Goal: Communication & Community: Participate in discussion

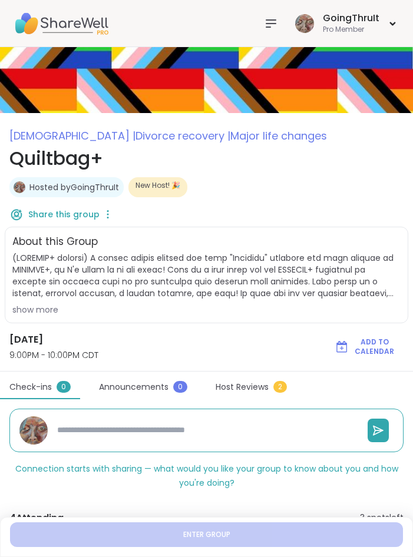
click at [278, 207] on div "Share this group" at bounding box center [206, 214] width 394 height 25
type textarea "*"
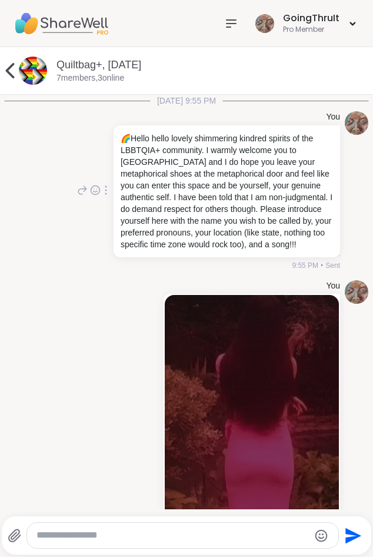
scroll to position [763, 0]
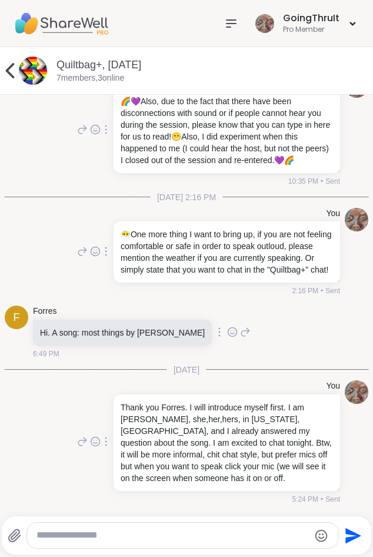
click at [242, 22] on div at bounding box center [232, 24] width 24 height 24
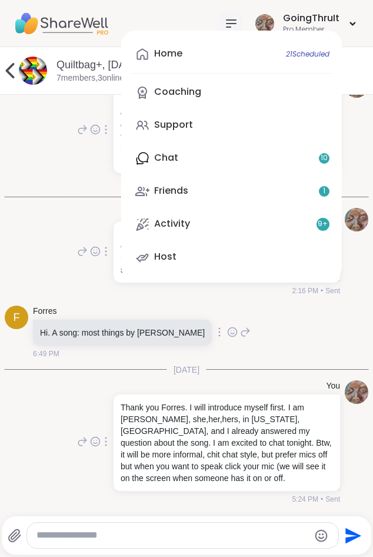
click at [169, 159] on div "Home 21 Scheduled Coaching Support Chat 10 Friends 1 Activity 9 + Host" at bounding box center [231, 156] width 221 height 250
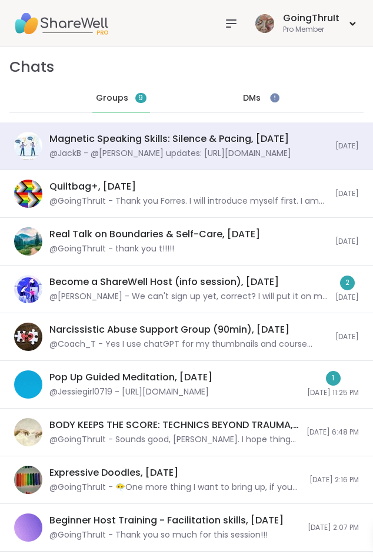
click at [90, 198] on div "@GoingThruIt - Thank you Forres. I will introduce myself first. I am Ellen, she…" at bounding box center [188, 201] width 279 height 12
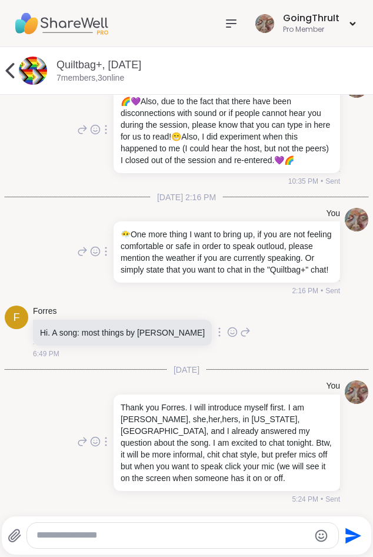
scroll to position [763, 0]
click at [242, 384] on div "You" at bounding box center [225, 386] width 229 height 12
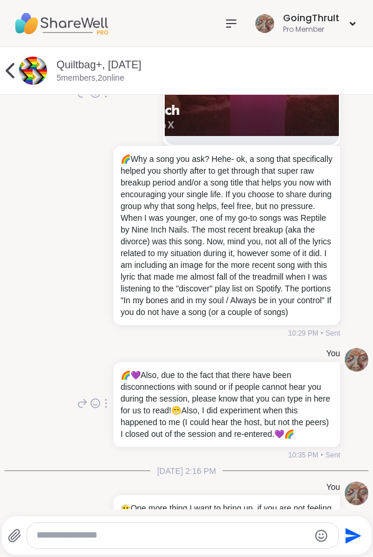
scroll to position [445, 0]
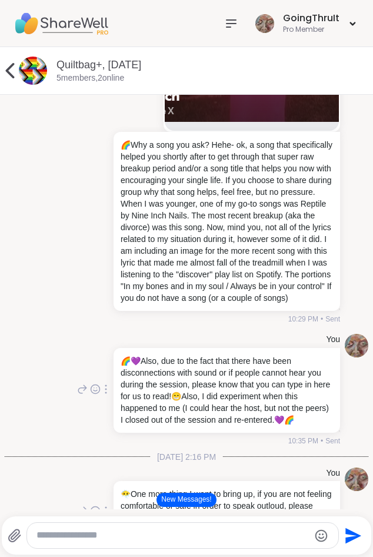
click at [187, 497] on button "New Messages!" at bounding box center [186, 500] width 59 height 14
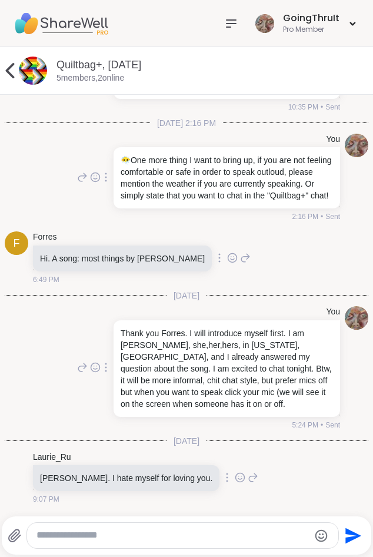
scroll to position [837, 0]
click at [279, 470] on div "Laurie_Ru Joan Jett. I hate myself for loving you. 9:07 PM" at bounding box center [187, 478] width 364 height 63
click at [119, 535] on textarea "Type your message" at bounding box center [172, 535] width 272 height 12
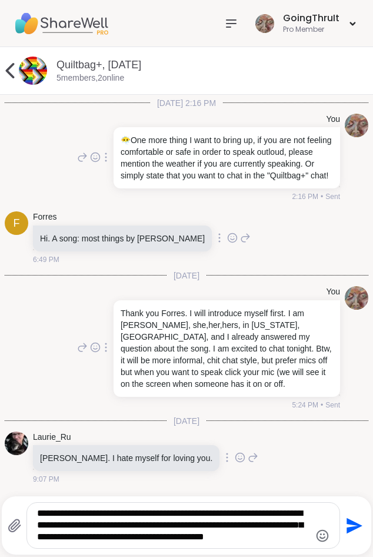
click at [326, 533] on icon "Emoji picker" at bounding box center [323, 535] width 12 height 12
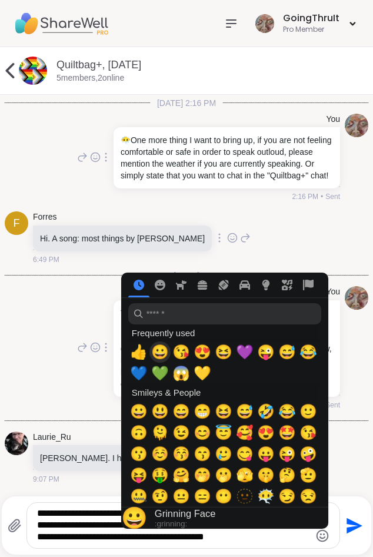
click at [153, 355] on span "😀" at bounding box center [160, 352] width 18 height 16
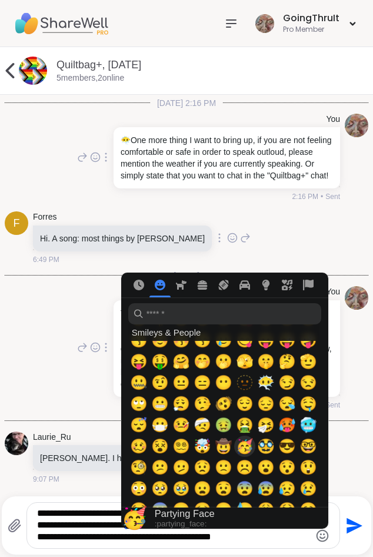
scroll to position [0, 0]
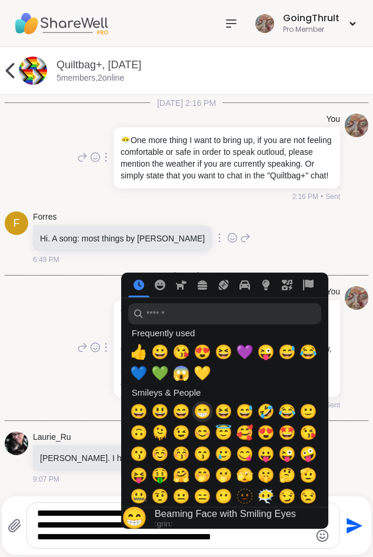
click at [203, 415] on span "😁" at bounding box center [203, 411] width 18 height 16
type textarea "**********"
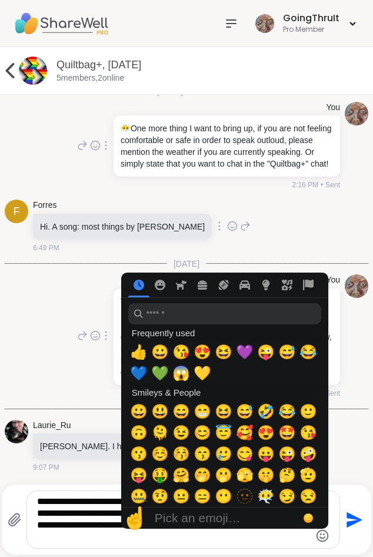
click at [354, 524] on icon "Send" at bounding box center [353, 519] width 19 height 19
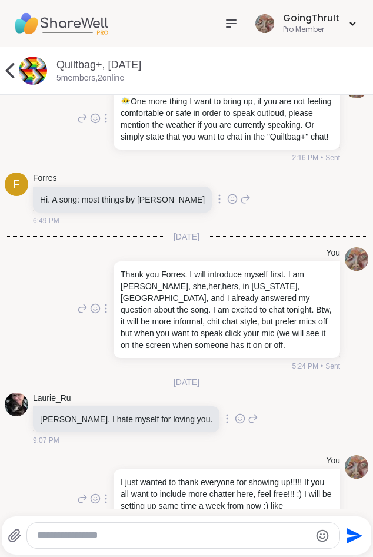
scroll to position [936, 0]
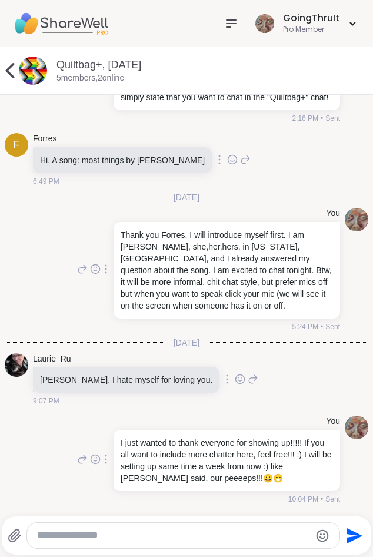
click at [89, 536] on textarea "Type your message" at bounding box center [173, 535] width 272 height 12
type textarea "*"
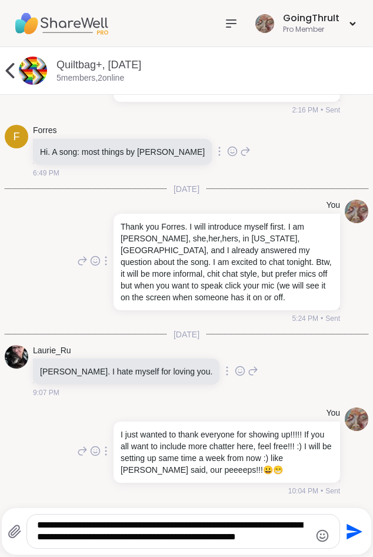
type textarea "**********"
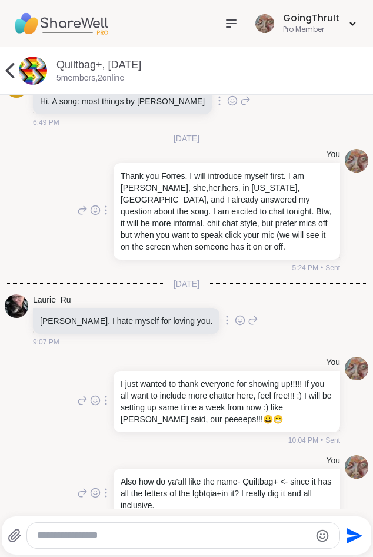
scroll to position [1022, 0]
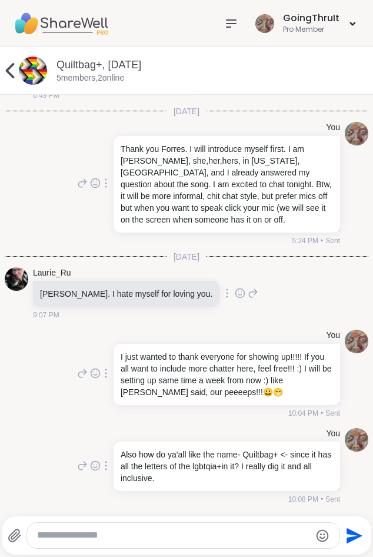
click at [231, 28] on icon at bounding box center [231, 23] width 14 height 14
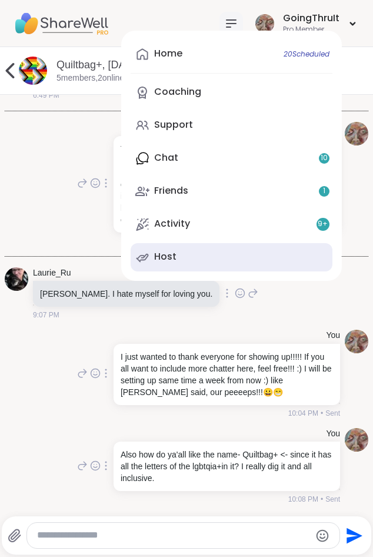
click at [179, 258] on link "Host" at bounding box center [232, 257] width 202 height 28
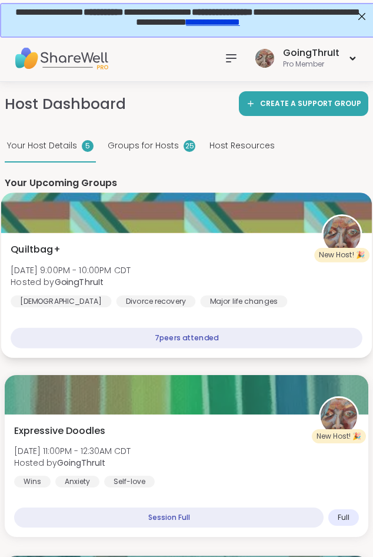
click at [167, 258] on div "Quiltbag+ Thu, Sep 11 | 9:00PM - 10:00PM CDT Hosted by GoingThruIt LGBTQIA+ Div…" at bounding box center [187, 274] width 352 height 65
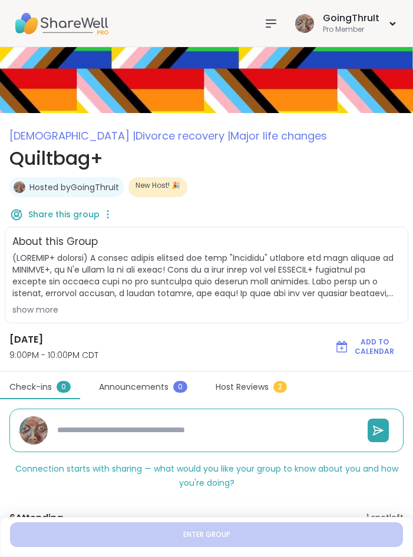
scroll to position [184, 0]
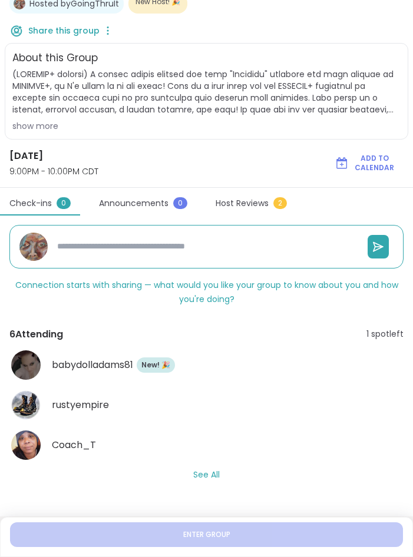
click at [210, 474] on button "See All" at bounding box center [206, 474] width 26 height 12
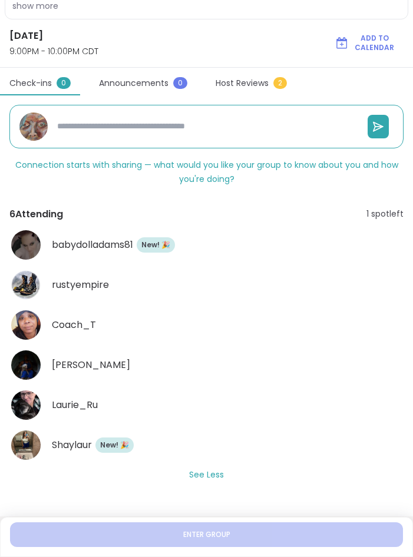
scroll to position [0, 0]
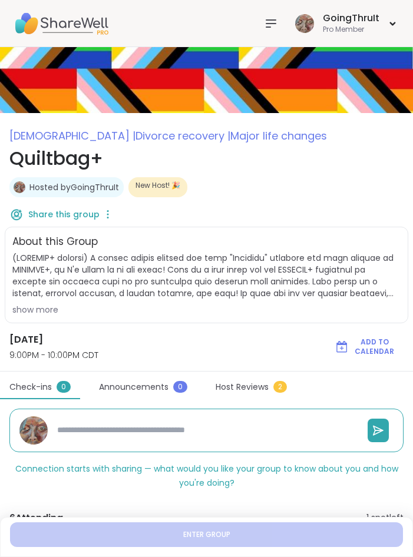
click at [277, 17] on icon at bounding box center [271, 23] width 14 height 14
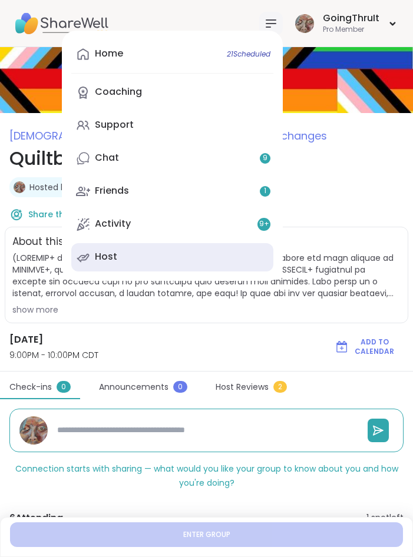
click at [106, 260] on div "Host" at bounding box center [106, 256] width 22 height 13
type textarea "*"
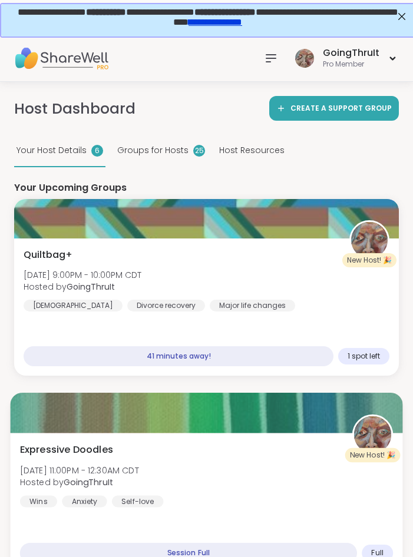
click at [56, 458] on div "Expressive Doodles Thu, Sep 11 | 11:00PM - 12:30AM CDT Hosted by GoingThruIt Wi…" at bounding box center [206, 475] width 373 height 65
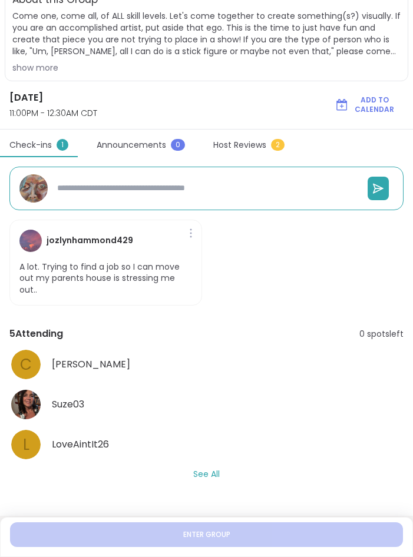
scroll to position [242, 0]
click at [205, 475] on button "See All" at bounding box center [206, 474] width 26 height 12
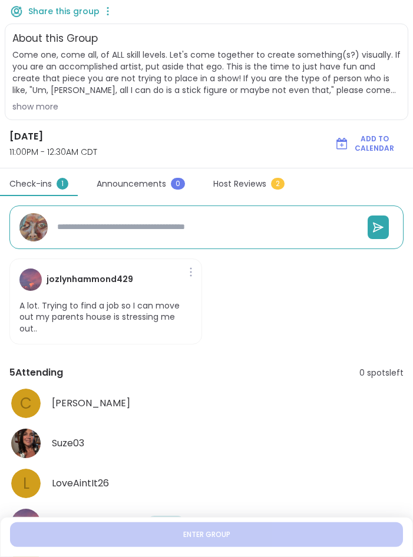
scroll to position [322, 0]
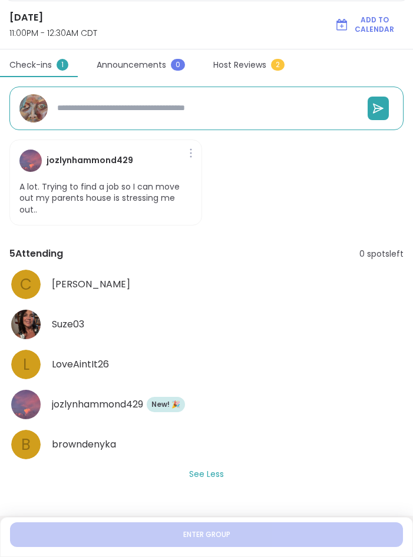
type textarea "*"
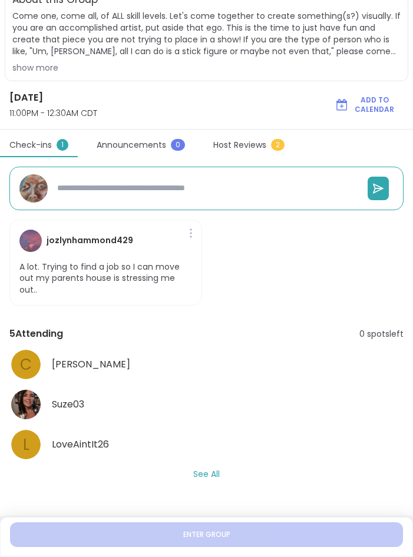
click at [198, 473] on button "See All" at bounding box center [206, 474] width 26 height 12
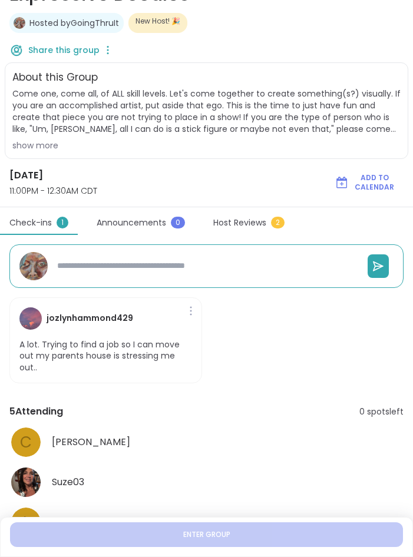
scroll to position [242, 0]
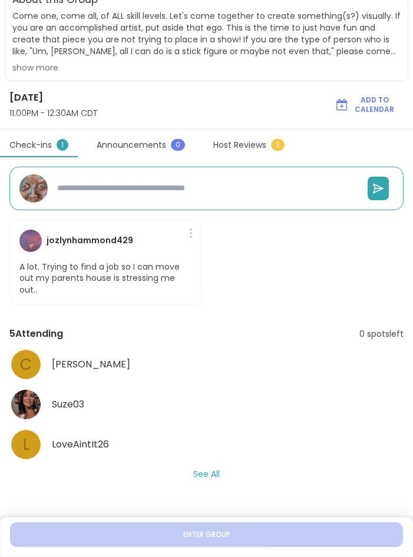
type textarea "*"
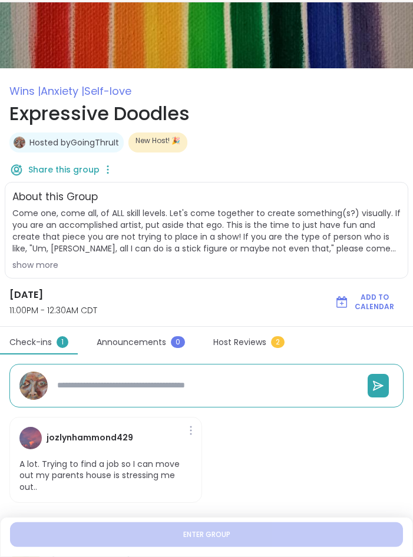
scroll to position [2, 0]
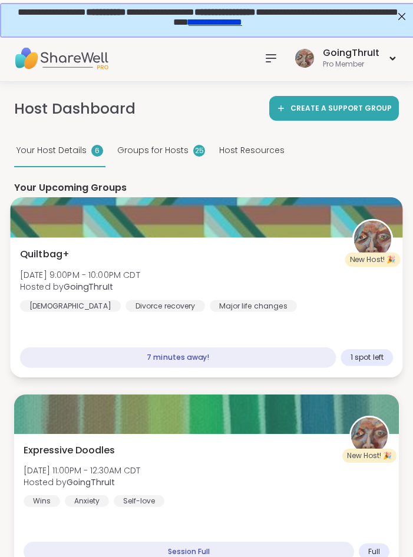
click at [91, 272] on span "[DATE] 9:00PM - 10:00PM CDT" at bounding box center [80, 275] width 120 height 12
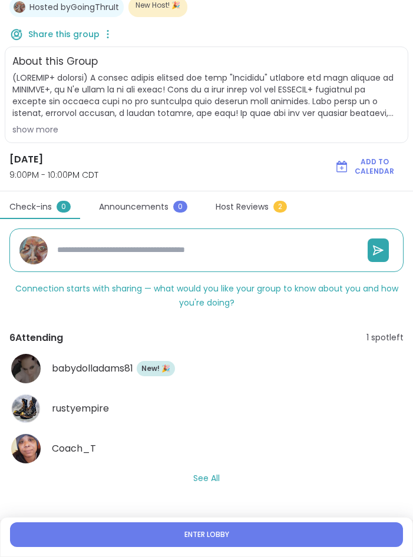
scroll to position [184, 0]
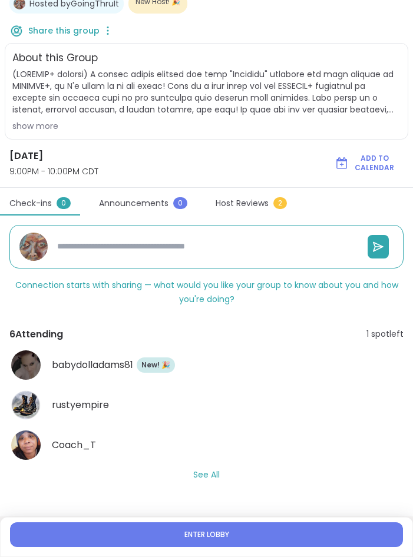
click at [194, 475] on button "See All" at bounding box center [206, 474] width 26 height 12
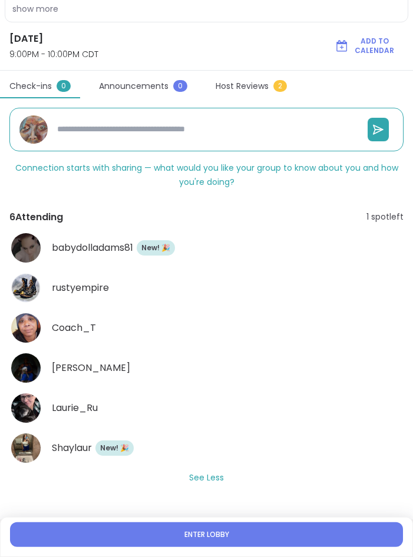
scroll to position [304, 0]
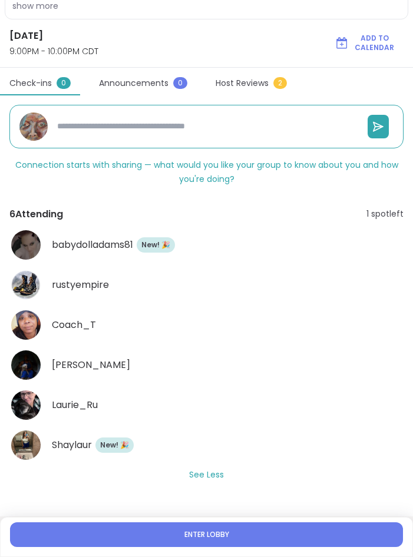
click at [248, 537] on button "Enter lobby" at bounding box center [206, 534] width 393 height 25
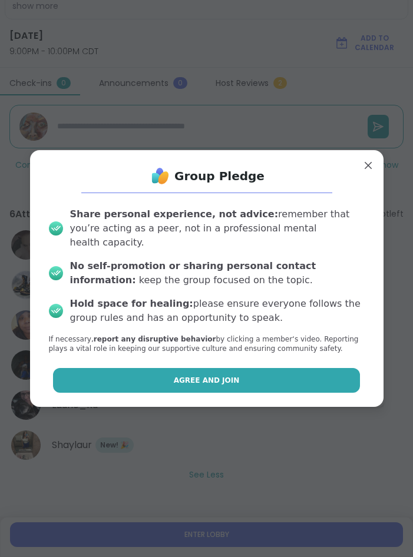
scroll to position [332, 0]
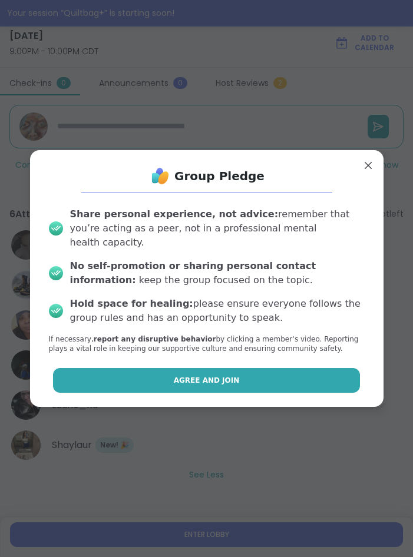
click at [212, 375] on span "Agree and Join" at bounding box center [207, 380] width 66 height 11
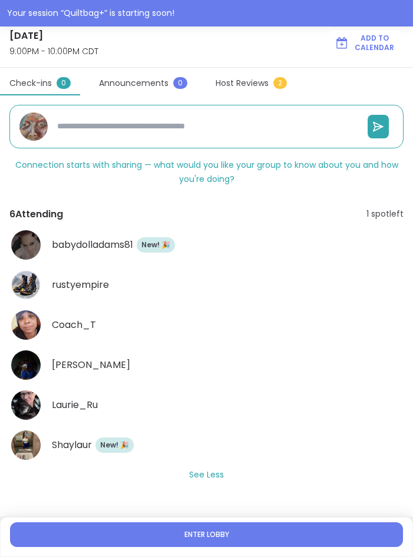
type textarea "*"
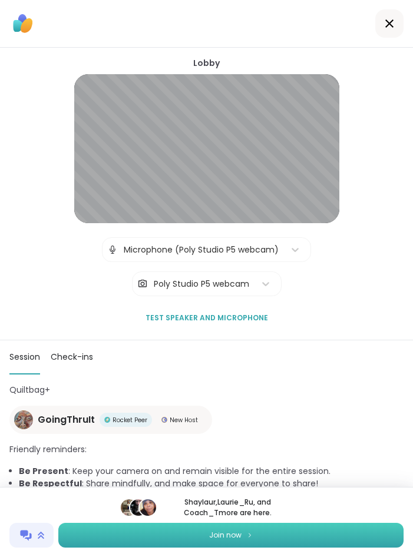
click at [237, 537] on span "Join now" at bounding box center [225, 535] width 32 height 11
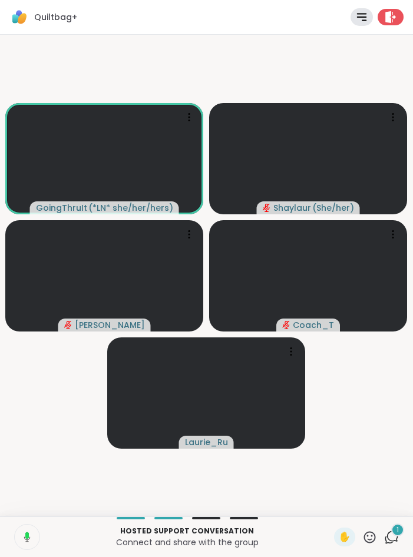
click at [361, 364] on video-player-container "GoingThruIt ( *LN* she/her/hers ) Shaylaur ( She/her ) Sandra_D Coach_T Laurie_…" at bounding box center [206, 275] width 398 height 472
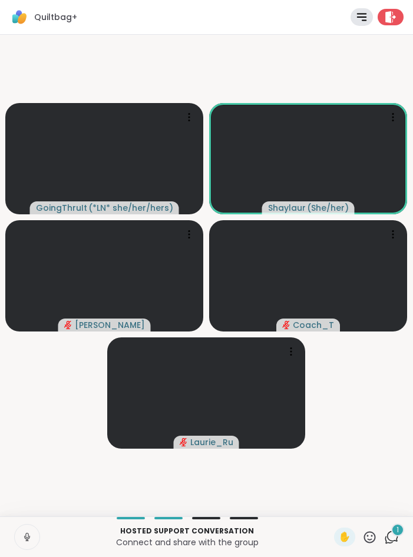
click at [369, 538] on icon at bounding box center [369, 537] width 15 height 15
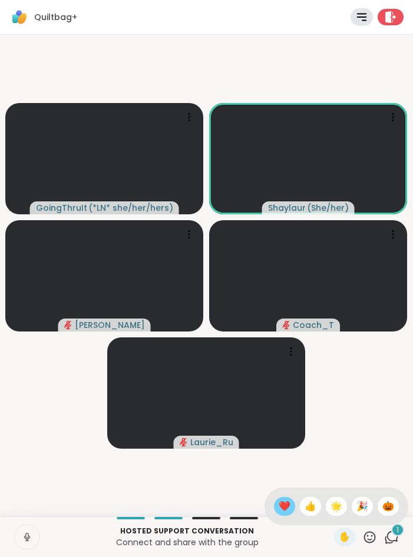
click at [278, 500] on span "❤️" at bounding box center [284, 506] width 12 height 14
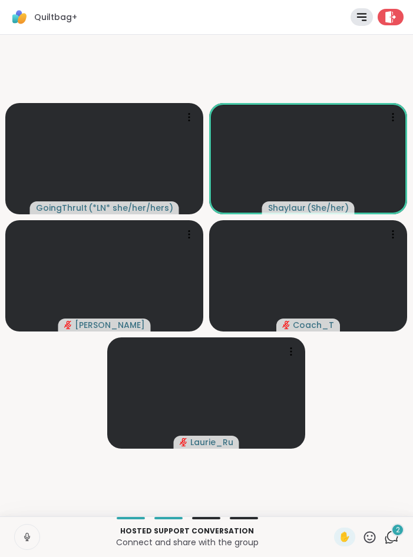
click at [371, 538] on icon at bounding box center [370, 537] width 12 height 12
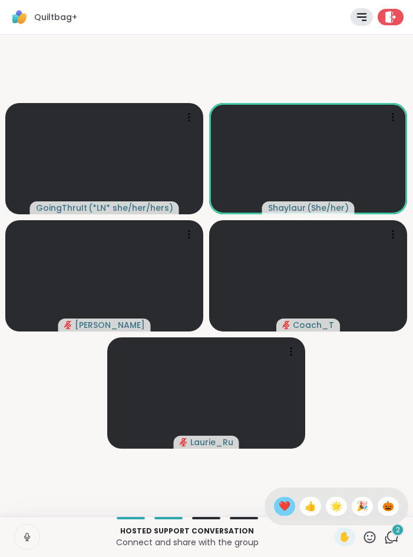
click at [287, 507] on div "❤️" at bounding box center [284, 506] width 21 height 19
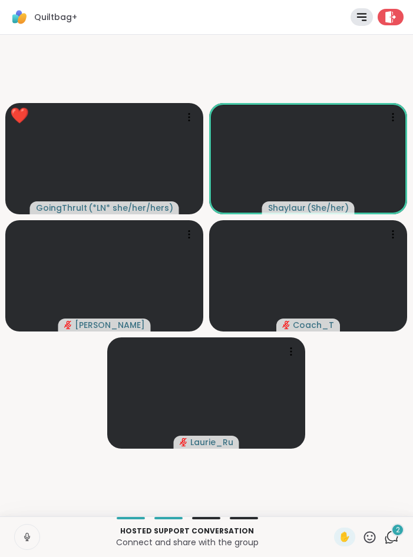
click at [376, 401] on video-player-container "❤️ GoingThruIt ( *LN* she/her/hers ) ❤️ ❤️ ❤️ ❤️ ❤️ ❤️ ❤️ ❤️ ❤️ ❤️ ❤️ ❤️ ❤️ ❤️ …" at bounding box center [206, 275] width 398 height 472
click at [367, 411] on video-player-container "GoingThruIt ( *LN* she/her/hers ) Shaylaur ( She/her ) Sandra_D Coach_T Laurie_…" at bounding box center [206, 275] width 398 height 472
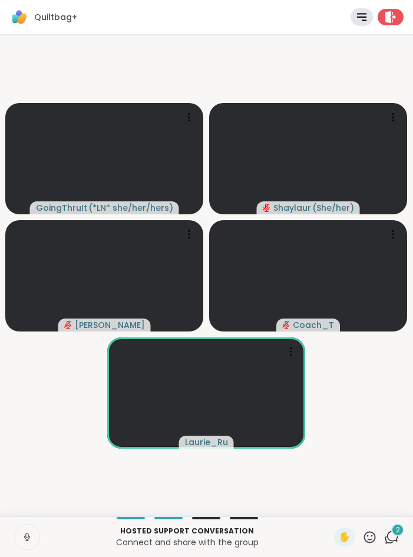
click at [25, 541] on icon at bounding box center [27, 536] width 11 height 11
click at [26, 541] on icon at bounding box center [27, 537] width 8 height 8
click at [26, 541] on icon at bounding box center [27, 536] width 11 height 11
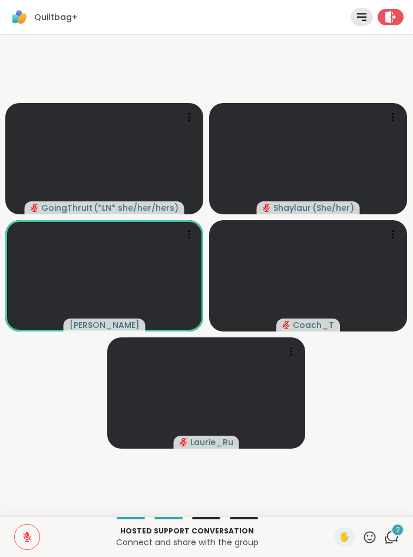
click at [32, 531] on icon at bounding box center [27, 536] width 11 height 11
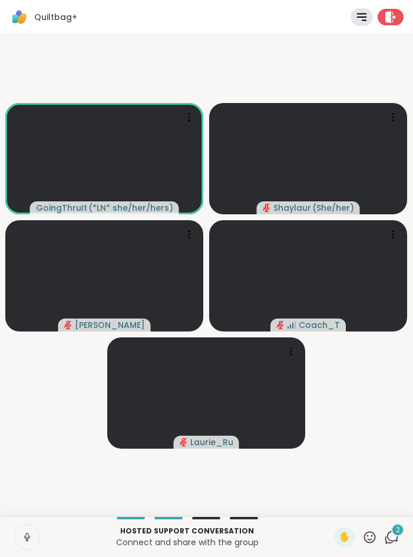
click at [371, 379] on video-player-container "GoingThruIt ( *LN* she/her/hers ) Shaylaur ( She/her ) Sandra_D Coach_T Laurie_…" at bounding box center [206, 275] width 398 height 472
click at [26, 543] on button at bounding box center [27, 536] width 25 height 25
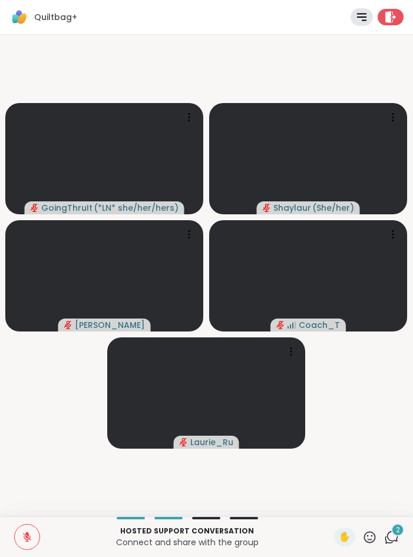
click at [24, 536] on icon at bounding box center [27, 537] width 8 height 8
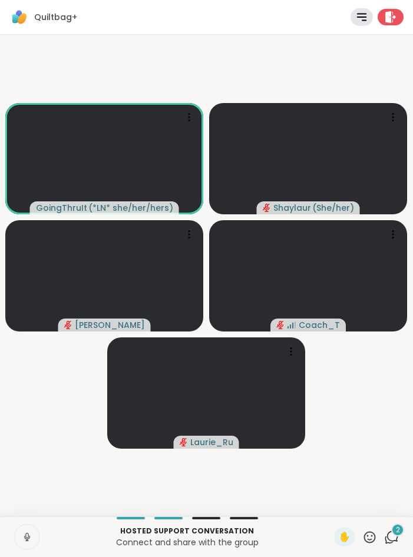
click at [368, 540] on icon at bounding box center [369, 537] width 15 height 15
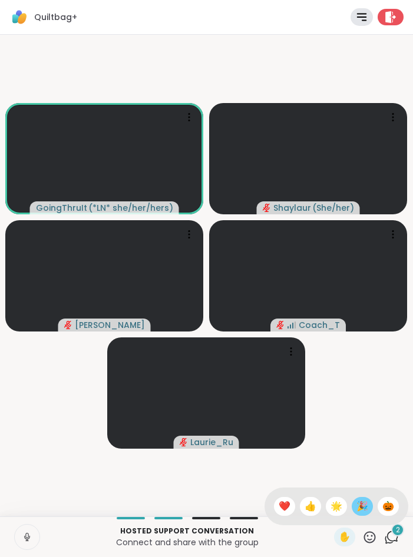
click at [360, 503] on span "🎉" at bounding box center [362, 506] width 12 height 14
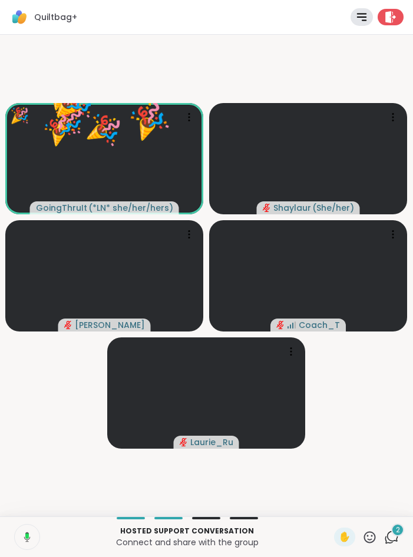
click at [372, 538] on icon at bounding box center [369, 537] width 15 height 15
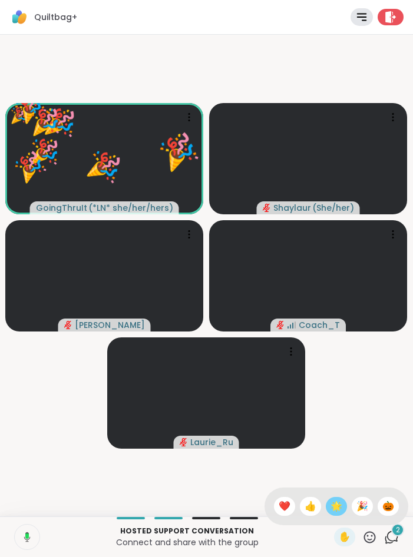
click at [334, 502] on span "🌟" at bounding box center [336, 506] width 12 height 14
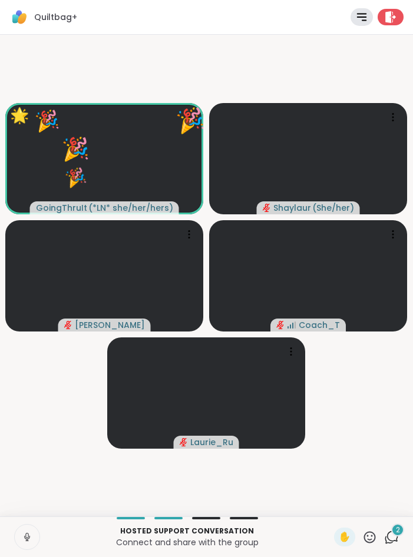
click at [365, 533] on icon at bounding box center [370, 537] width 12 height 12
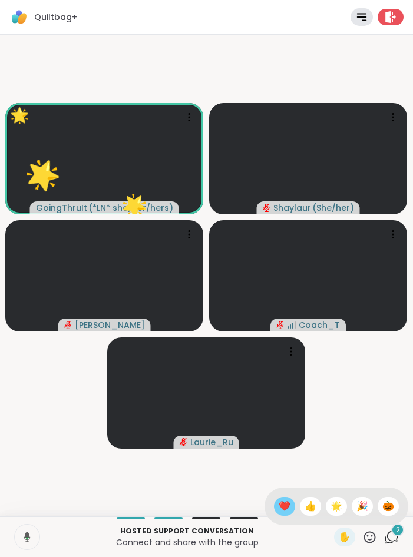
click at [284, 512] on span "❤️" at bounding box center [284, 506] width 12 height 14
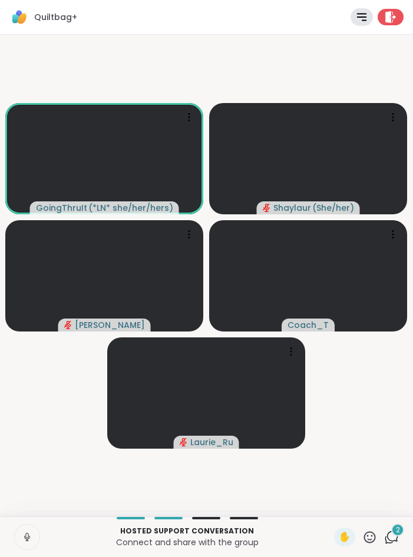
click at [62, 404] on video-player-container "GoingThruIt ( *LN* she/her/hers ) Shaylaur ( She/her ) Sandra_D Coach_T Laurie_…" at bounding box center [206, 275] width 398 height 472
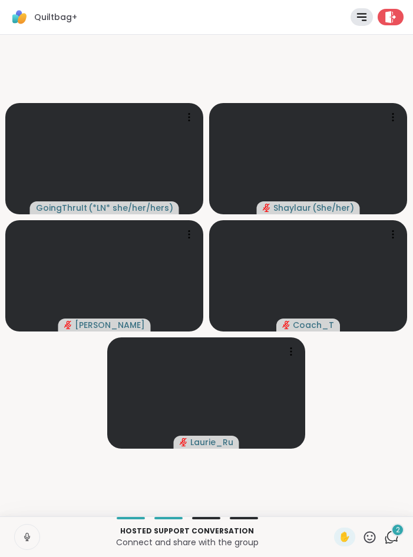
click at [373, 537] on icon at bounding box center [369, 537] width 15 height 15
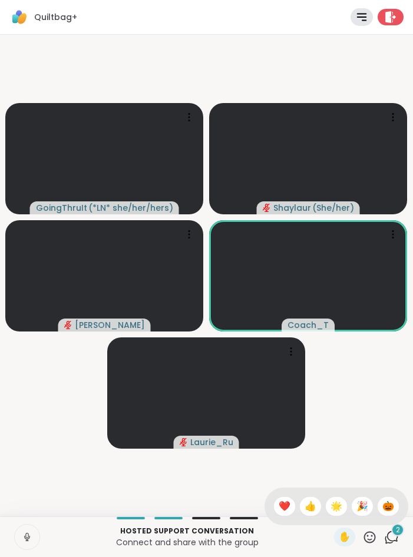
click at [271, 514] on div "✋ ❤️ 👍 🌟 🎉 🎃" at bounding box center [336, 506] width 144 height 38
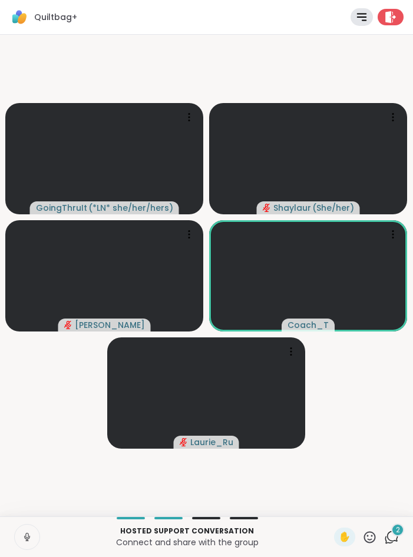
click at [271, 514] on div "GoingThruIt ( *LN* she/her/hers ) Shaylaur ( She/her ) Sandra_D Coach_T Laurie_…" at bounding box center [206, 275] width 413 height 481
click at [367, 537] on icon at bounding box center [369, 537] width 15 height 15
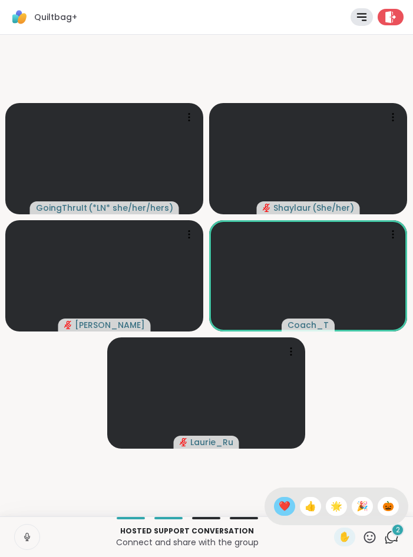
click at [284, 504] on span "❤️" at bounding box center [284, 506] width 12 height 14
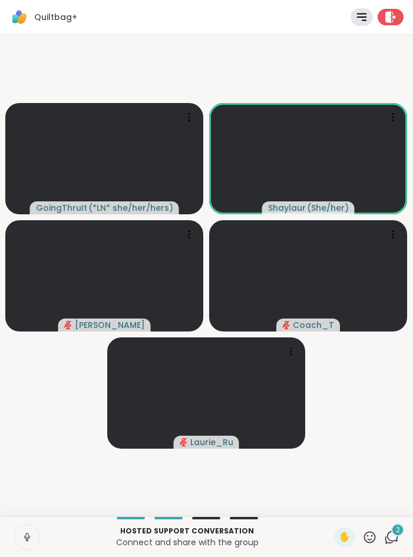
click at [374, 536] on icon at bounding box center [370, 537] width 12 height 12
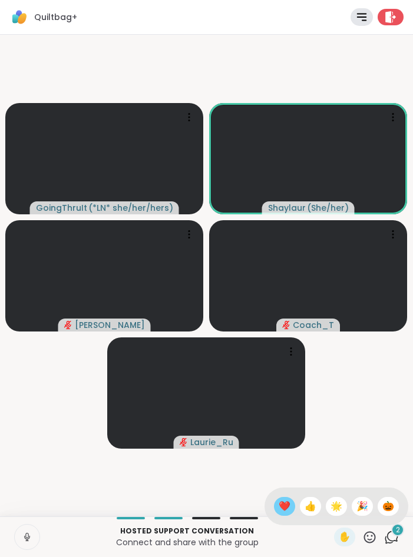
click at [278, 501] on span "❤️" at bounding box center [284, 506] width 12 height 14
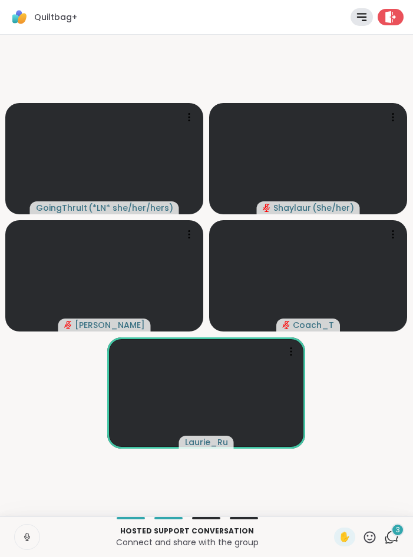
click at [29, 539] on icon at bounding box center [27, 536] width 11 height 11
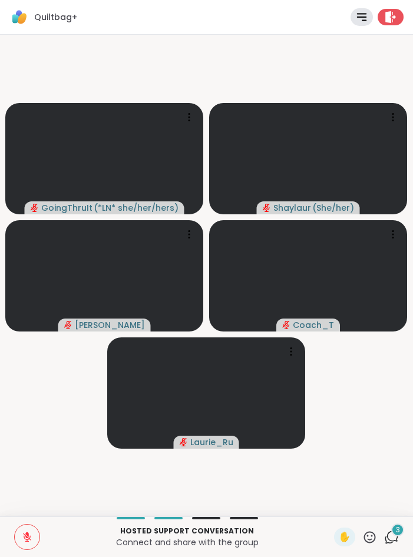
click at [22, 531] on button at bounding box center [27, 536] width 25 height 25
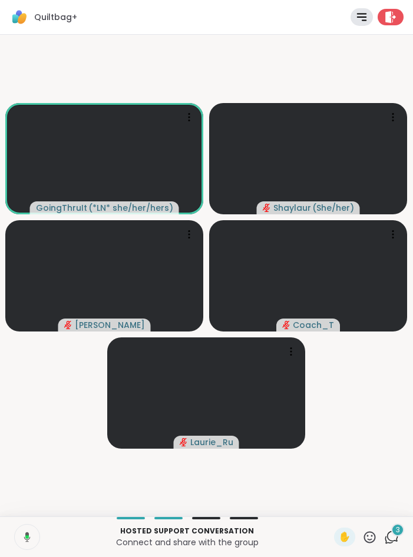
click at [61, 457] on video-player-container "GoingThruIt ( *LN* she/her/hers ) Shaylaur ( She/her ) Sandra_D Coach_T Laurie_…" at bounding box center [206, 275] width 398 height 472
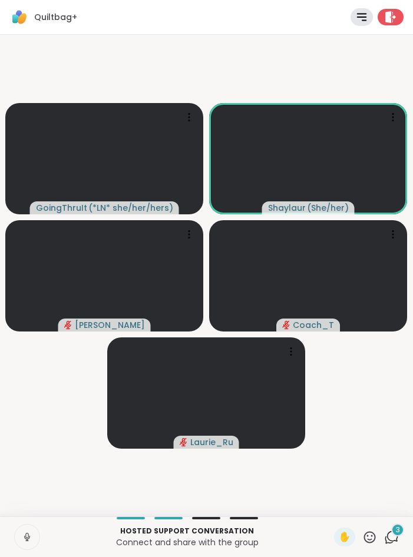
click at [28, 537] on icon at bounding box center [26, 535] width 3 height 5
click at [26, 539] on icon at bounding box center [27, 537] width 8 height 8
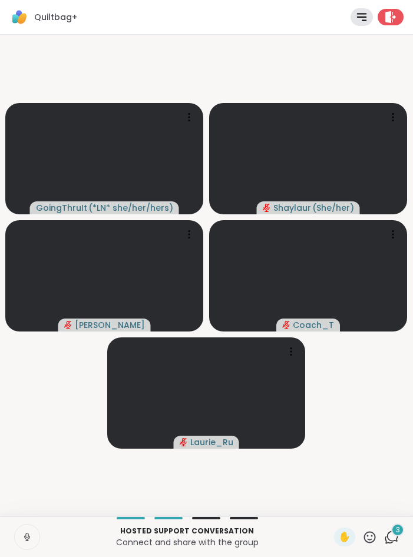
click at [29, 537] on icon at bounding box center [27, 536] width 11 height 11
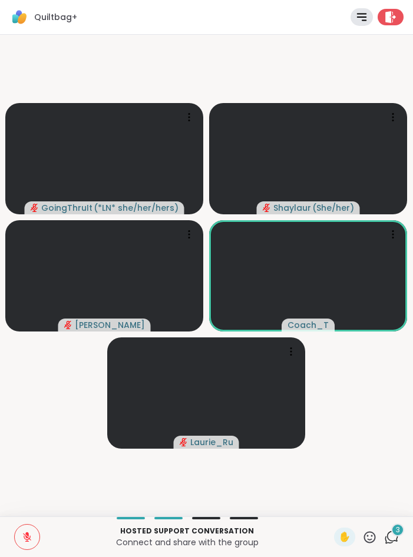
click at [364, 410] on video-player-container "GoingThruIt ( *LN* she/her/hers ) Shaylaur ( She/her ) Sandra_D Coach_T Laurie_…" at bounding box center [206, 275] width 398 height 472
click at [61, 390] on video-player-container "GoingThruIt ( *LN* she/her/hers ) Shaylaur ( She/her ) Sandra_D Coach_T Laurie_…" at bounding box center [206, 275] width 398 height 472
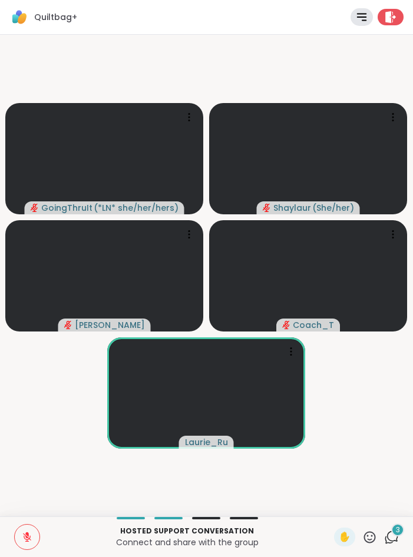
click at [31, 541] on icon at bounding box center [27, 536] width 11 height 11
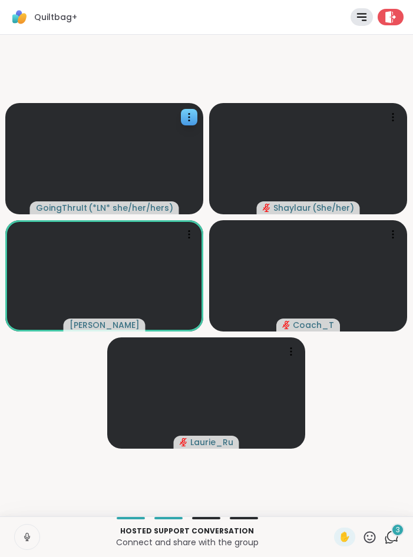
click at [19, 148] on div at bounding box center [104, 158] width 198 height 111
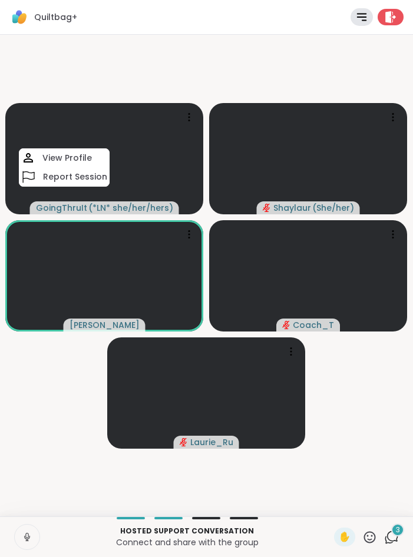
click at [25, 364] on video-player-container "GoingThruIt ( *LN* she/her/hers ) View Profile Report Session Shaylaur ( She/he…" at bounding box center [206, 275] width 398 height 472
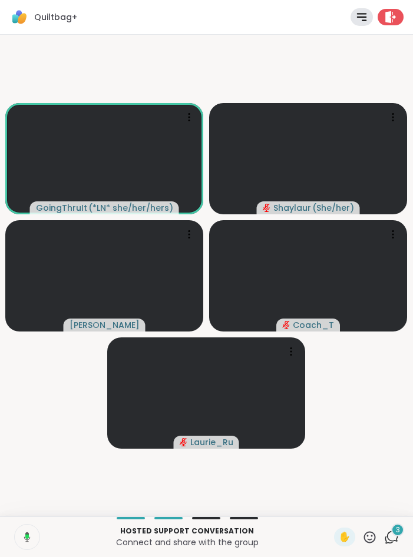
click at [68, 371] on video-player-container "GoingThruIt ( *LN* she/her/hers ) Shaylaur ( She/her ) Sandra_D Coach_T Laurie_…" at bounding box center [206, 275] width 398 height 472
click at [53, 403] on video-player-container "GoingThruIt ( *LN* she/her/hers ) Shaylaur ( She/her ) Sandra_D Coach_T Laurie_…" at bounding box center [206, 275] width 398 height 472
click at [160, 34] on div "Quiltbag+ Rules Agenda Leave" at bounding box center [206, 17] width 413 height 35
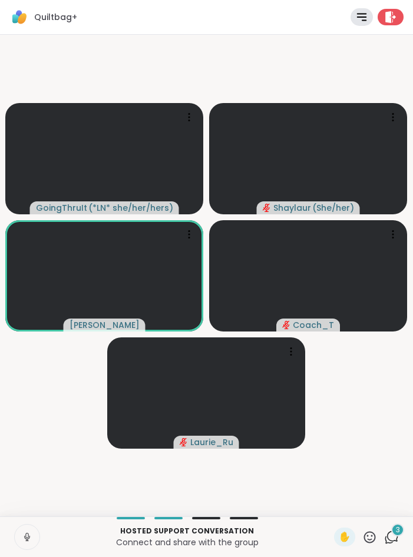
click at [51, 428] on video-player-container "GoingThruIt ( *LN* she/her/hers ) Shaylaur ( She/her ) Sandra_D Coach_T Laurie_…" at bounding box center [206, 275] width 398 height 472
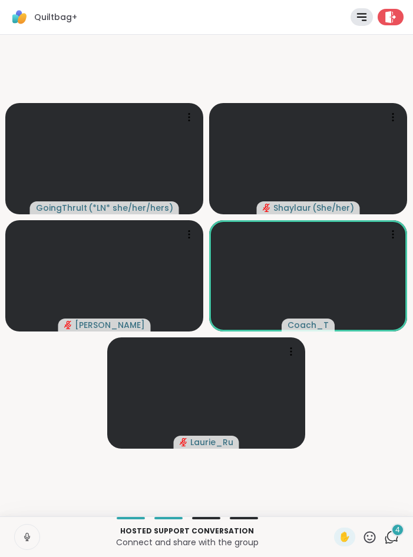
click at [45, 383] on video-player-container "GoingThruIt ( *LN* she/her/hers ) Shaylaur ( She/her ) Sandra_D Coach_T Laurie_…" at bounding box center [206, 275] width 398 height 472
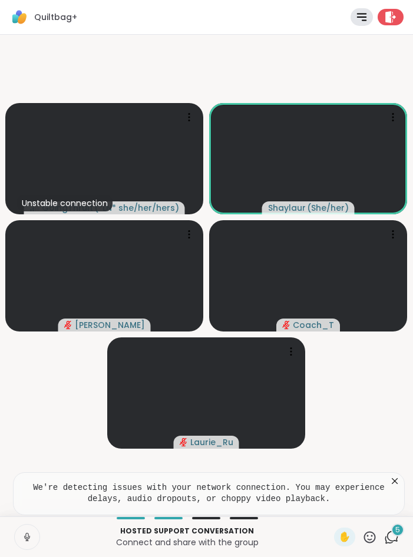
click at [63, 359] on video-player-container "Unstable connection GoingThruIt ( *LN* she/her/hers ) Shaylaur ( She/her ) Sand…" at bounding box center [206, 275] width 398 height 472
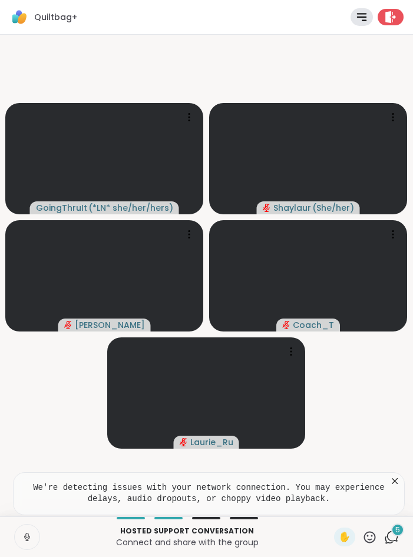
click at [386, 383] on video-player-container "GoingThruIt ( *LN* she/her/hers ) Shaylaur ( She/her ) Sandra_D Coach_T Laurie_…" at bounding box center [206, 275] width 398 height 472
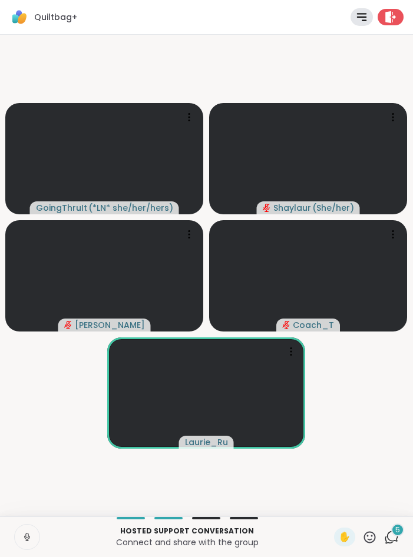
click at [338, 401] on video-player-container "GoingThruIt ( *LN* she/her/hers ) Shaylaur ( She/her ) Sandra_D Coach_T Laurie_…" at bounding box center [206, 275] width 398 height 472
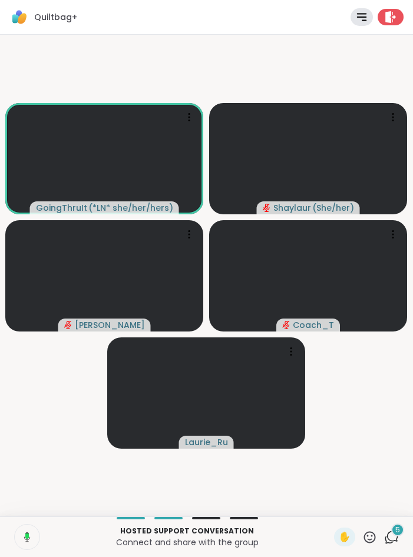
click at [68, 477] on video-player-container "GoingThruIt ( *LN* she/her/hers ) Shaylaur ( She/her ) Sandra_D Coach_T Laurie_…" at bounding box center [206, 275] width 398 height 472
click at [351, 395] on video-player-container "GoingThruIt ( *LN* she/her/hers ) Shaylaur ( She/her ) Sandra_D Coach_T Laurie_…" at bounding box center [206, 275] width 398 height 472
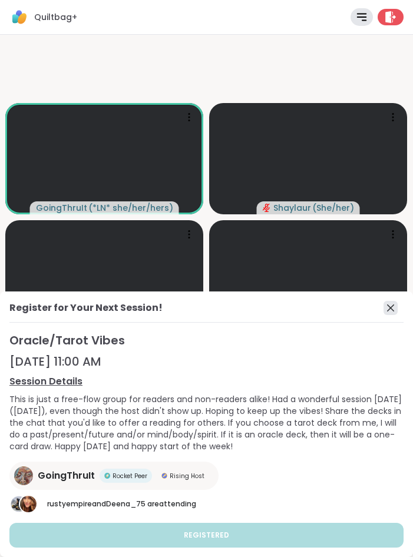
click at [390, 305] on icon at bounding box center [390, 308] width 14 height 14
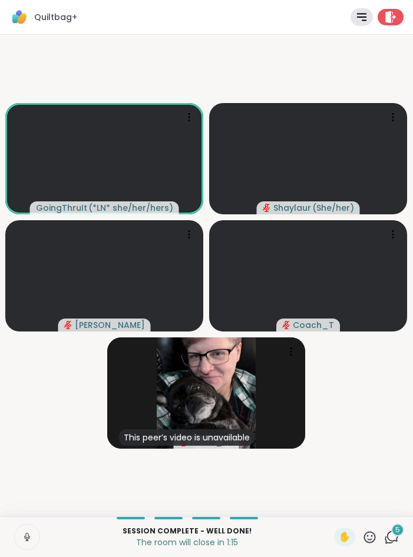
click at [346, 407] on video-player-container "GoingThruIt ( *LN* she/her/hers ) Shaylaur ( She/her ) Sandra_D Coach_T This pe…" at bounding box center [206, 275] width 398 height 472
click at [354, 419] on video-player-container "GoingThruIt ( *LN* she/her/hers ) Shaylaur ( She/her ) Sandra_D Coach_T This pe…" at bounding box center [206, 275] width 398 height 472
click at [149, 63] on video-player-container "GoingThruIt ( *LN* she/her/hers ) Shaylaur ( She/her ) Sandra_D Coach_T This pe…" at bounding box center [206, 275] width 398 height 472
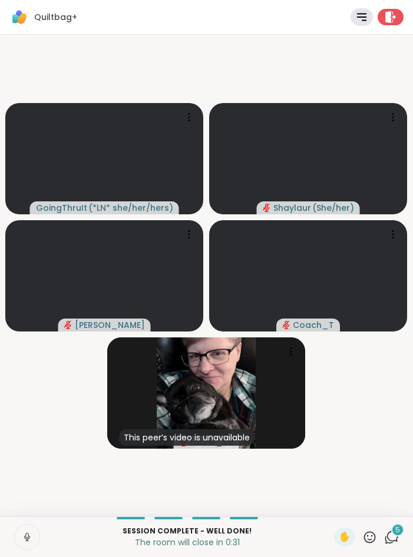
click at [368, 435] on video-player-container "GoingThruIt ( *LN* she/her/hers ) Shaylaur ( She/her ) Sandra_D Coach_T This pe…" at bounding box center [206, 275] width 398 height 472
click at [373, 536] on icon at bounding box center [369, 537] width 15 height 15
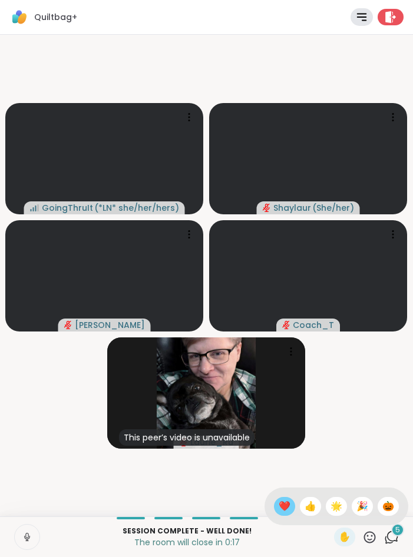
click at [287, 511] on div "❤️" at bounding box center [284, 506] width 21 height 19
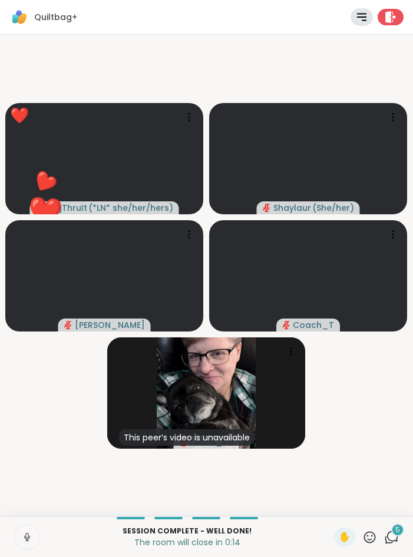
click at [371, 538] on icon at bounding box center [369, 537] width 15 height 15
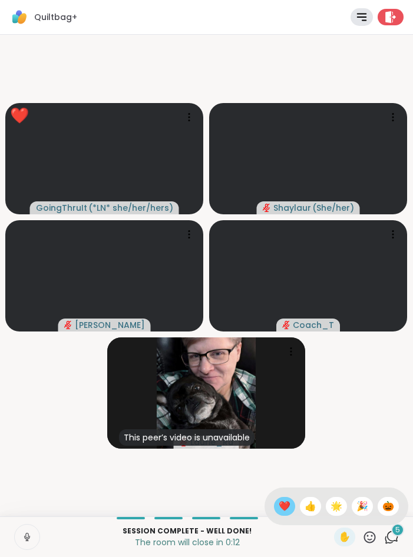
click at [278, 506] on span "❤️" at bounding box center [284, 506] width 12 height 14
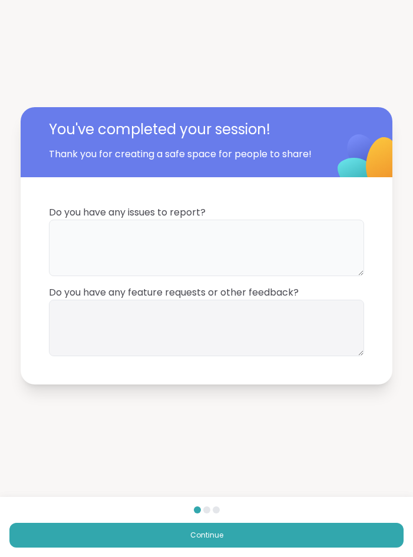
click at [129, 257] on textarea at bounding box center [206, 248] width 315 height 56
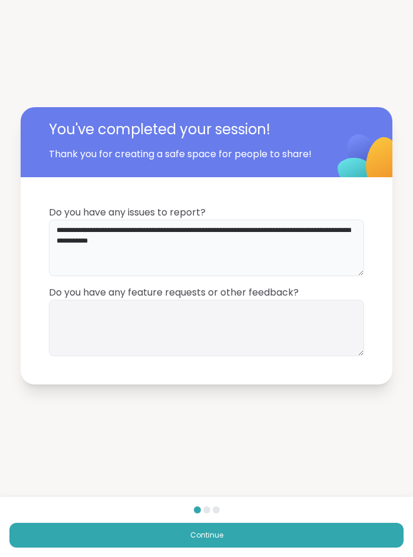
click at [73, 238] on textarea "**********" at bounding box center [206, 248] width 315 height 56
click at [65, 239] on textarea "**********" at bounding box center [206, 248] width 315 height 56
click at [79, 241] on textarea "**********" at bounding box center [206, 248] width 315 height 56
drag, startPoint x: 281, startPoint y: 231, endPoint x: 287, endPoint y: 249, distance: 19.2
click at [287, 249] on textarea "**********" at bounding box center [206, 248] width 315 height 56
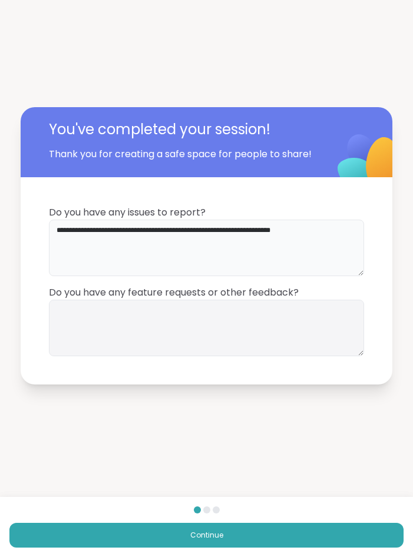
type textarea "**********"
click at [227, 343] on textarea at bounding box center [206, 328] width 315 height 56
click at [169, 310] on textarea "**********" at bounding box center [206, 328] width 315 height 56
click at [171, 308] on textarea "**********" at bounding box center [206, 328] width 315 height 56
click at [257, 320] on textarea "**********" at bounding box center [206, 328] width 315 height 56
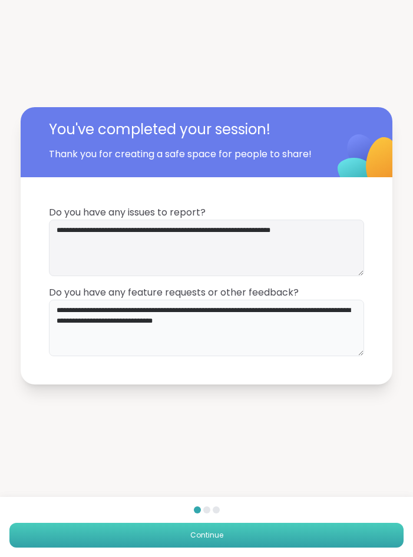
type textarea "**********"
click at [287, 532] on button "Continue" at bounding box center [206, 535] width 394 height 25
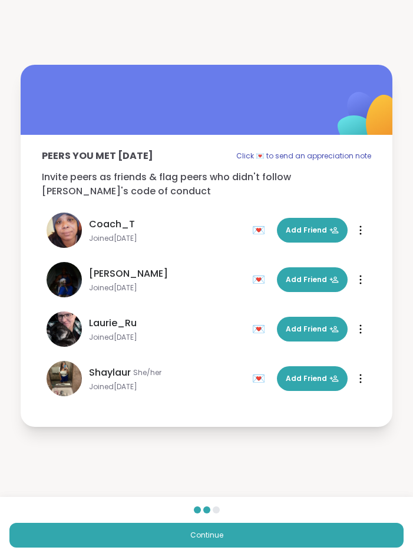
click at [189, 551] on div "Continue" at bounding box center [206, 527] width 413 height 60
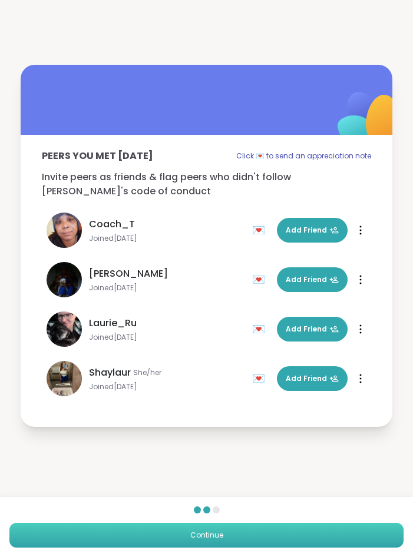
click at [190, 538] on button "Continue" at bounding box center [206, 535] width 394 height 25
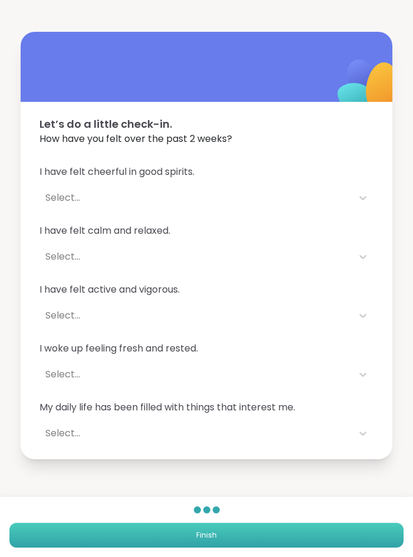
click at [209, 538] on span "Finish" at bounding box center [206, 535] width 21 height 11
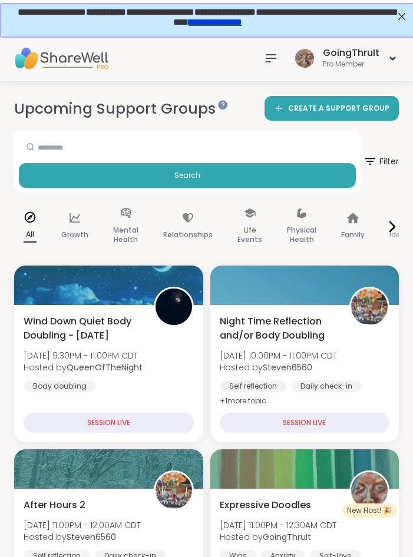
click at [344, 49] on div "GoingThruIt" at bounding box center [350, 52] width 56 height 13
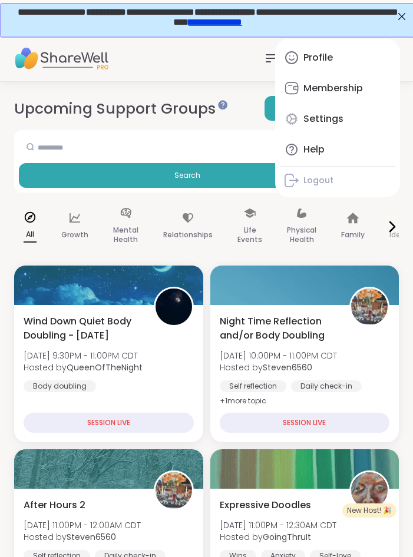
click at [305, 62] on div "Profile" at bounding box center [317, 57] width 29 height 13
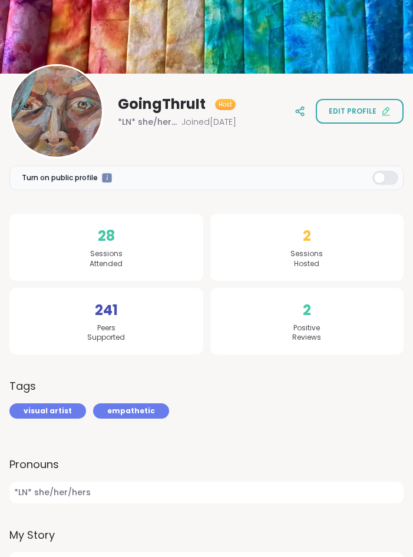
scroll to position [120, 0]
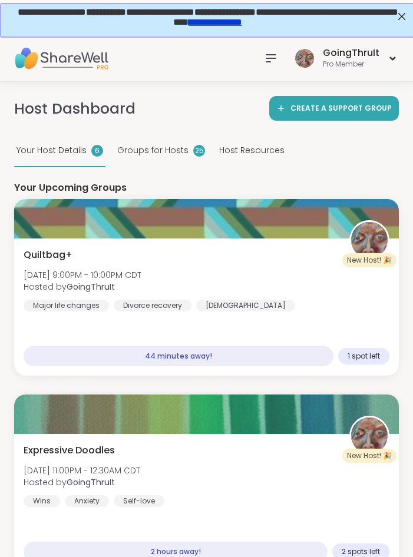
click at [227, 163] on div "Host Resources" at bounding box center [252, 151] width 70 height 32
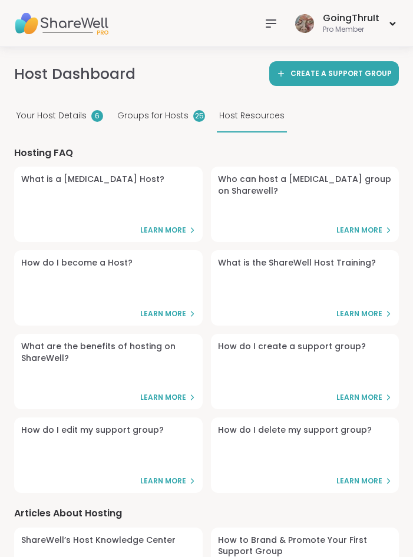
select select "**"
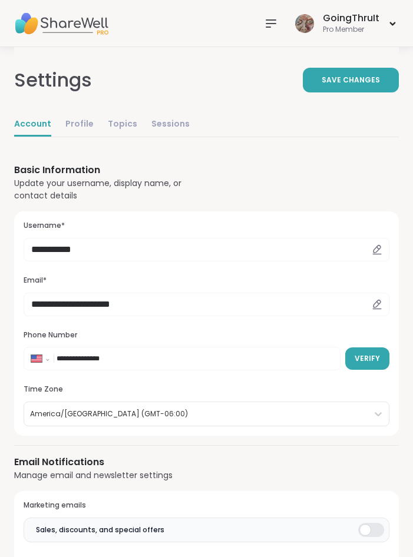
select select "**"
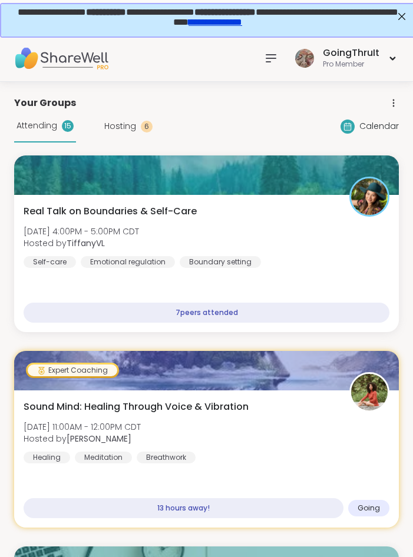
click at [272, 52] on icon at bounding box center [271, 58] width 14 height 14
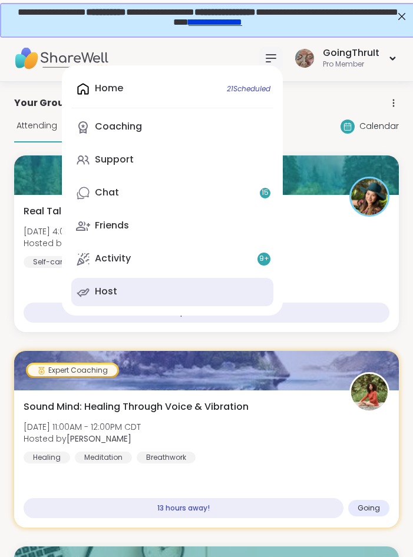
click at [115, 296] on div "Host" at bounding box center [106, 291] width 22 height 13
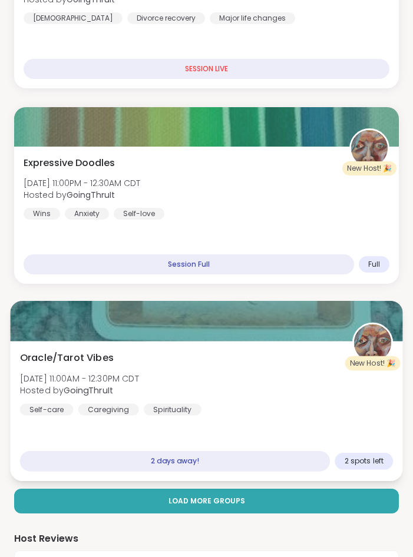
scroll to position [300, 0]
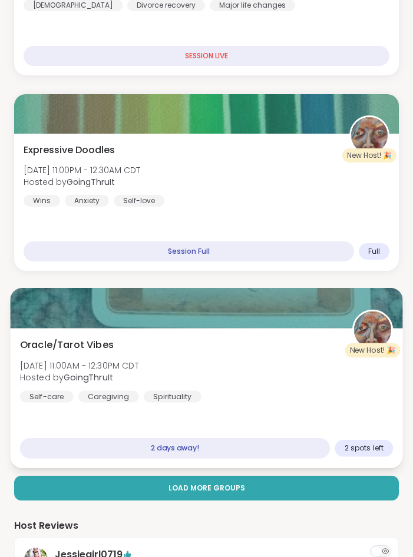
click at [118, 377] on span "Hosted by GoingThruIt" at bounding box center [79, 377] width 119 height 12
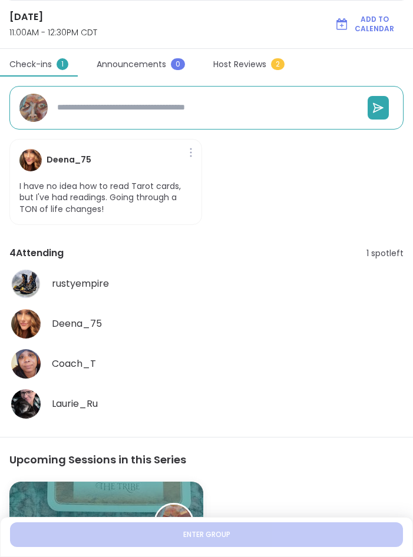
scroll to position [82, 0]
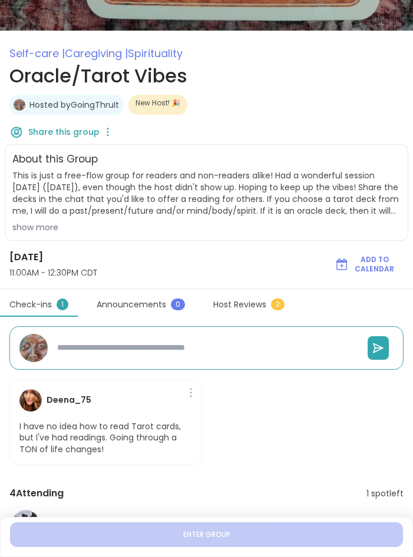
type textarea "*"
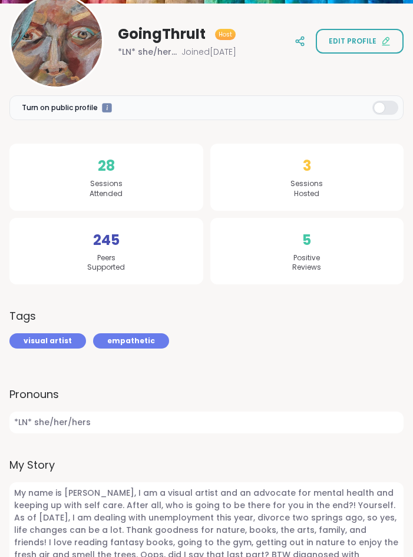
scroll to position [60, 0]
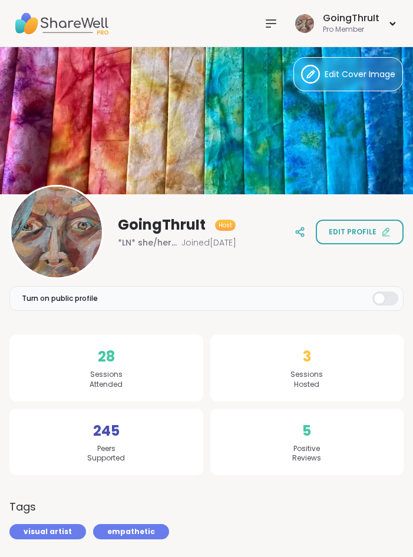
click at [285, 257] on div "GoingThruIt Host *LN* she/her/hers Joined Aug 2023 Edit profile" at bounding box center [206, 232] width 394 height 94
click at [62, 28] on img at bounding box center [61, 23] width 94 height 41
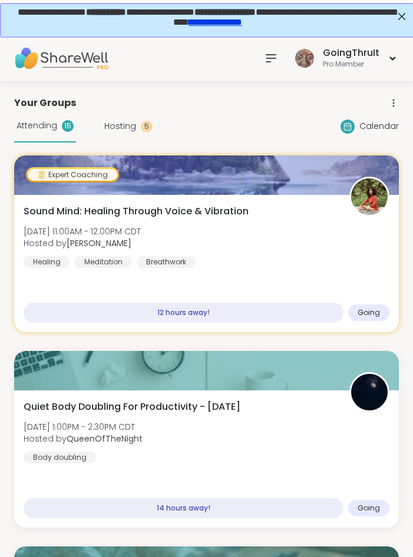
click at [265, 61] on icon at bounding box center [271, 58] width 14 height 14
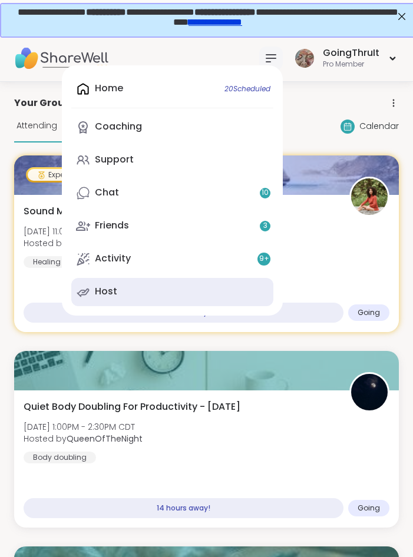
click at [174, 296] on link "Host" at bounding box center [172, 292] width 202 height 28
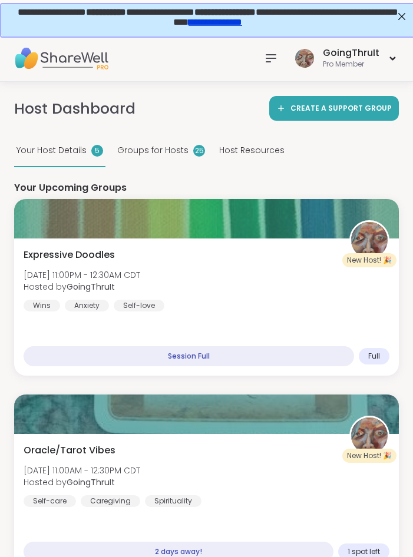
click at [277, 57] on icon at bounding box center [271, 58] width 14 height 14
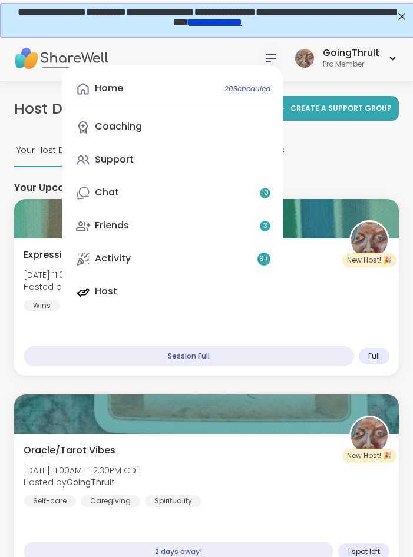
click at [102, 293] on div "Home 20 Scheduled Coaching Support Chat 10 Friends 3 Activity 9 + Host" at bounding box center [172, 190] width 221 height 250
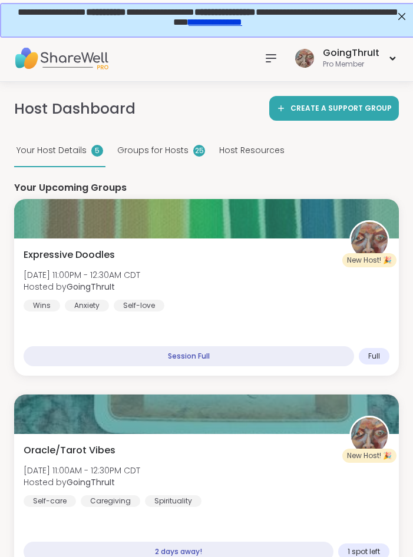
click at [271, 57] on icon at bounding box center [271, 58] width 14 height 14
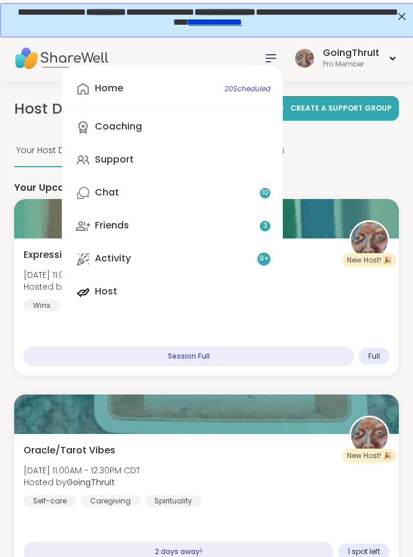
click at [174, 287] on div "Home 20 Scheduled Coaching Support Chat 10 Friends 3 Activity 9 + Host" at bounding box center [172, 190] width 221 height 250
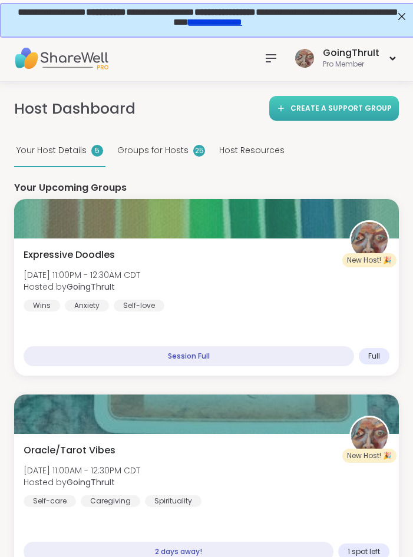
click at [331, 114] on link "Create a support group" at bounding box center [333, 108] width 129 height 25
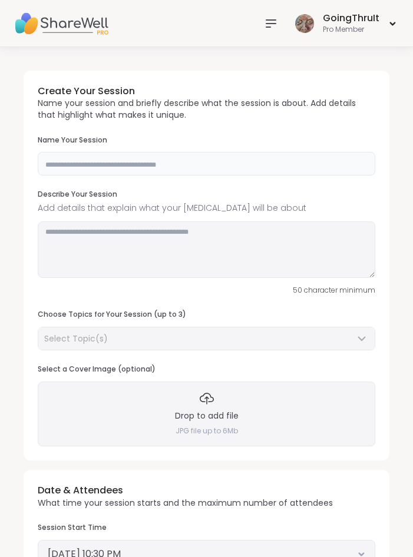
click at [85, 162] on input "text" at bounding box center [206, 164] width 337 height 24
type input "*********"
click at [79, 237] on textarea at bounding box center [206, 249] width 337 height 56
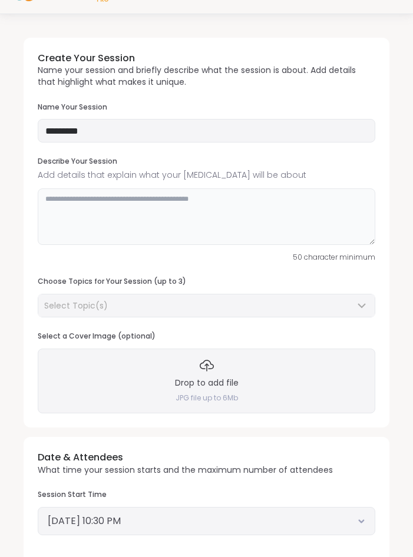
scroll to position [60, 0]
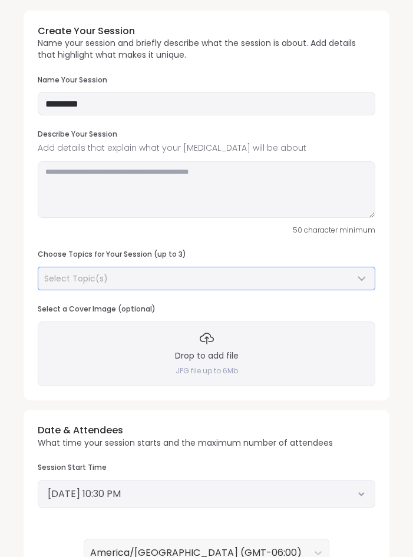
click at [67, 285] on div "Select Topic(s)" at bounding box center [206, 278] width 336 height 22
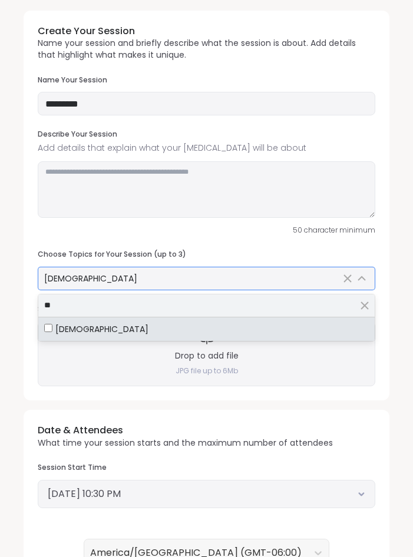
click at [103, 301] on input "**" at bounding box center [206, 305] width 336 height 22
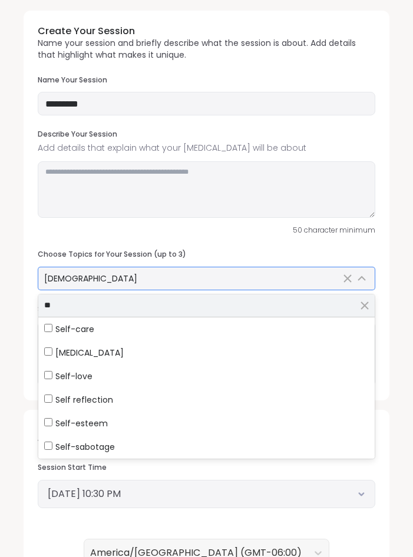
type input "*"
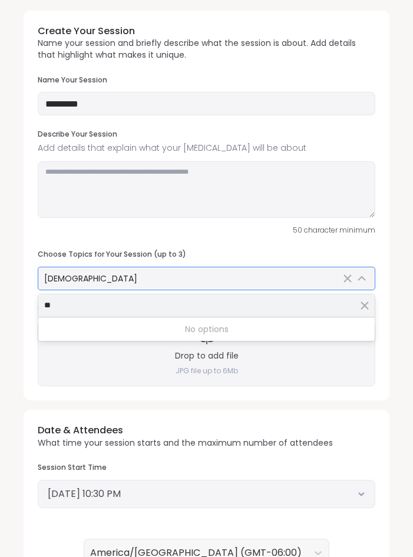
type input "*"
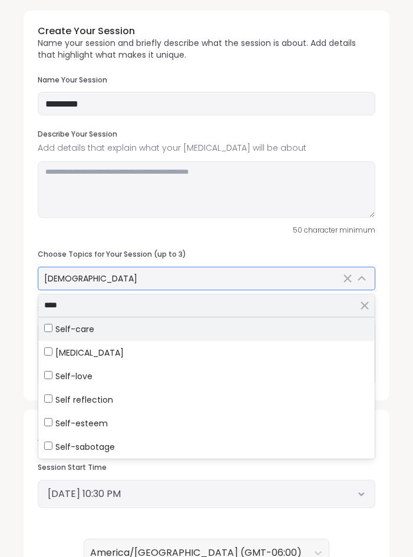
type input "****"
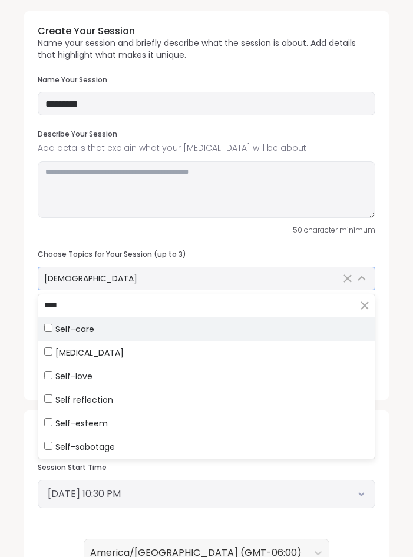
click at [105, 330] on div "Self-care" at bounding box center [206, 329] width 324 height 12
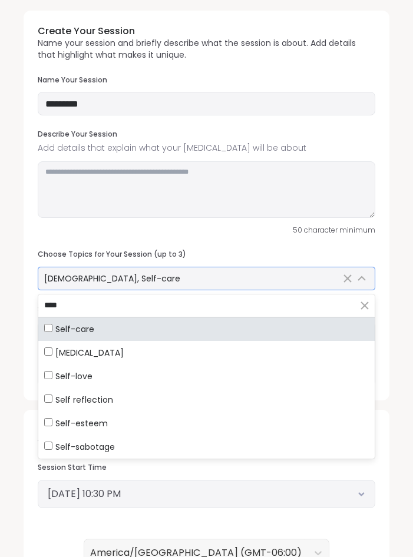
click at [132, 275] on div "LGBTQIA+, Self-care" at bounding box center [192, 278] width 296 height 12
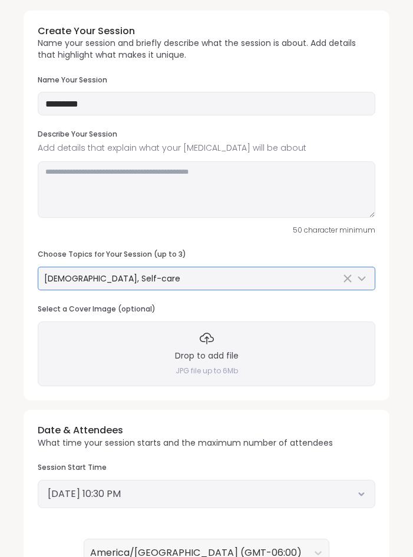
click at [132, 275] on div "LGBTQIA+, Self-care" at bounding box center [192, 278] width 296 height 12
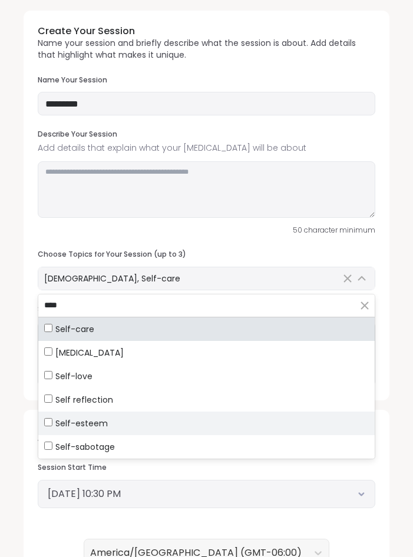
type input "****"
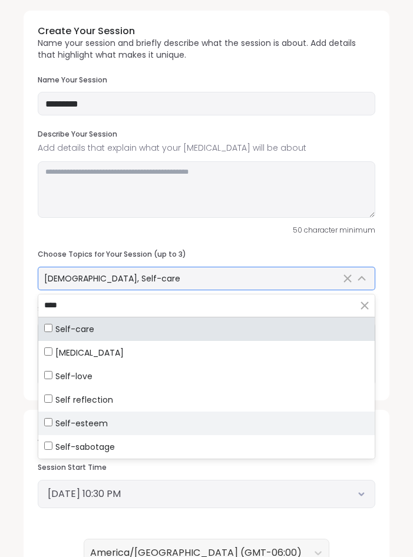
click at [64, 423] on span "Self-esteem" at bounding box center [81, 423] width 52 height 12
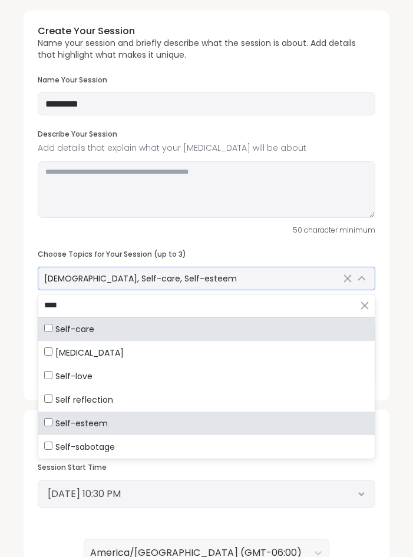
click at [191, 275] on div "LGBTQIA+, Self-care, Self-esteem" at bounding box center [192, 278] width 296 height 12
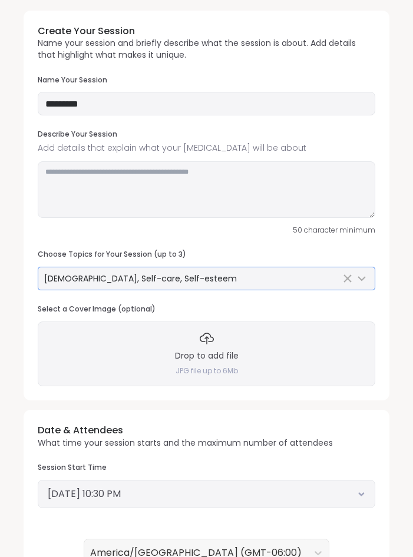
click at [348, 278] on line "Clear Selected" at bounding box center [347, 278] width 7 height 7
click at [147, 272] on div "Select Topic(s)" at bounding box center [206, 278] width 336 height 22
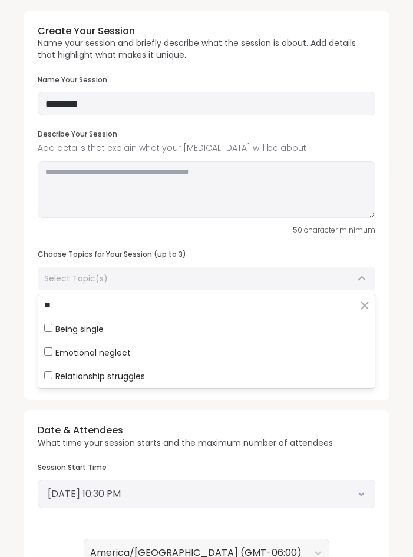
type input "*"
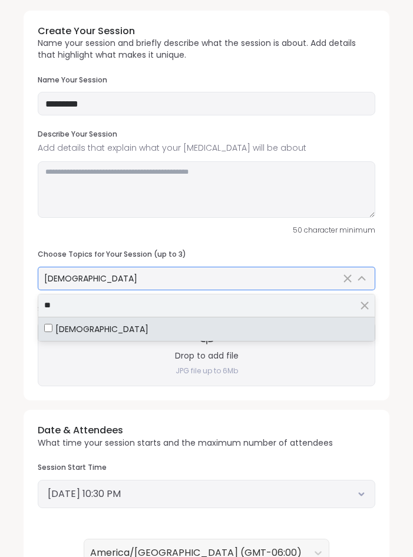
click at [114, 303] on input "**" at bounding box center [206, 305] width 336 height 22
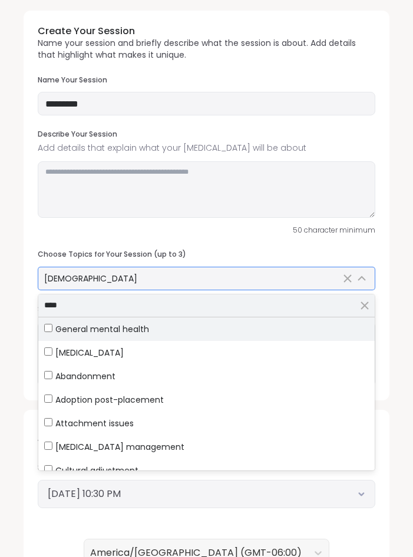
type input "****"
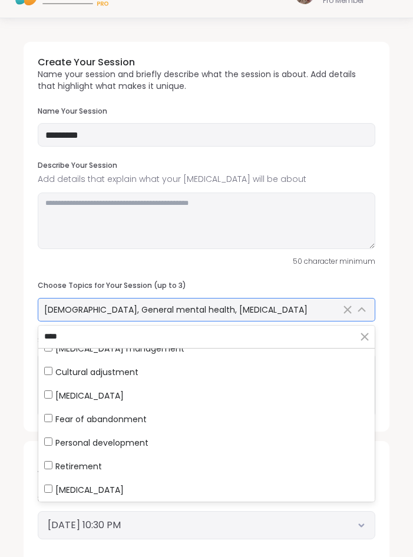
scroll to position [0, 0]
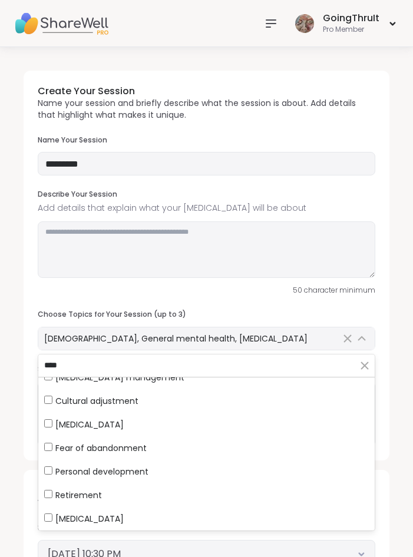
click at [262, 295] on div "50 character minimum" at bounding box center [206, 290] width 337 height 11
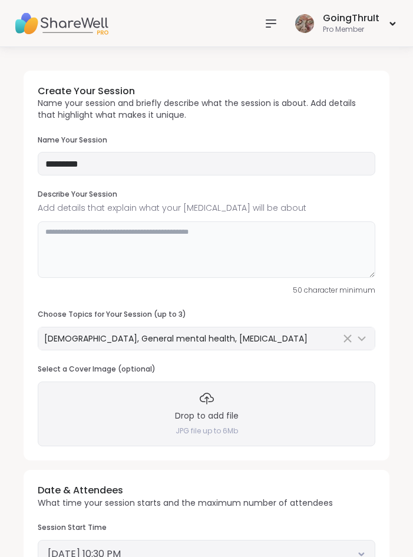
click at [85, 238] on textarea at bounding box center [206, 249] width 337 height 56
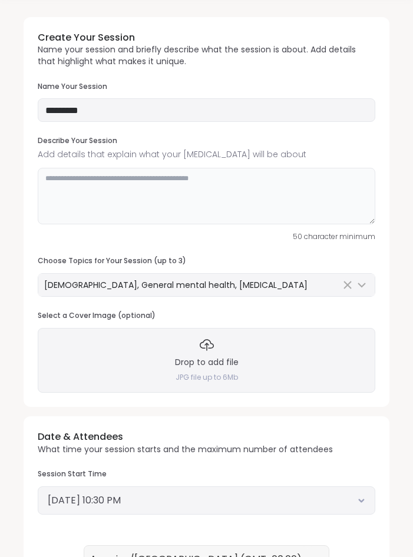
scroll to position [120, 0]
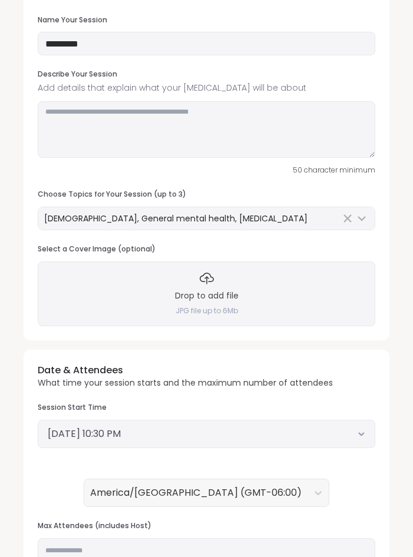
click at [211, 279] on icon at bounding box center [207, 278] width 14 height 14
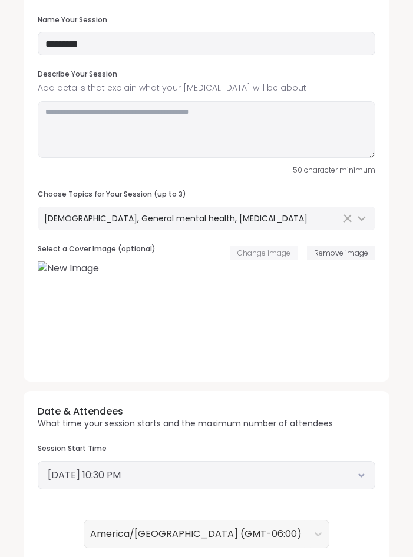
click at [271, 257] on span "Change image" at bounding box center [263, 253] width 53 height 10
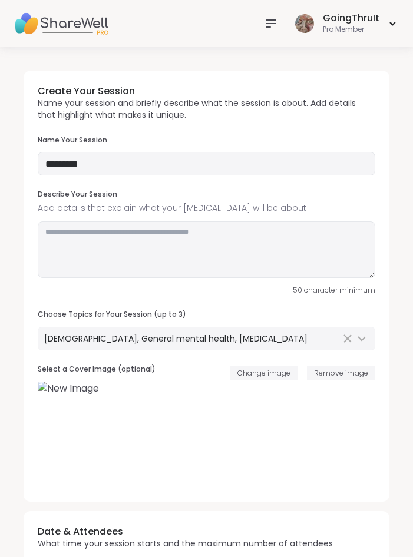
click at [248, 300] on div "Create Your Session Name your session and briefly describe what the session is …" at bounding box center [206, 286] width 365 height 431
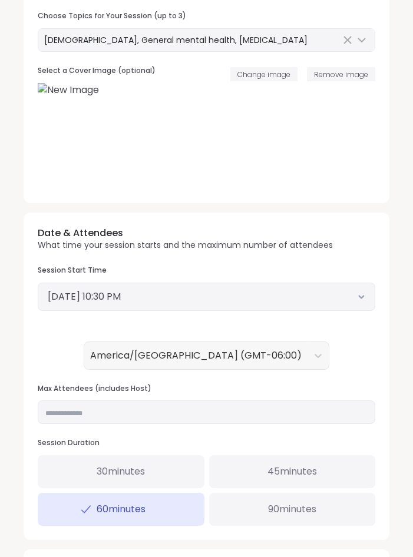
scroll to position [300, 0]
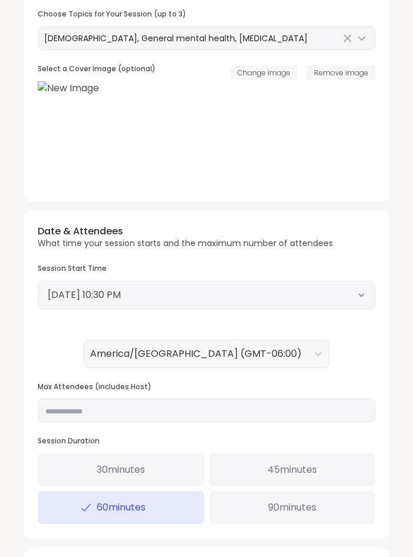
click at [195, 300] on button "September 11, 2025 10:30 PM" at bounding box center [206, 295] width 317 height 14
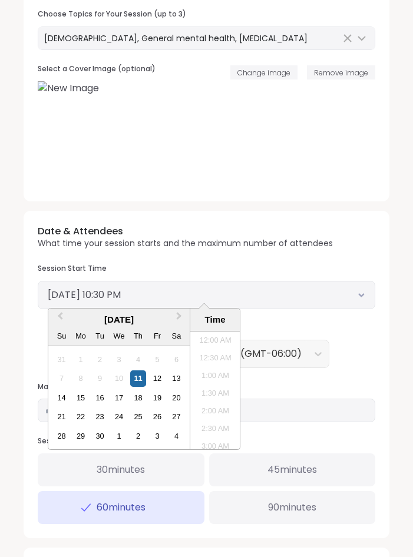
scroll to position [730, 0]
click at [136, 396] on div "18" at bounding box center [138, 398] width 16 height 16
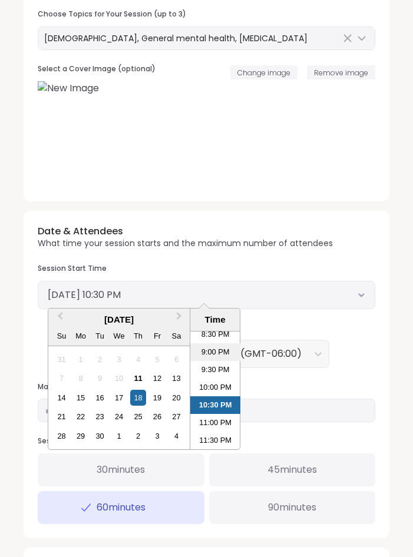
click at [214, 355] on li "9:00 PM" at bounding box center [215, 352] width 50 height 18
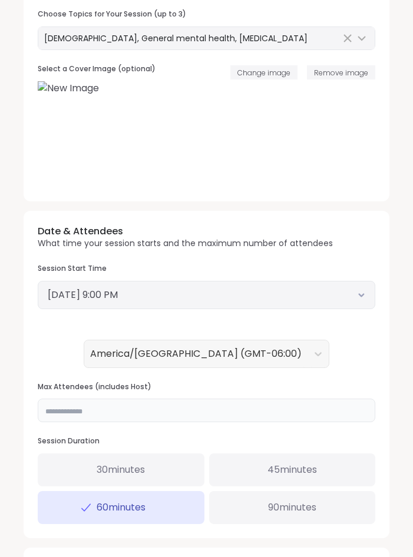
click at [192, 419] on input "**" at bounding box center [206, 410] width 337 height 24
drag, startPoint x: 71, startPoint y: 407, endPoint x: 36, endPoint y: 410, distance: 34.8
click at [38, 410] on input "**" at bounding box center [206, 410] width 337 height 24
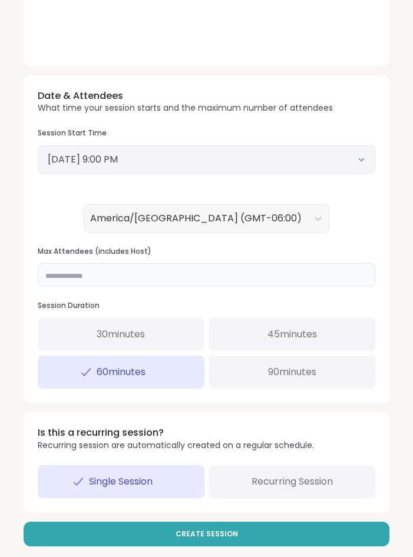
scroll to position [446, 0]
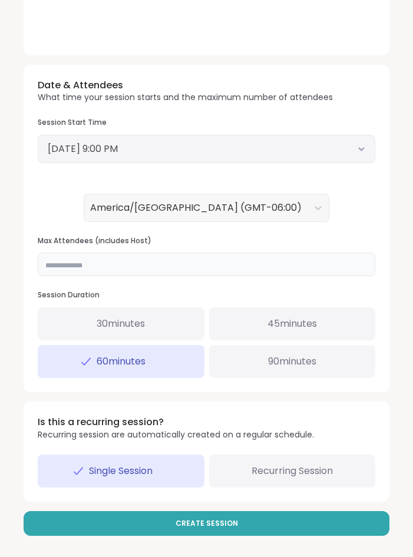
type input "**"
click at [335, 468] on div "Recurring Session" at bounding box center [292, 470] width 167 height 33
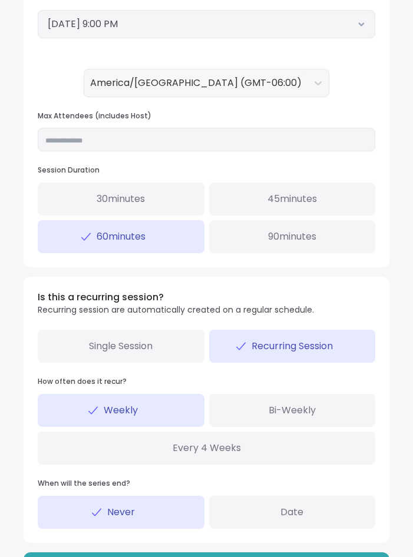
scroll to position [612, 0]
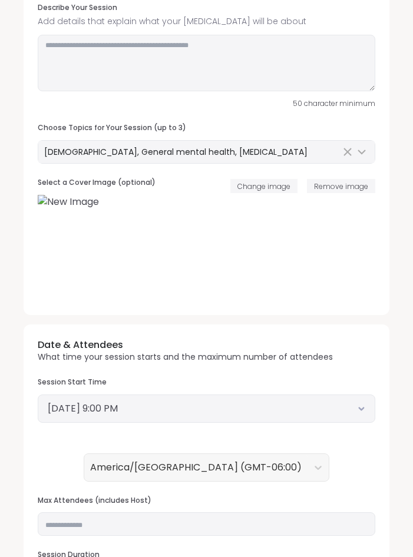
scroll to position [12, 0]
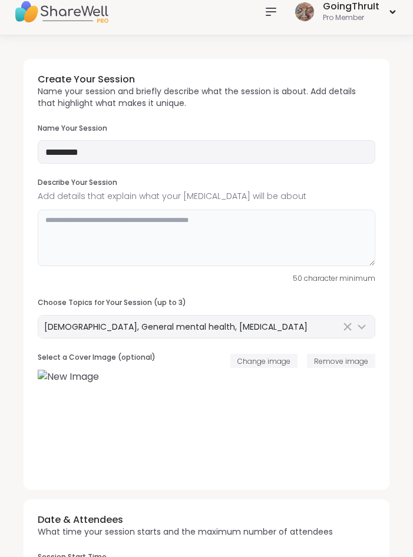
click at [156, 228] on textarea at bounding box center [206, 238] width 337 height 56
paste textarea "**********"
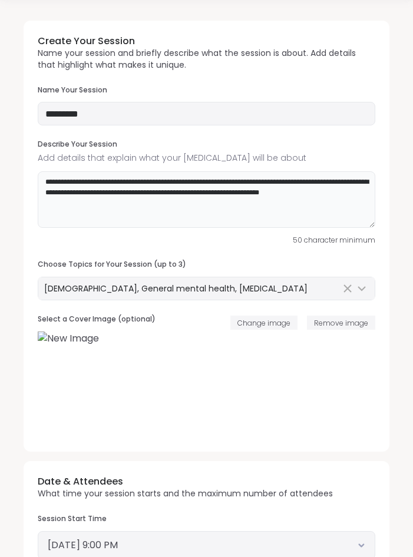
scroll to position [72, 0]
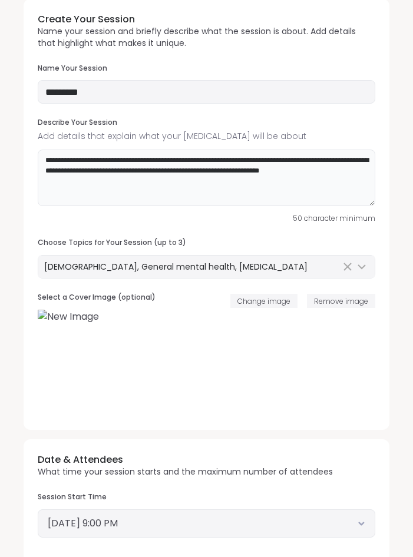
click at [102, 191] on textarea "**********" at bounding box center [206, 177] width 337 height 56
click at [217, 169] on textarea "**********" at bounding box center [206, 177] width 337 height 56
click at [369, 172] on textarea "**********" at bounding box center [206, 177] width 337 height 56
click at [393, 301] on div "**********" at bounding box center [206, 537] width 384 height 1096
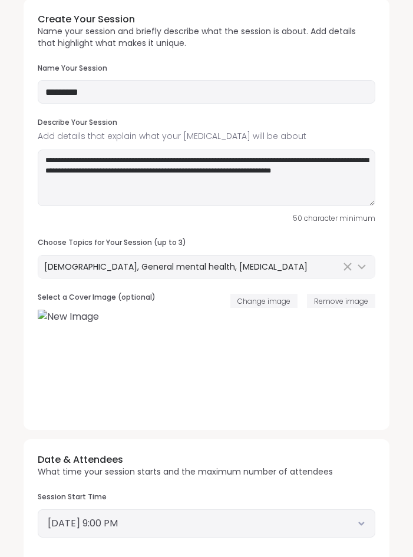
scroll to position [132, 0]
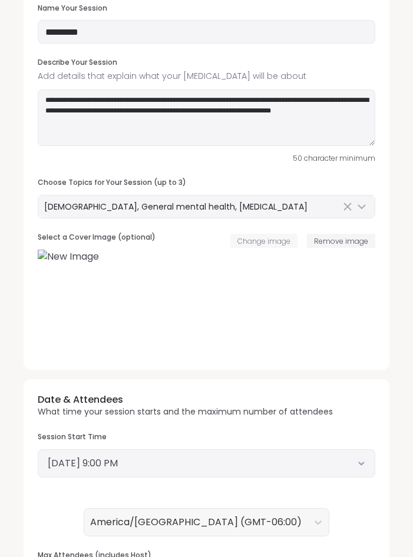
click at [270, 240] on span "Change image" at bounding box center [263, 241] width 53 height 10
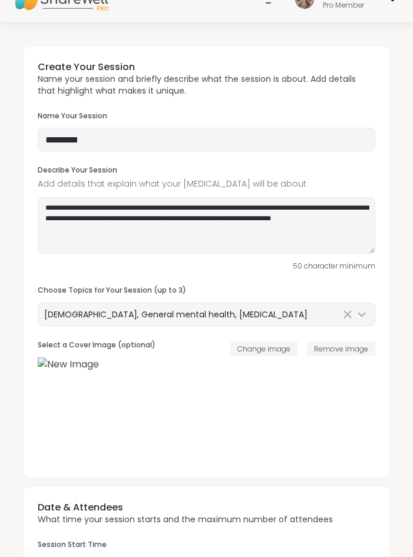
scroll to position [12, 0]
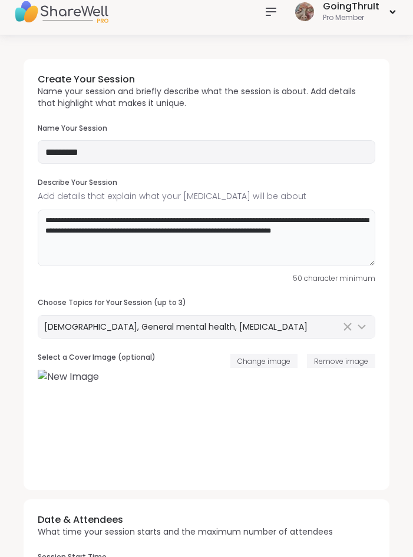
click at [232, 245] on textarea "**********" at bounding box center [206, 238] width 337 height 56
click at [367, 234] on textarea "**********" at bounding box center [206, 238] width 337 height 56
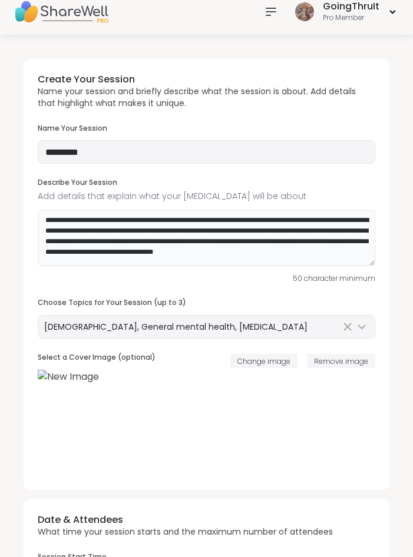
scroll to position [2, 0]
click at [98, 251] on textarea "**********" at bounding box center [206, 238] width 337 height 56
click at [198, 261] on textarea "**********" at bounding box center [206, 238] width 337 height 56
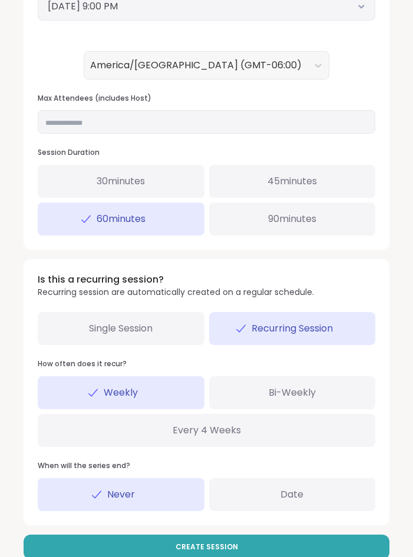
scroll to position [612, 0]
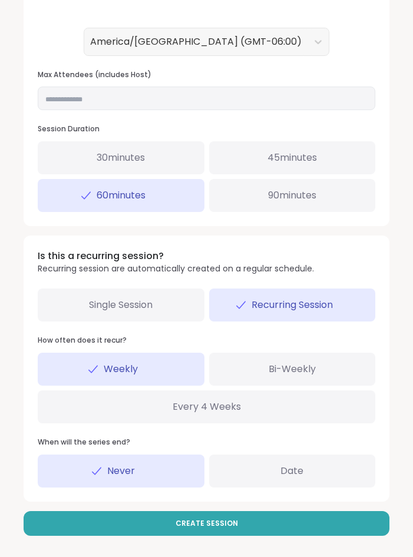
click at [237, 475] on div "Date" at bounding box center [292, 470] width 167 height 33
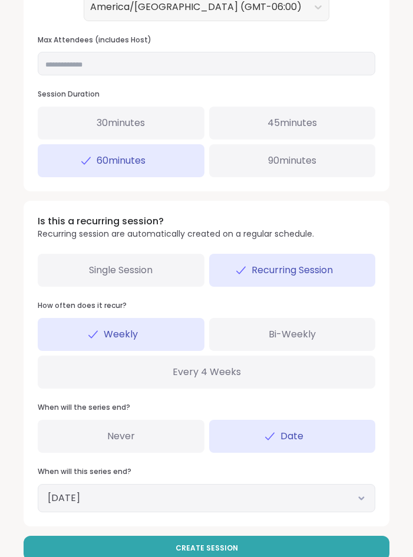
scroll to position [671, 0]
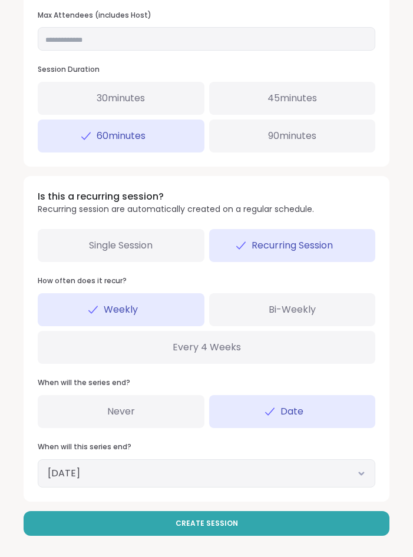
click at [198, 471] on button "November 10, 2025" at bounding box center [206, 473] width 317 height 14
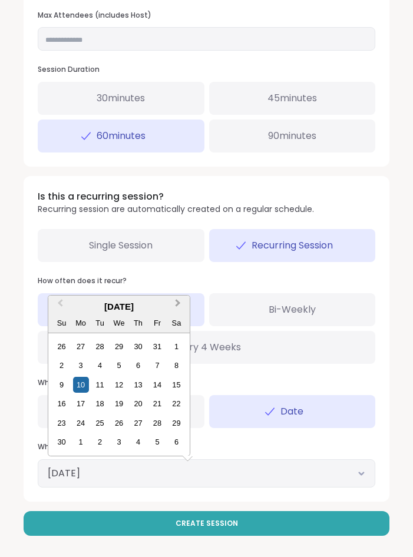
click at [178, 304] on span "Next Month" at bounding box center [178, 306] width 0 height 18
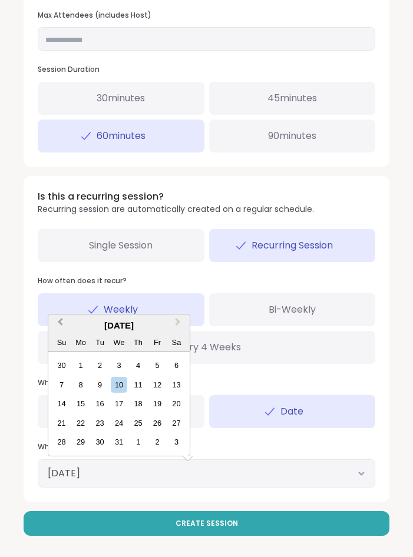
click at [55, 321] on button "Previous Month" at bounding box center [58, 324] width 19 height 19
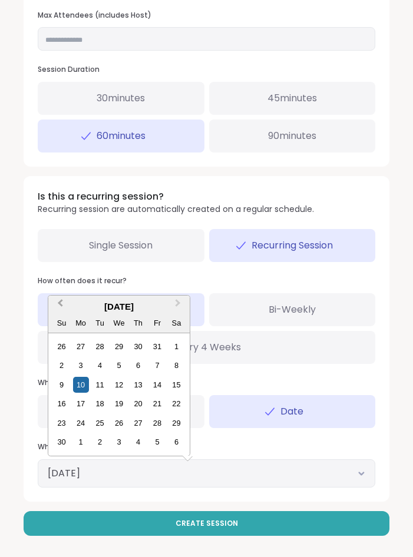
click at [60, 302] on span "Previous Month" at bounding box center [60, 306] width 0 height 18
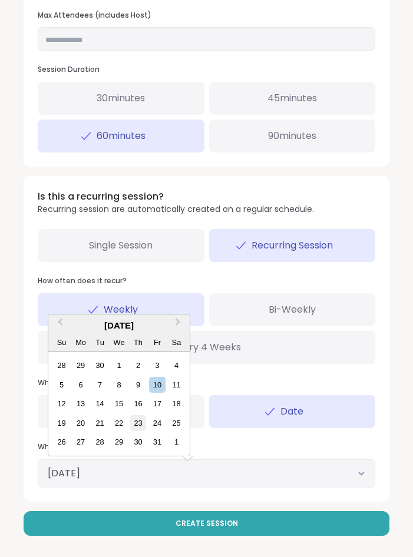
click at [140, 426] on div "23" at bounding box center [138, 423] width 16 height 16
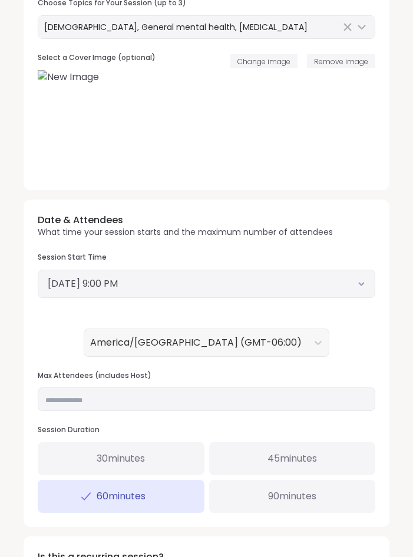
scroll to position [131, 0]
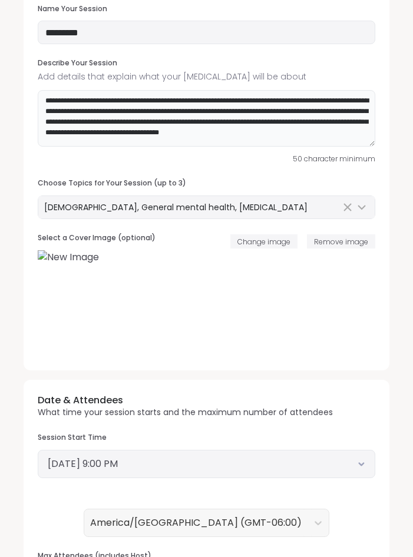
click at [232, 135] on textarea "**********" at bounding box center [206, 118] width 337 height 56
click at [225, 142] on textarea "**********" at bounding box center [206, 118] width 337 height 56
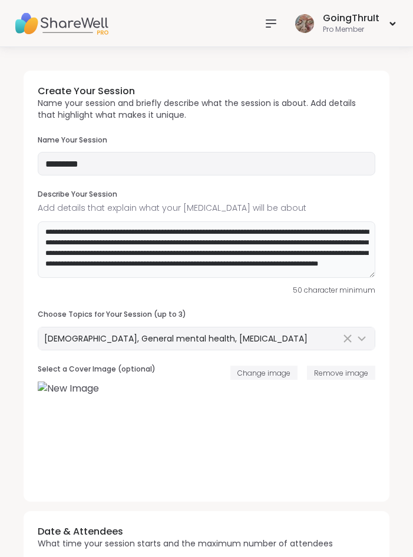
scroll to position [7, 0]
click at [210, 235] on textarea "**********" at bounding box center [206, 249] width 337 height 56
drag, startPoint x: 224, startPoint y: 233, endPoint x: 199, endPoint y: 239, distance: 25.4
click at [199, 239] on textarea "**********" at bounding box center [206, 249] width 337 height 56
click at [274, 264] on textarea "**********" at bounding box center [206, 249] width 337 height 56
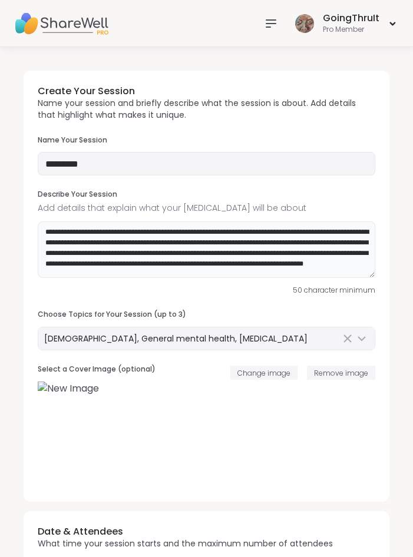
click at [286, 268] on textarea "**********" at bounding box center [206, 249] width 337 height 56
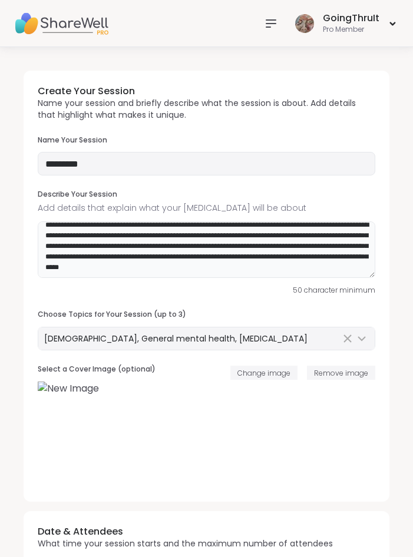
scroll to position [13, 0]
click at [197, 270] on textarea "**********" at bounding box center [206, 249] width 337 height 56
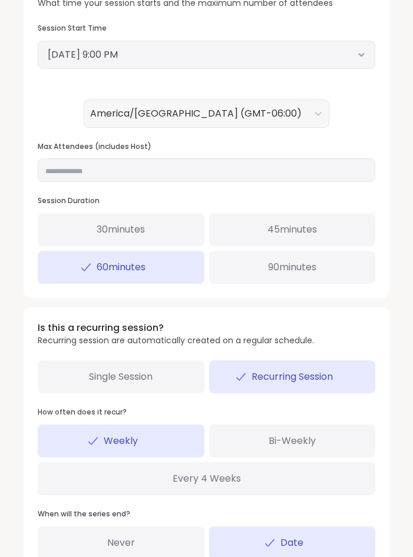
scroll to position [671, 0]
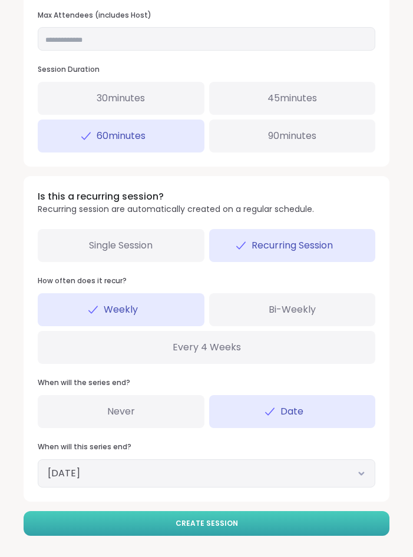
type textarea "**********"
click at [175, 518] on button "Create Session" at bounding box center [206, 523] width 365 height 25
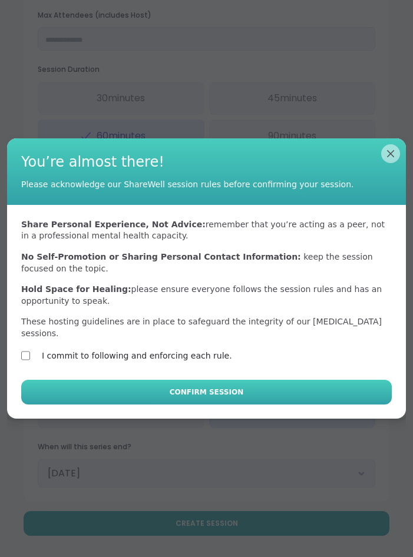
click at [210, 387] on span "Confirm Session" at bounding box center [206, 392] width 74 height 11
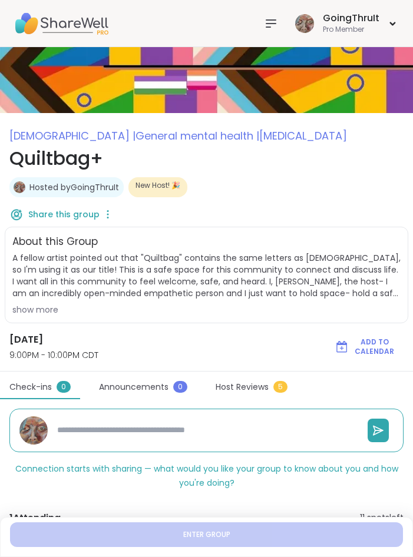
click at [38, 311] on div "show more" at bounding box center [206, 310] width 388 height 12
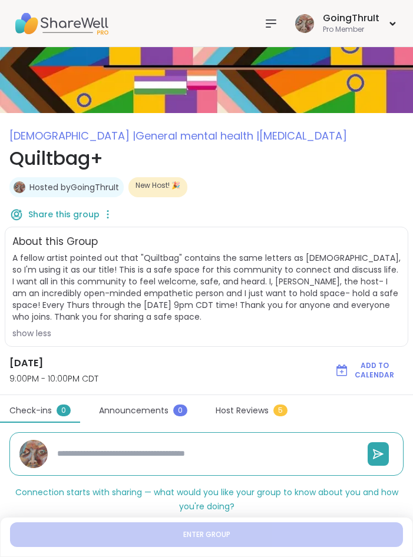
type textarea "*"
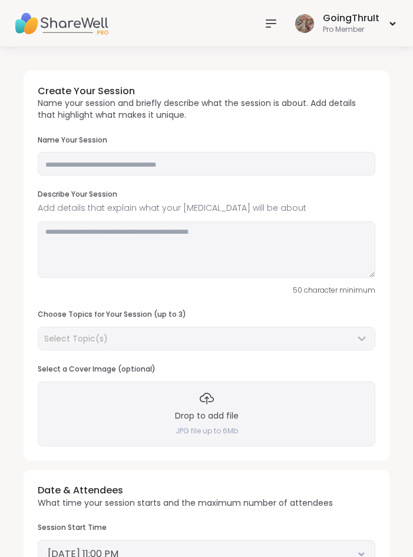
click at [272, 26] on icon at bounding box center [271, 23] width 14 height 14
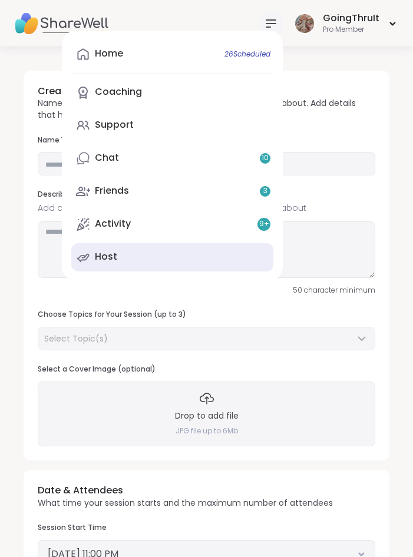
click at [126, 257] on link "Host" at bounding box center [172, 257] width 202 height 28
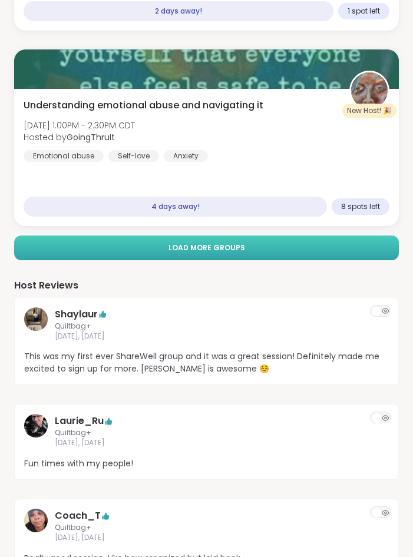
scroll to position [600, 0]
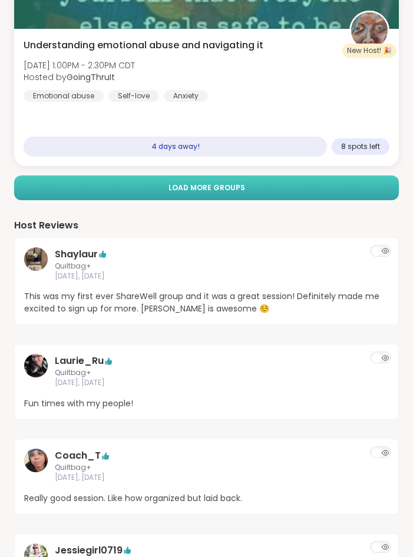
click at [146, 194] on button "Load more groups" at bounding box center [206, 187] width 384 height 25
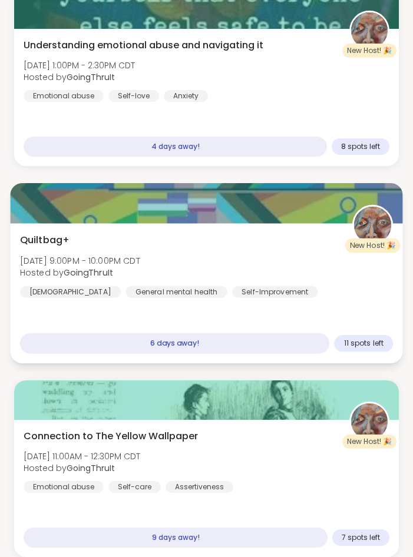
click at [168, 251] on div "Quiltbag+ Thu, Sep 18 | 9:00PM - 10:00PM CDT Hosted by GoingThruIt LGBTQIA+ Gen…" at bounding box center [206, 265] width 373 height 65
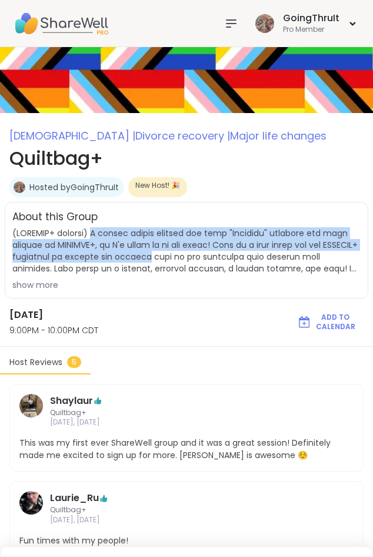
drag, startPoint x: 97, startPoint y: 234, endPoint x: 159, endPoint y: 258, distance: 66.9
click at [159, 258] on span at bounding box center [186, 250] width 348 height 47
copy span "A fellow artist pointed out that "Quiltbag" contains the same letters as LGBTQI…"
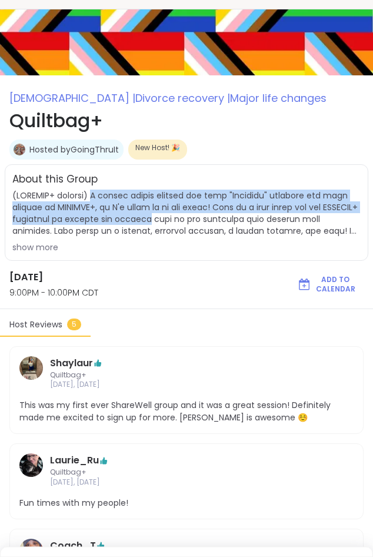
scroll to position [60, 0]
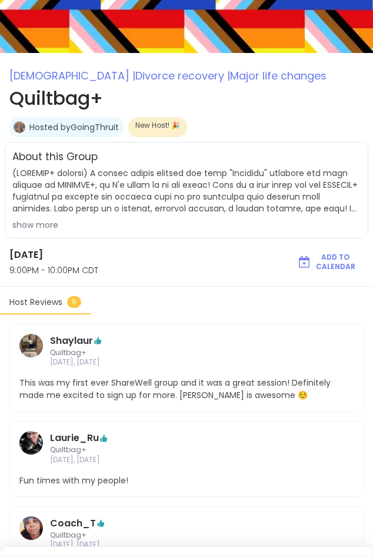
click at [51, 226] on div "show more" at bounding box center [186, 225] width 348 height 12
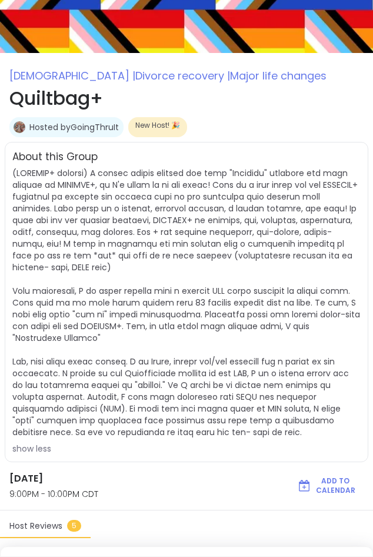
scroll to position [0, 0]
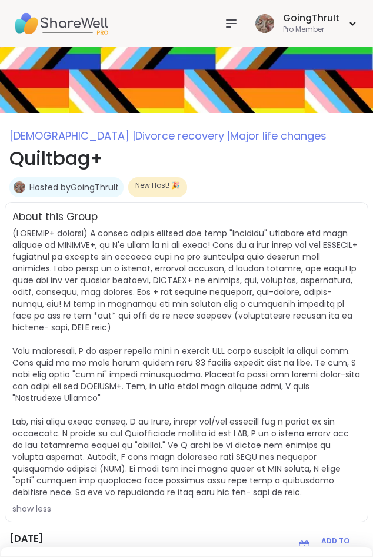
click at [67, 23] on img at bounding box center [61, 23] width 94 height 41
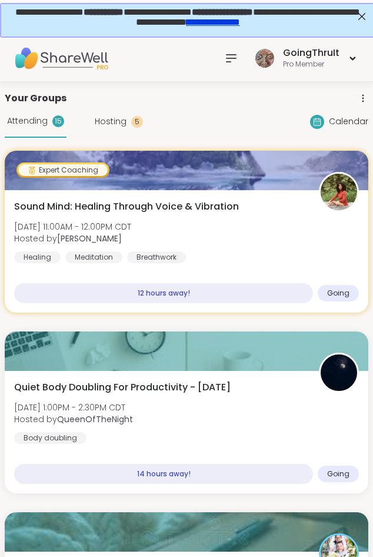
click at [229, 63] on icon at bounding box center [231, 58] width 14 height 14
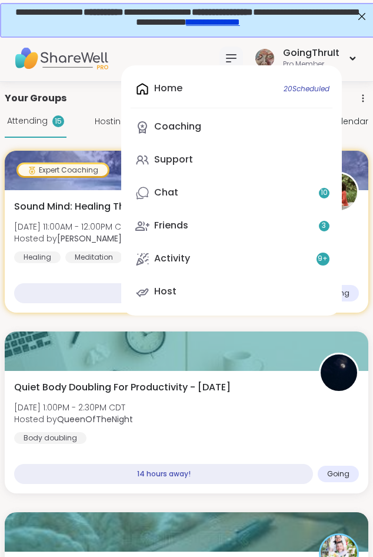
click at [178, 51] on div "Home 20 Scheduled Coaching Support Chat 10 Friends 3 Activity 9 + Host GoingThr…" at bounding box center [186, 58] width 373 height 47
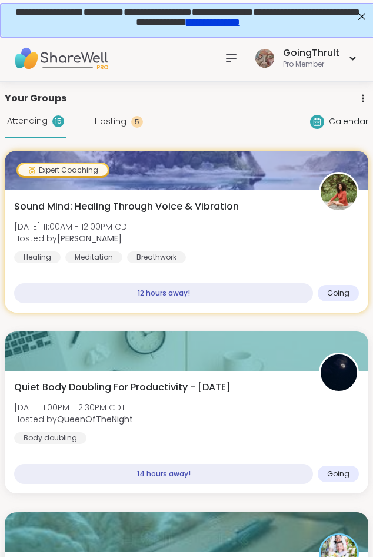
click at [227, 56] on icon at bounding box center [231, 58] width 14 height 14
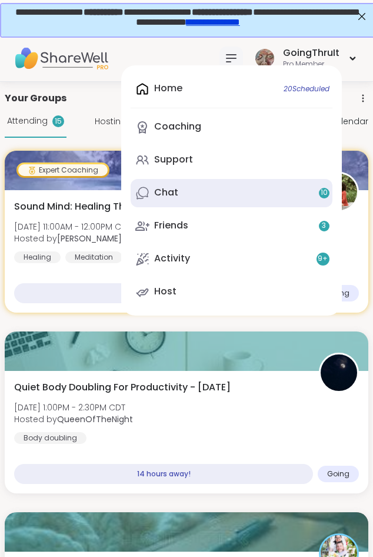
click at [196, 185] on link "Chat 10" at bounding box center [232, 193] width 202 height 28
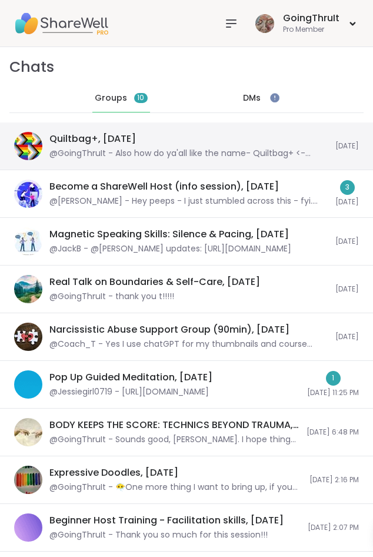
click at [151, 147] on div "Quiltbag+, Sep 11 @GoingThruIt - Also how do ya'all like the name- Quiltbag+ <-…" at bounding box center [188, 145] width 279 height 27
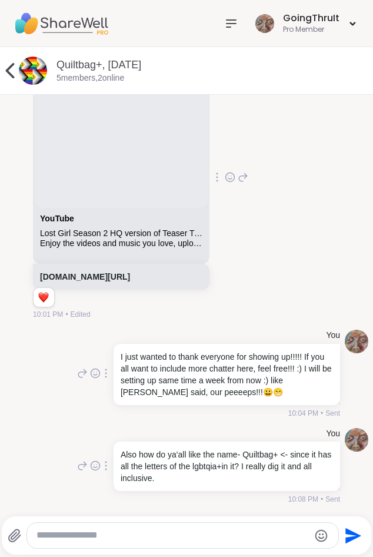
click at [238, 535] on textarea "Type your message" at bounding box center [172, 535] width 272 height 12
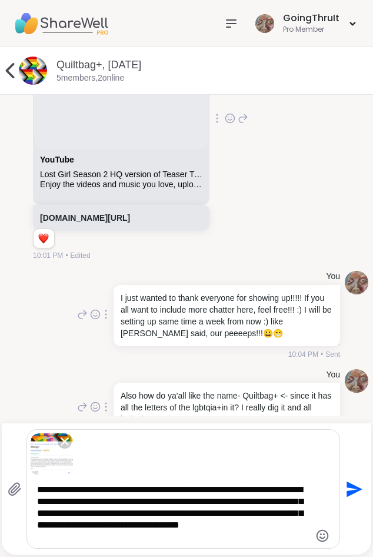
click at [189, 507] on textarea "**********" at bounding box center [173, 513] width 272 height 59
click at [200, 500] on textarea "**********" at bounding box center [173, 513] width 272 height 59
click at [244, 506] on textarea "**********" at bounding box center [173, 513] width 272 height 59
click at [202, 539] on textarea "**********" at bounding box center [173, 513] width 272 height 59
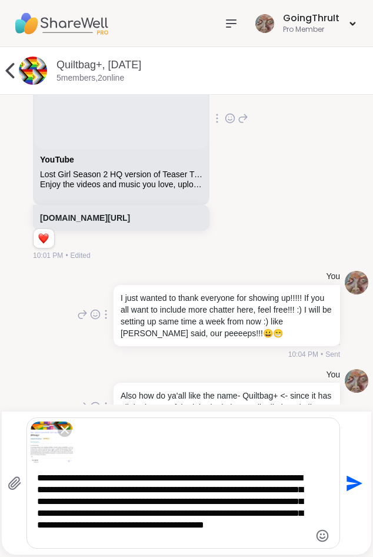
click at [170, 506] on textarea "**********" at bounding box center [173, 507] width 272 height 71
click at [88, 526] on textarea "**********" at bounding box center [173, 507] width 272 height 71
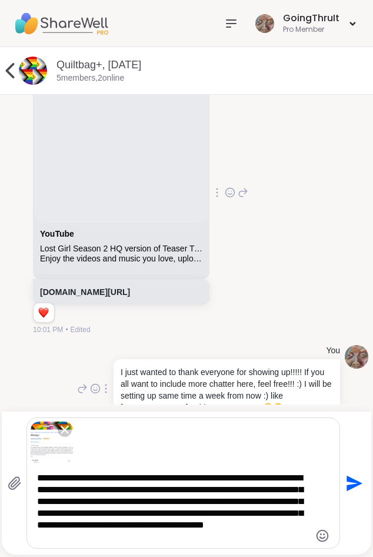
scroll to position [1785, 0]
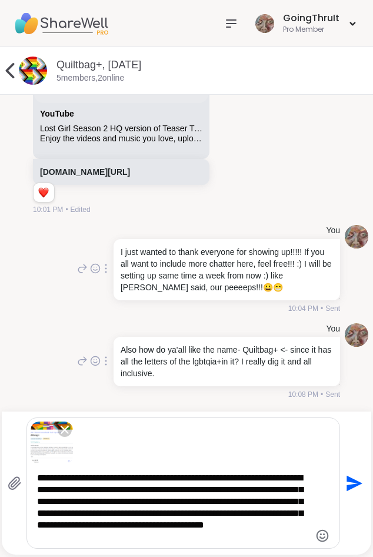
type textarea "**********"
click at [350, 481] on icon "Send" at bounding box center [355, 483] width 16 height 16
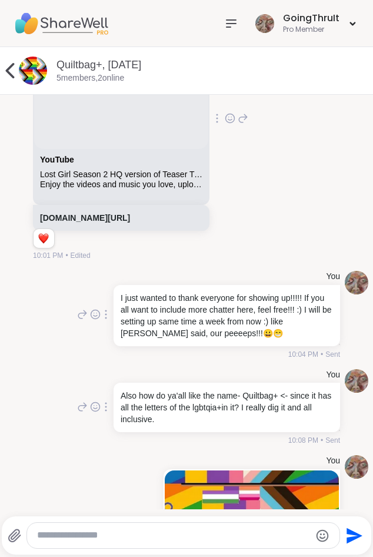
scroll to position [2066, 0]
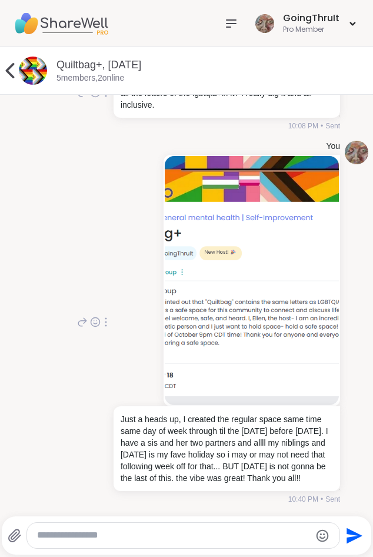
click at [218, 245] on img at bounding box center [252, 276] width 174 height 241
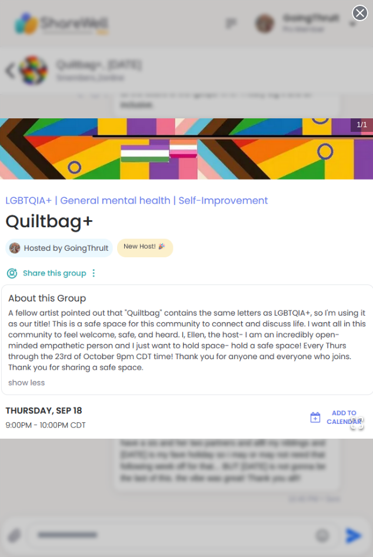
click at [221, 81] on div "1 / 1" at bounding box center [186, 278] width 373 height 557
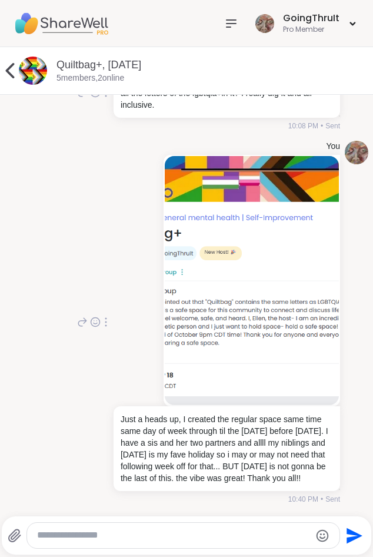
click at [237, 541] on div at bounding box center [183, 535] width 312 height 25
click at [238, 533] on textarea "Type your message" at bounding box center [173, 535] width 272 height 12
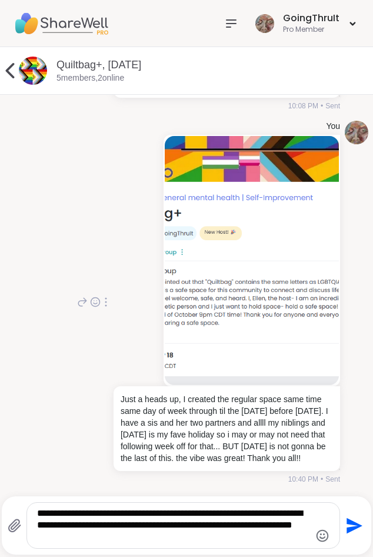
paste textarea "**********"
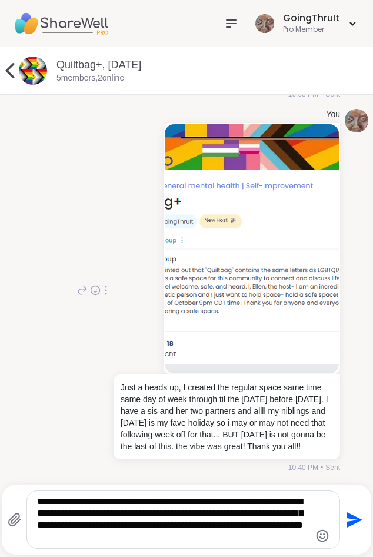
click at [101, 526] on textarea "**********" at bounding box center [173, 520] width 272 height 48
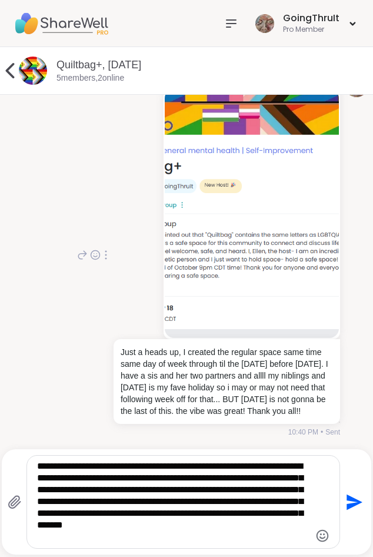
click at [294, 521] on textarea "**********" at bounding box center [173, 501] width 272 height 83
type textarea "**********"
click at [354, 503] on icon "Send" at bounding box center [355, 502] width 16 height 16
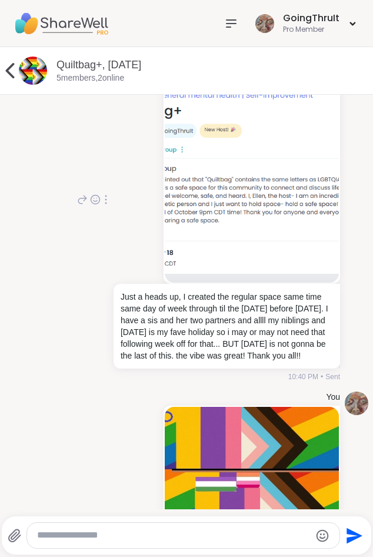
scroll to position [2063, 0]
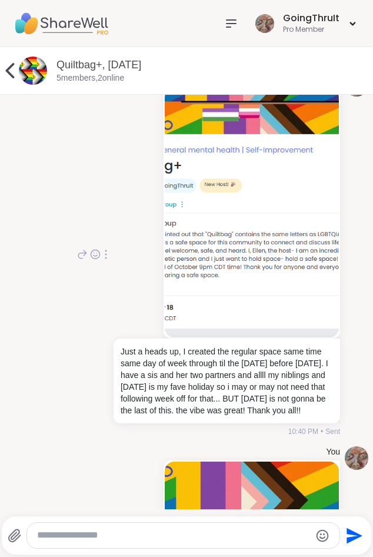
click at [14, 70] on icon at bounding box center [10, 71] width 24 height 24
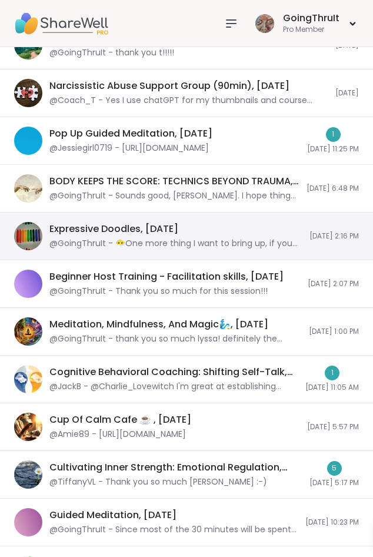
scroll to position [0, 0]
click at [100, 239] on div "@GoingThruIt - 😶‍🌫️One more thing I want to bring up, if you are not feeling co…" at bounding box center [175, 244] width 253 height 12
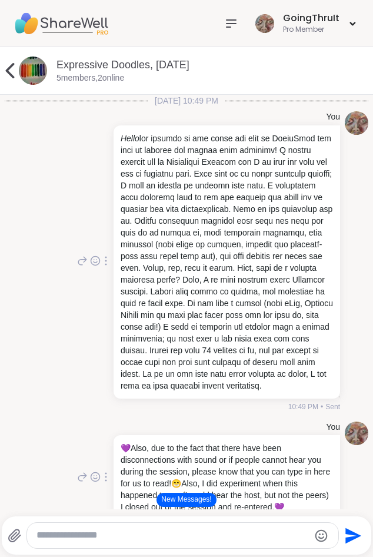
scroll to position [297, 0]
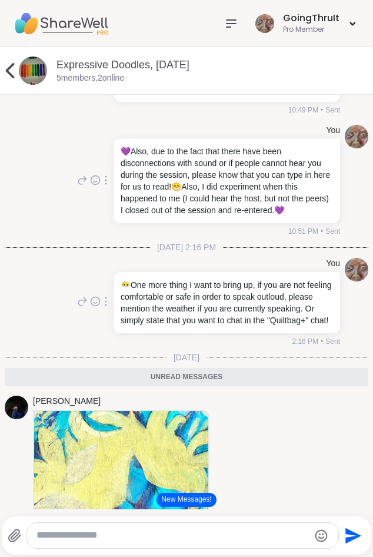
click at [194, 500] on button "New Messages!" at bounding box center [186, 500] width 59 height 14
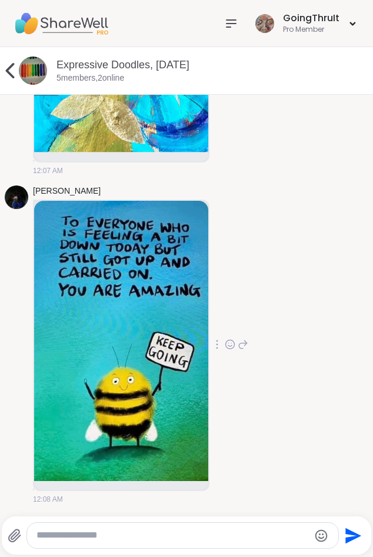
scroll to position [854, 0]
click at [17, 538] on icon at bounding box center [15, 535] width 14 height 14
click at [0, 0] on input "file" at bounding box center [0, 0] width 0 height 0
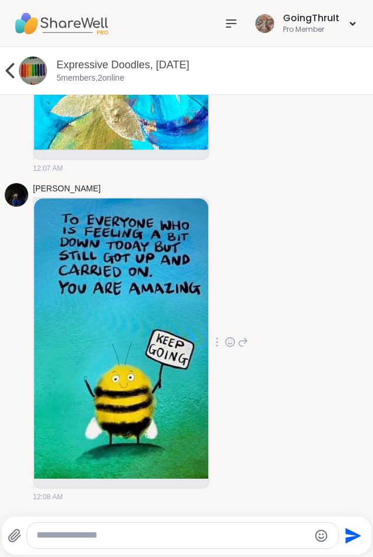
click at [15, 537] on icon at bounding box center [14, 535] width 11 height 12
click at [0, 0] on input "file" at bounding box center [0, 0] width 0 height 0
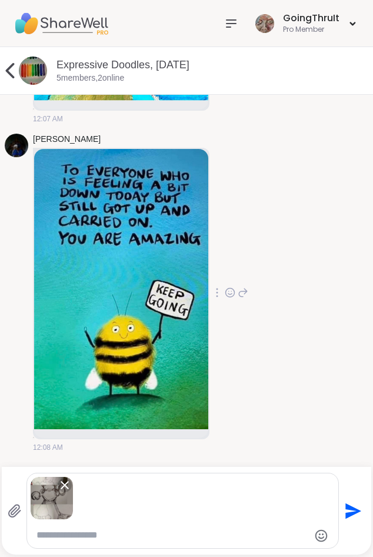
scroll to position [903, 0]
click at [350, 513] on icon "Send" at bounding box center [354, 511] width 16 height 16
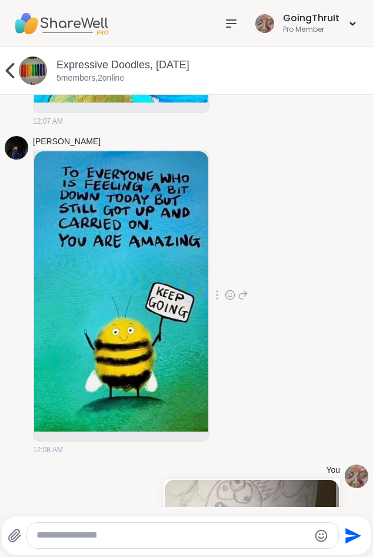
scroll to position [1177, 0]
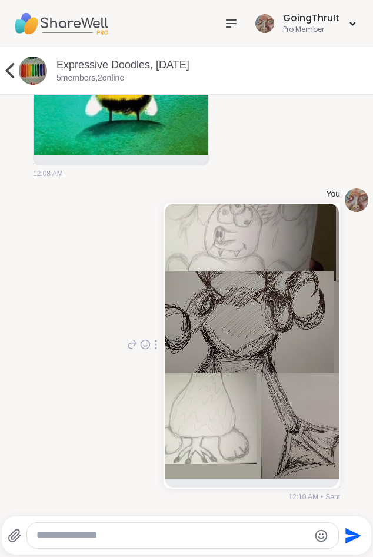
click at [91, 368] on div "You 12:10 AM • Sent" at bounding box center [187, 345] width 364 height 323
click at [112, 210] on div "You 12:10 AM • Sent" at bounding box center [187, 345] width 364 height 323
click at [48, 312] on div "You 12:10 AM • Sent" at bounding box center [187, 345] width 364 height 323
click at [68, 328] on div "You 12:10 AM • Sent" at bounding box center [187, 345] width 364 height 323
click at [180, 539] on textarea "Type your message" at bounding box center [172, 535] width 272 height 12
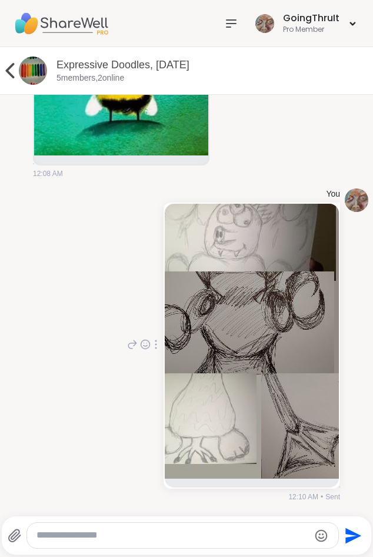
click at [180, 536] on textarea "Type your message" at bounding box center [172, 535] width 272 height 12
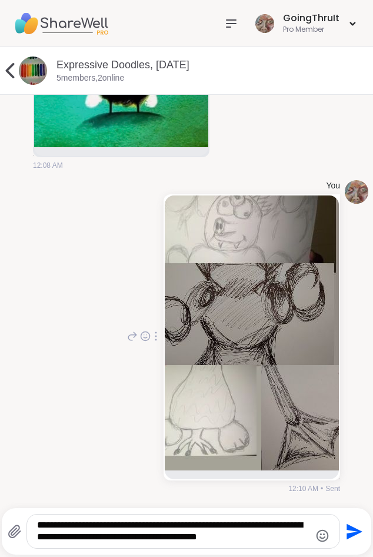
scroll to position [1185, 0]
type textarea "**********"
click at [351, 526] on icon "Send" at bounding box center [353, 531] width 19 height 19
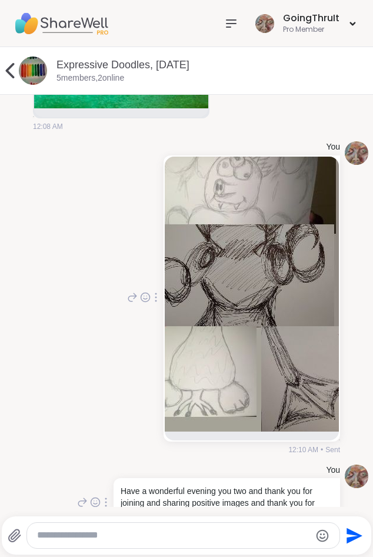
scroll to position [1263, 0]
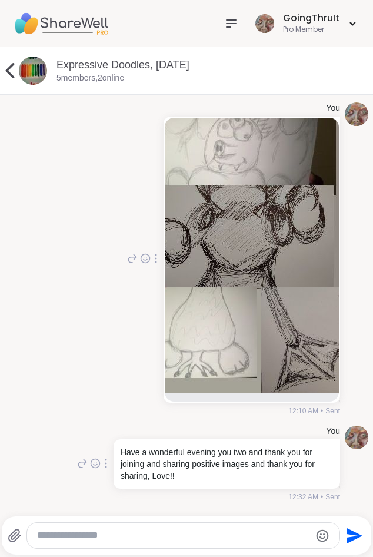
click at [72, 19] on img at bounding box center [61, 23] width 94 height 41
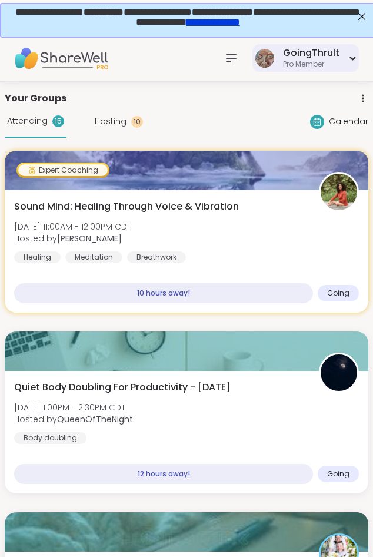
click at [321, 68] on div "Pro Member" at bounding box center [311, 64] width 56 height 10
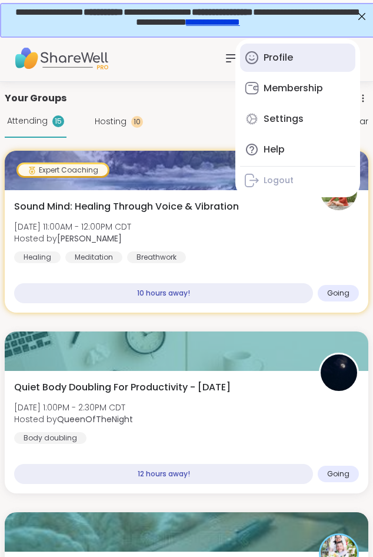
click at [305, 64] on link "Profile" at bounding box center [297, 58] width 115 height 28
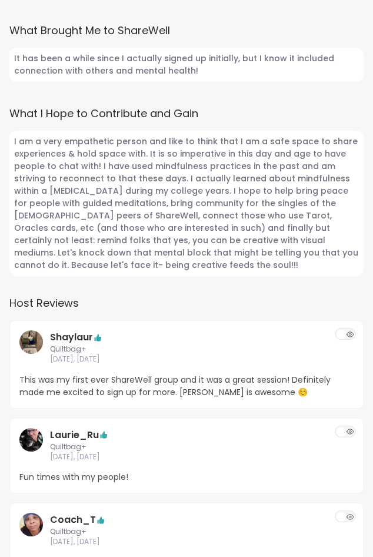
scroll to position [480, 0]
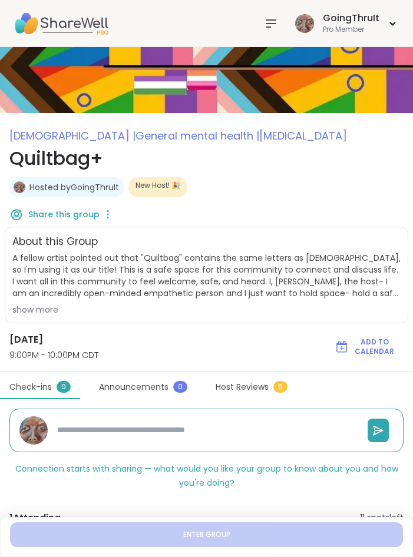
type textarea "*"
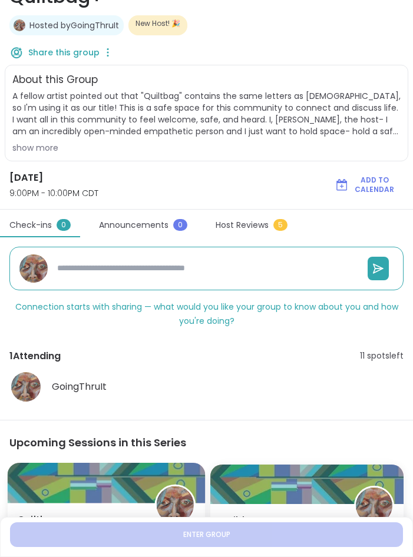
scroll to position [42, 0]
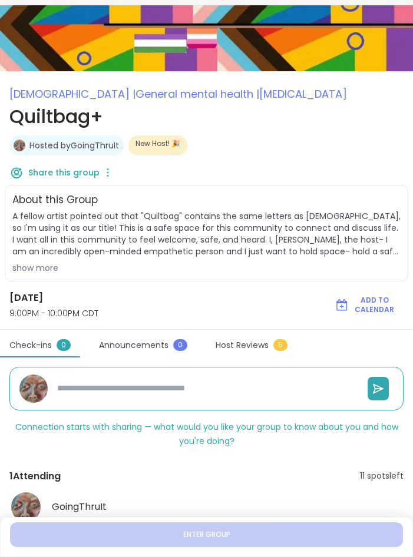
click at [224, 343] on span "Host Reviews" at bounding box center [241, 345] width 53 height 12
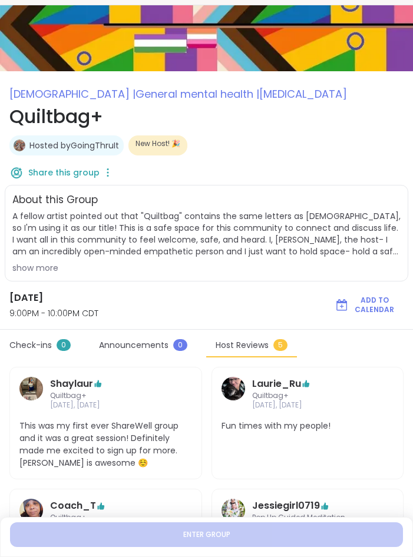
scroll to position [0, 0]
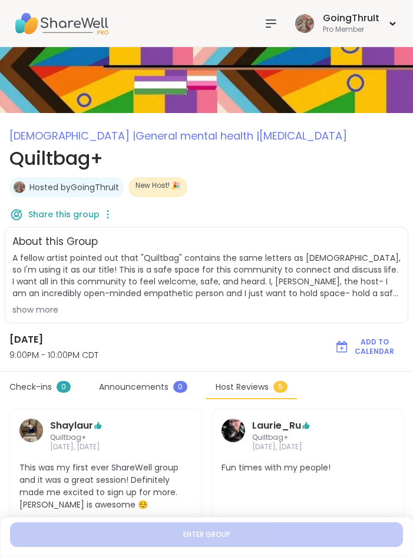
click at [266, 25] on icon at bounding box center [271, 23] width 14 height 14
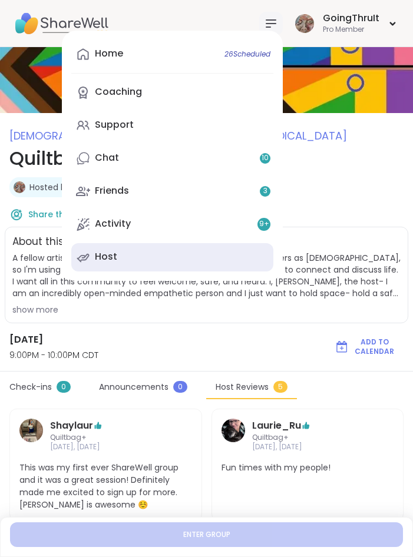
click at [95, 262] on link "Host" at bounding box center [172, 257] width 202 height 28
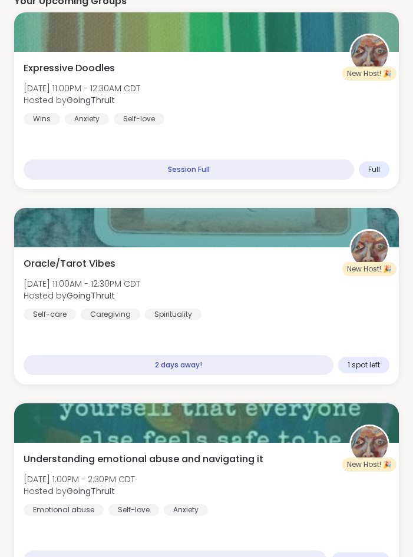
scroll to position [300, 0]
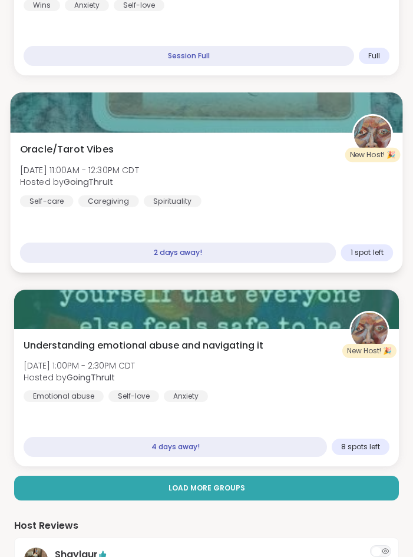
click at [72, 149] on span "Oracle/Tarot Vibes" at bounding box center [67, 149] width 94 height 14
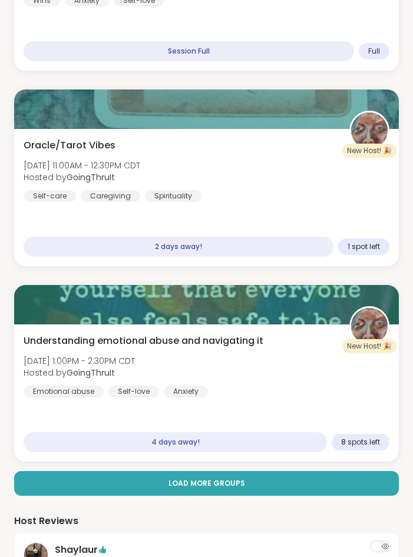
scroll to position [360, 0]
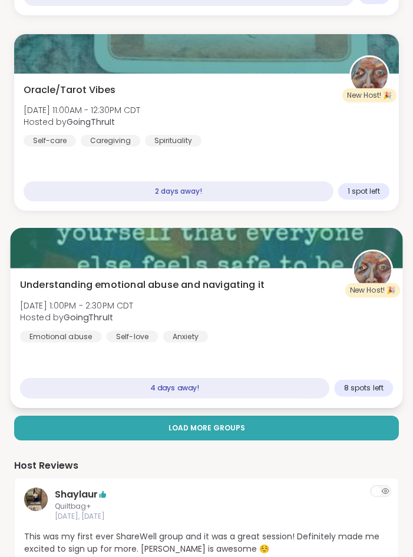
click at [144, 282] on span "Understanding emotional abuse and navigating it" at bounding box center [142, 285] width 244 height 14
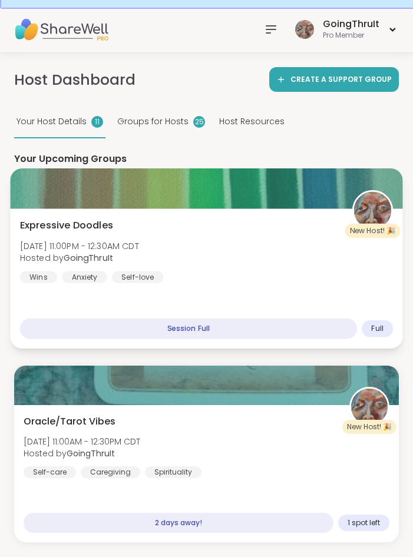
scroll to position [60, 0]
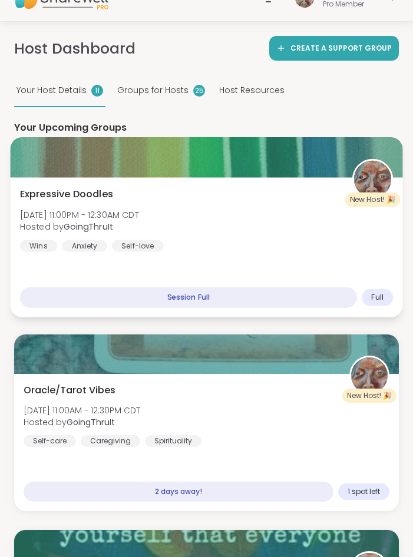
click at [131, 193] on div "Expressive Doodles Thu, Sep 11 | 11:00PM - 12:30AM CDT Hosted by GoingThruIt Wi…" at bounding box center [206, 219] width 373 height 65
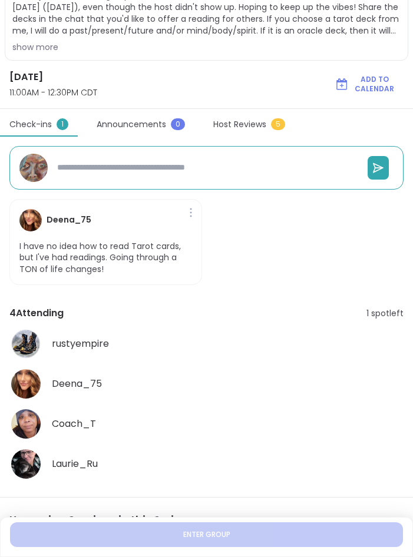
scroll to position [383, 0]
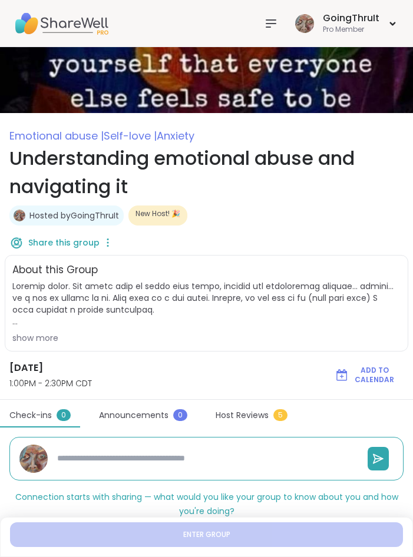
click at [47, 335] on div "show more" at bounding box center [206, 338] width 388 height 12
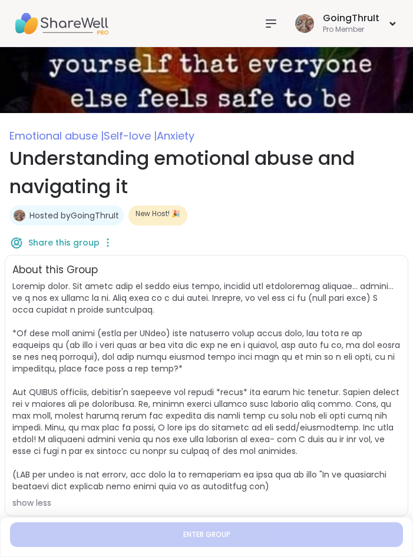
click at [290, 250] on div "Share this group" at bounding box center [206, 242] width 394 height 25
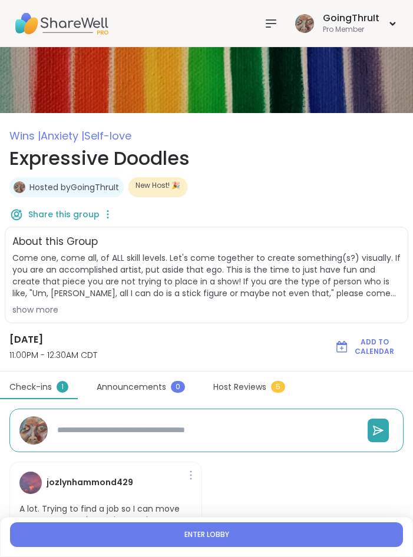
scroll to position [242, 0]
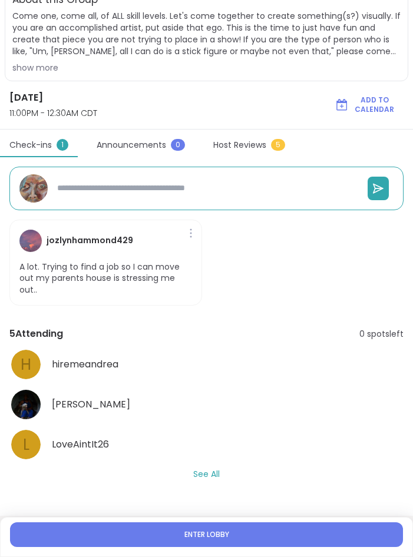
click at [115, 270] on p "A lot. Trying to find a job so I can move out my parents house is stressing me …" at bounding box center [105, 278] width 172 height 35
click at [200, 471] on button "See All" at bounding box center [206, 474] width 26 height 12
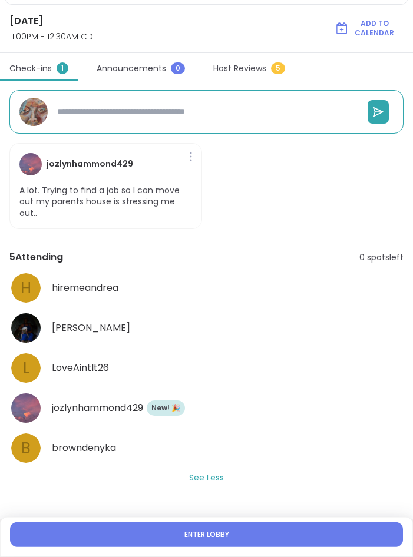
scroll to position [322, 0]
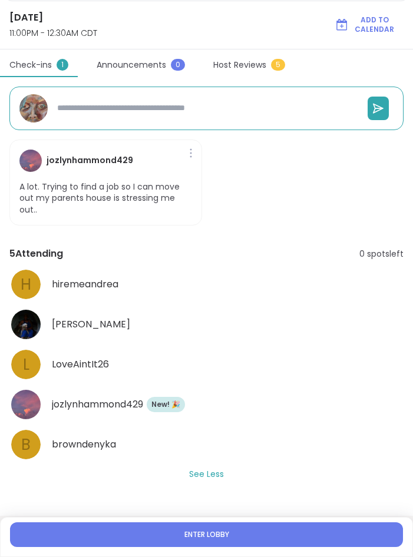
click at [290, 192] on div "jozlynhammond429 A lot. Trying to find a job so I can move out my parents house…" at bounding box center [206, 182] width 394 height 105
click at [369, 357] on div "LoveAintIt26" at bounding box center [227, 364] width 351 height 14
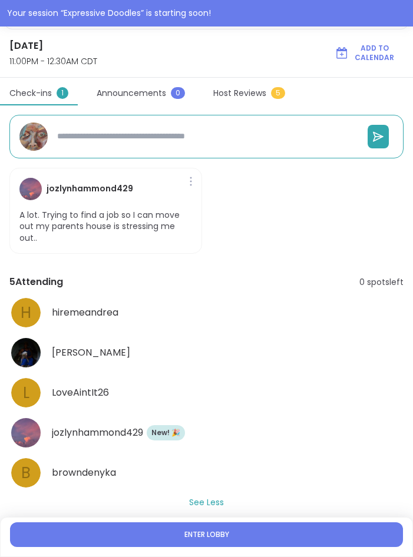
scroll to position [350, 0]
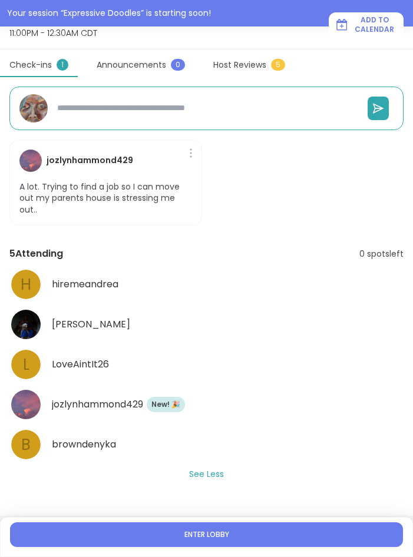
type textarea "*"
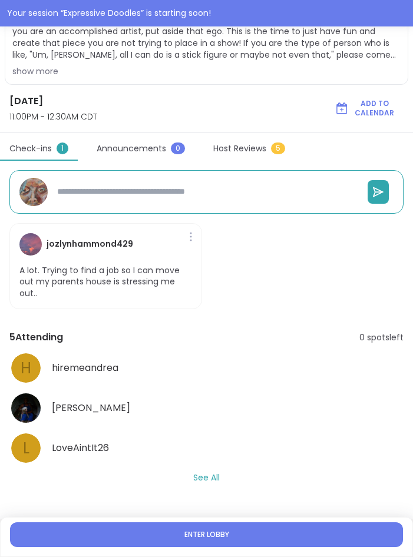
scroll to position [270, 0]
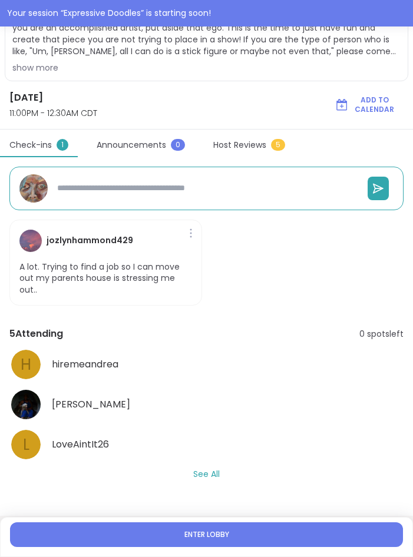
drag, startPoint x: 177, startPoint y: 437, endPoint x: 177, endPoint y: 444, distance: 7.1
click at [205, 480] on div "5 Attending 0 spots left h hiremeandrea [PERSON_NAME] L LoveAintIt26 See All" at bounding box center [206, 403] width 394 height 158
click at [210, 474] on button "See All" at bounding box center [206, 474] width 26 height 12
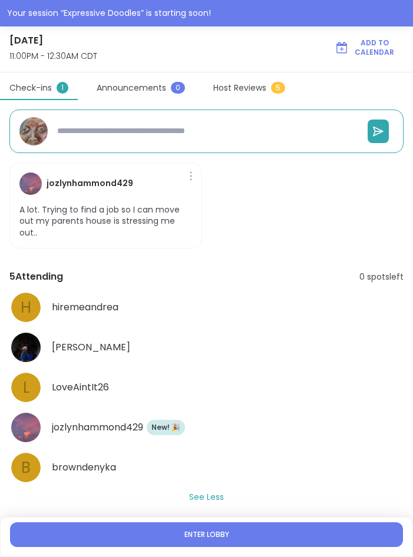
scroll to position [350, 0]
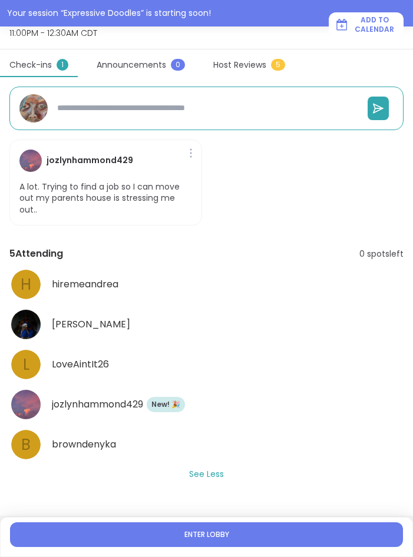
click at [218, 534] on span "Enter lobby" at bounding box center [206, 534] width 45 height 9
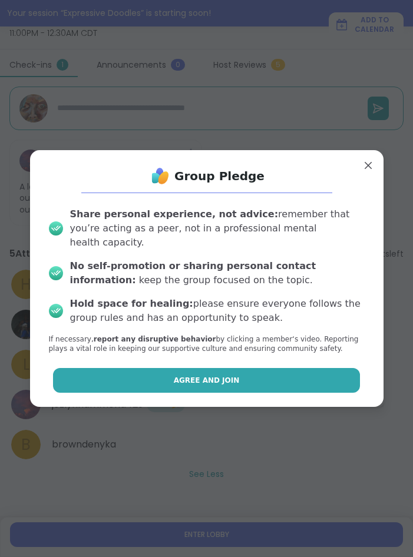
click at [210, 375] on span "Agree and Join" at bounding box center [207, 380] width 66 height 11
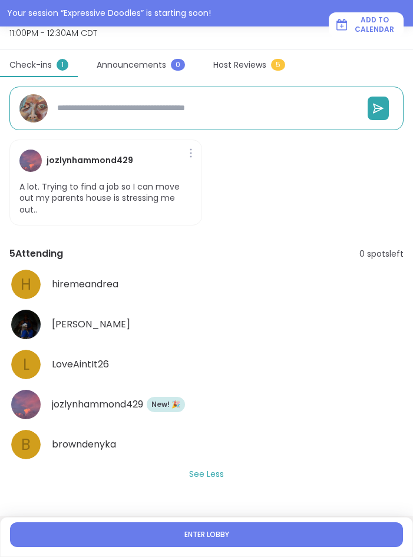
type textarea "*"
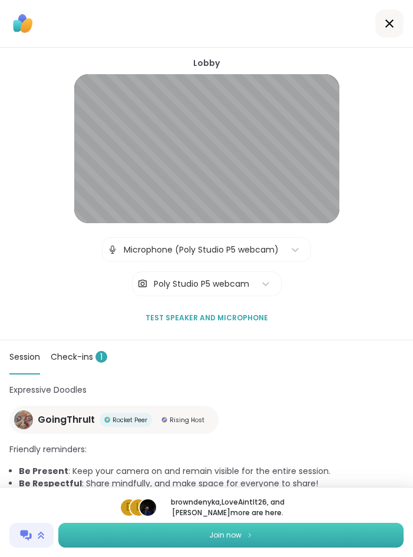
click at [215, 541] on button "Join now" at bounding box center [230, 535] width 345 height 25
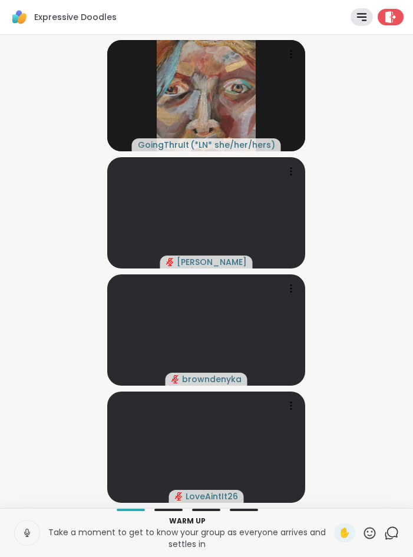
click at [369, 306] on video-player-container "GoingThruIt ( *LN* she/her/hers ) [PERSON_NAME] LoveAintIt26" at bounding box center [206, 271] width 398 height 464
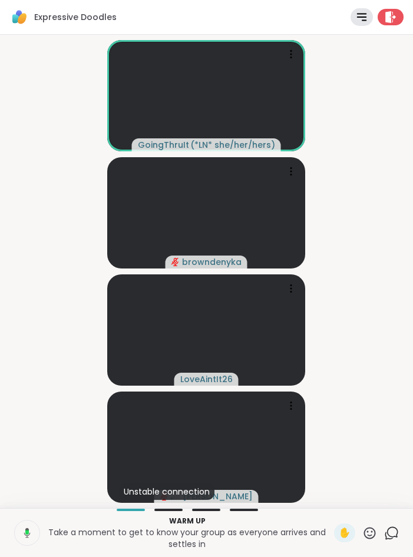
click at [345, 240] on video-player-container "GoingThruIt ( *LN* she/her/hers ) browndenyka LoveAintIt26 Unstable connection …" at bounding box center [206, 271] width 398 height 464
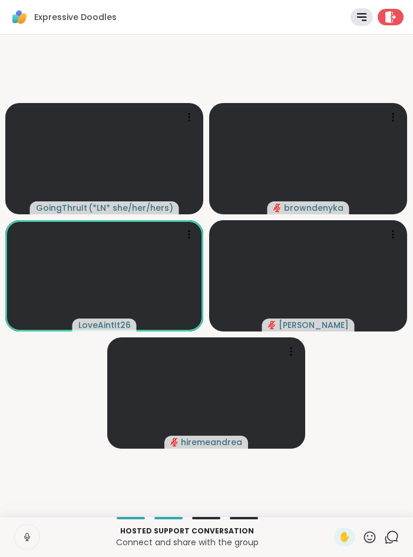
click at [51, 384] on video-player-container "GoingThruIt ( *LN* she/her/hers ) browndenyka LoveAintIt26 [PERSON_NAME]" at bounding box center [206, 275] width 398 height 472
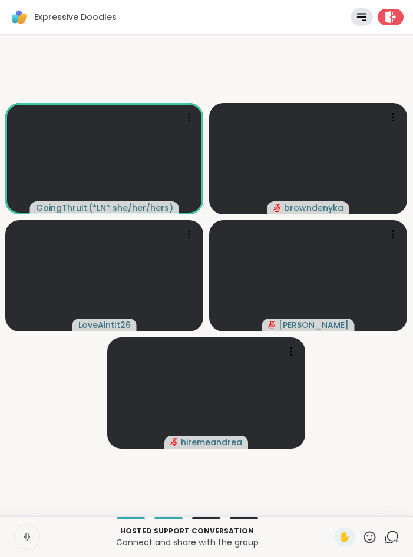
click at [76, 410] on video-player-container "GoingThruIt ( *LN* she/her/hers ) browndenyka LoveAintIt26 [PERSON_NAME]" at bounding box center [206, 275] width 398 height 472
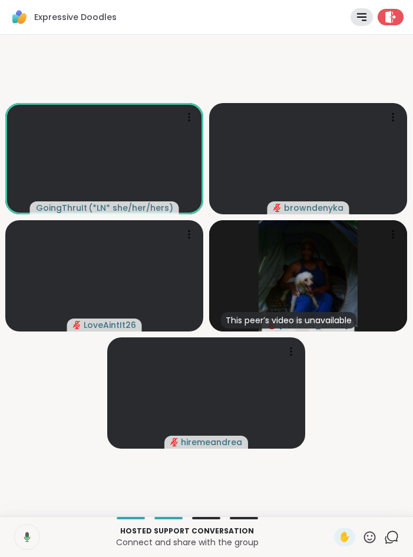
click at [391, 533] on icon at bounding box center [391, 537] width 15 height 15
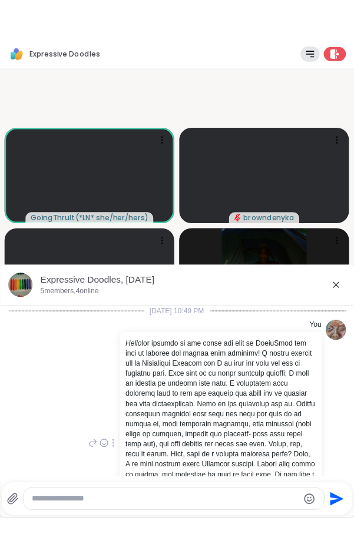
scroll to position [343, 0]
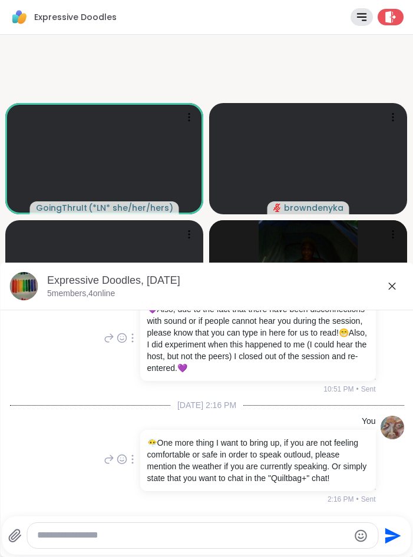
click at [393, 285] on icon at bounding box center [391, 285] width 7 height 7
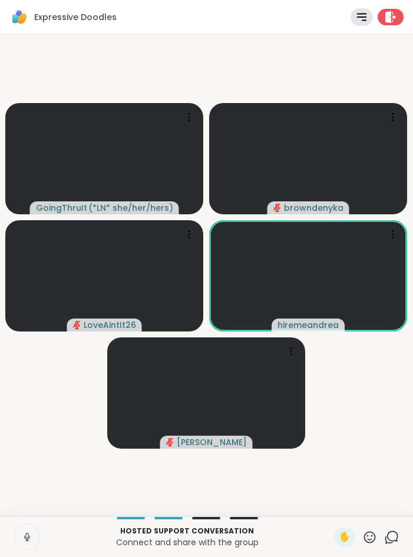
click at [361, 396] on video-player-container "GoingThruIt ( *LN* she/her/hers ) browndenyka LoveAintIt26 hiremeandrea [PERSON…" at bounding box center [206, 275] width 398 height 472
click at [365, 534] on icon at bounding box center [369, 537] width 15 height 15
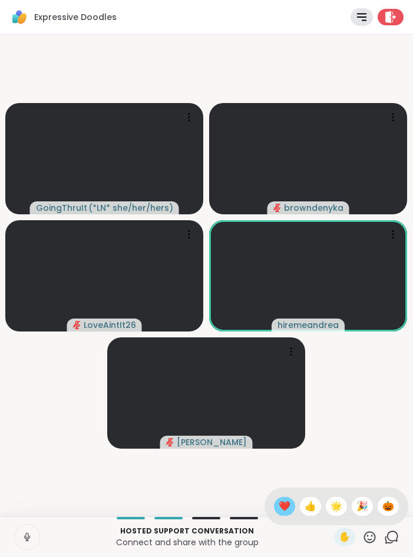
click at [281, 511] on span "❤️" at bounding box center [284, 506] width 12 height 14
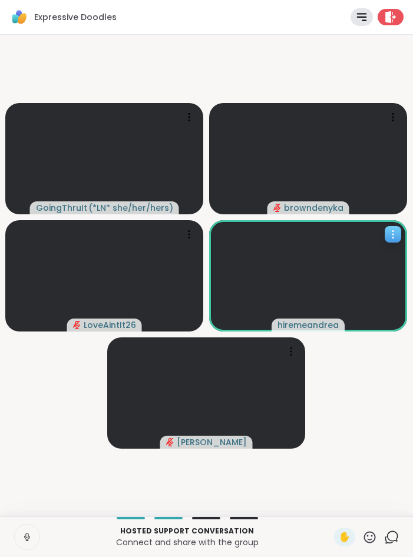
click at [394, 235] on icon at bounding box center [393, 234] width 12 height 12
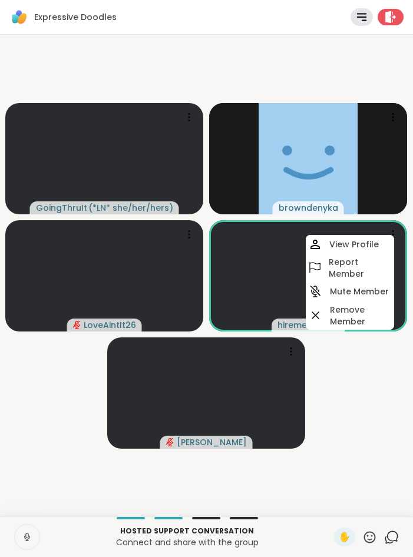
click at [373, 370] on video-player-container "GoingThruIt ( *LN* she/her/hers ) browndenyka LoveAintIt26 hiremeandrea View Pr…" at bounding box center [206, 275] width 398 height 472
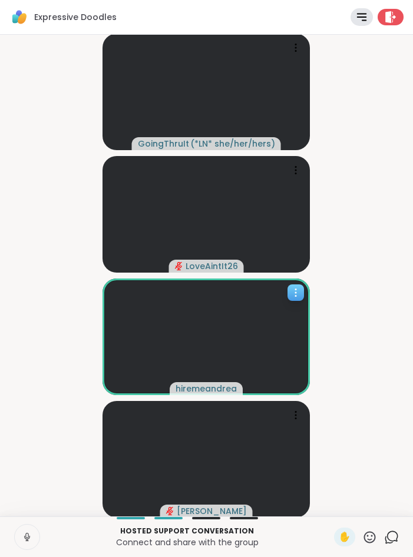
click at [294, 289] on icon at bounding box center [296, 293] width 12 height 12
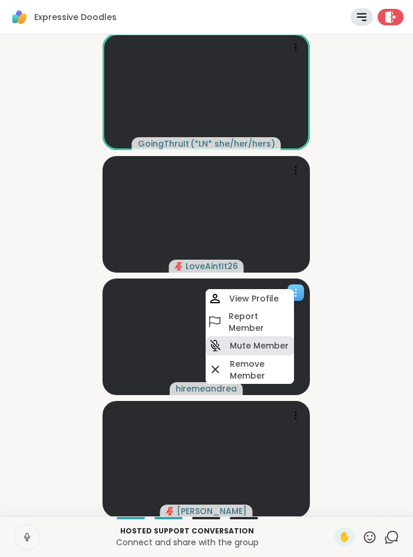
click at [261, 345] on h4 "Mute Member" at bounding box center [259, 346] width 59 height 12
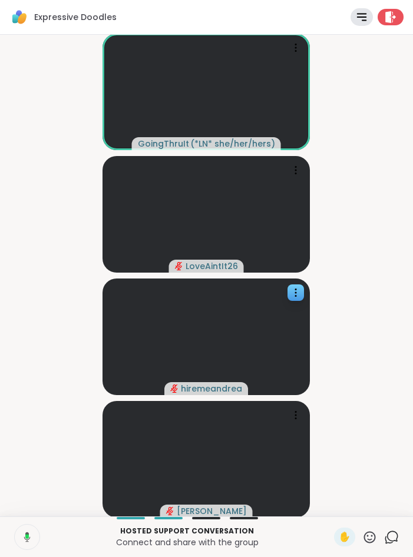
click at [364, 300] on video-player-container "GoingThruIt ( *LN* she/her/hers ) LoveAintIt26 hiremeandrea Sandra_D" at bounding box center [206, 275] width 398 height 472
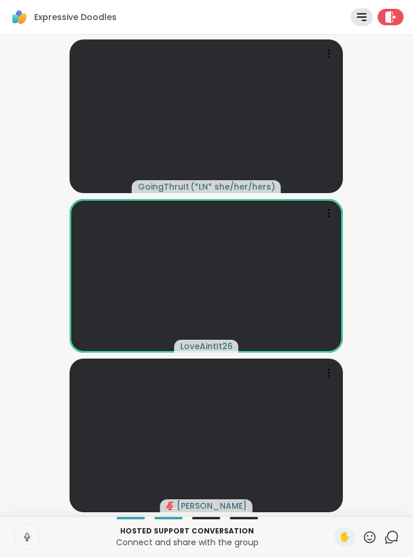
click at [44, 307] on video-player-container "GoingThruIt ( *LN* she/her/hers ) LoveAintIt26 Sandra_D" at bounding box center [206, 275] width 398 height 472
click at [375, 303] on video-player-container "GoingThruIt ( *LN* she/her/hers ) LoveAintIt26 Sandra_D" at bounding box center [206, 275] width 398 height 472
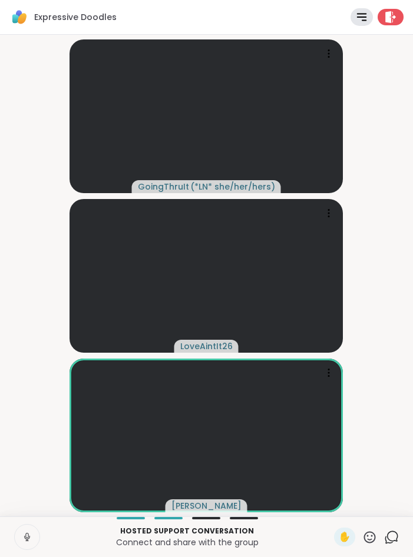
click at [387, 231] on video-player-container "GoingThruIt ( *LN* she/her/hers ) LoveAintIt26 Sandra_D" at bounding box center [206, 275] width 398 height 472
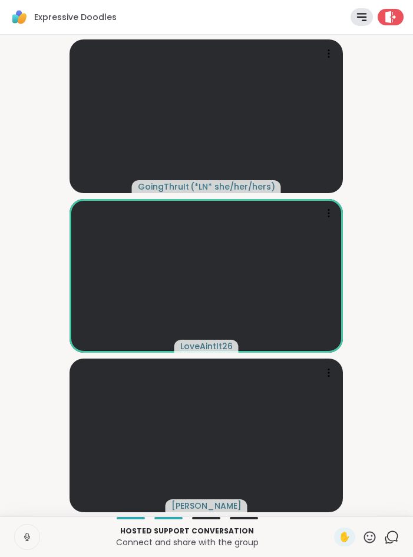
click at [380, 296] on video-player-container "GoingThruIt ( *LN* she/her/hers ) LoveAintIt26 Sandra_D" at bounding box center [206, 275] width 398 height 472
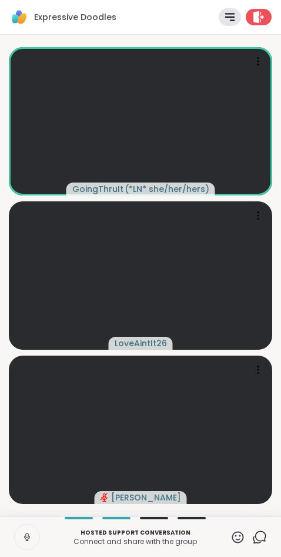
click at [234, 538] on icon at bounding box center [238, 537] width 15 height 15
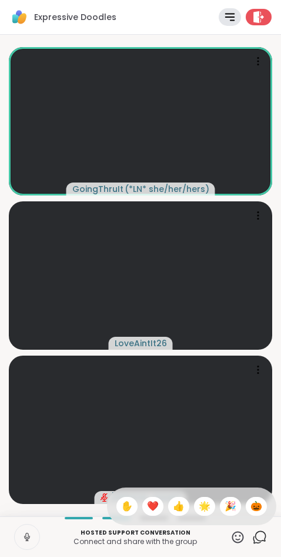
click at [152, 508] on span "❤️" at bounding box center [153, 506] width 12 height 14
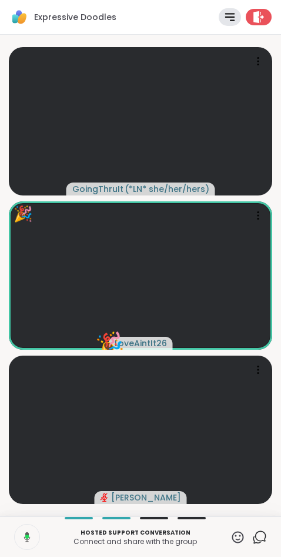
click at [238, 533] on icon at bounding box center [238, 537] width 15 height 15
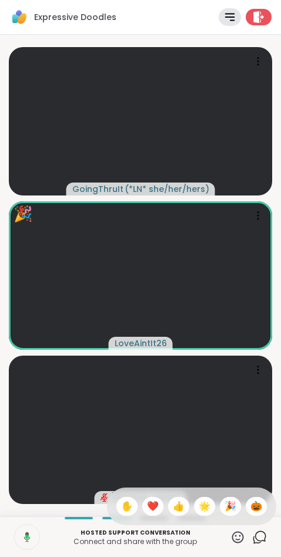
click at [183, 504] on div "👍" at bounding box center [178, 506] width 21 height 19
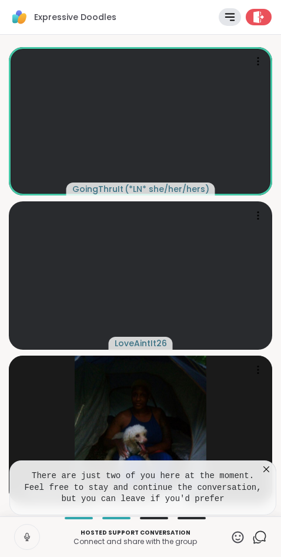
click at [265, 470] on icon at bounding box center [267, 469] width 6 height 6
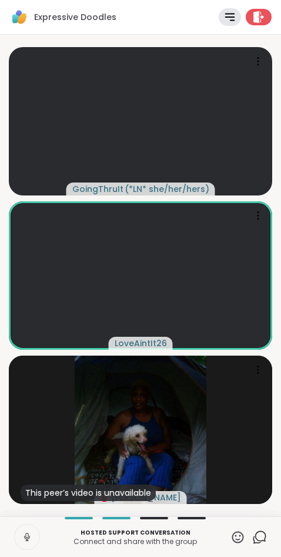
click at [152, 20] on div "Expressive Doodles Rules Agenda Leave" at bounding box center [140, 17] width 281 height 35
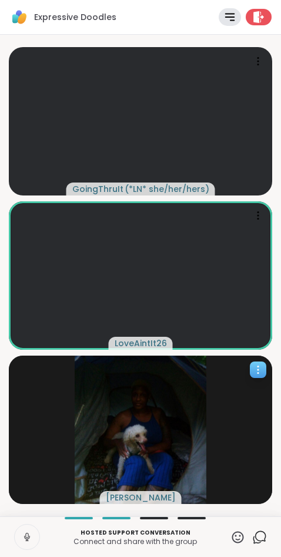
click at [257, 373] on icon at bounding box center [258, 370] width 12 height 12
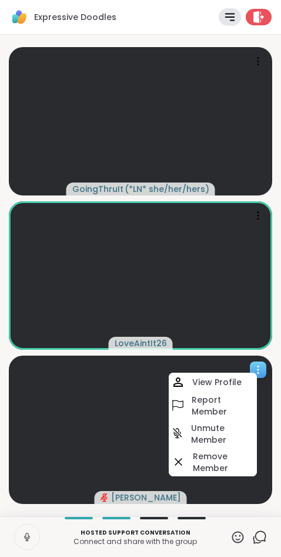
click at [258, 371] on icon at bounding box center [258, 370] width 12 height 12
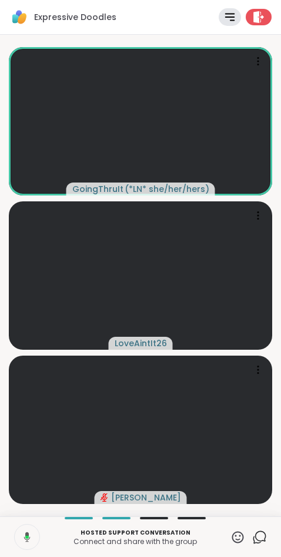
click at [204, 354] on video-player-container "GoingThruIt ( *LN* she/her/hers ) LoveAintIt26 Sandra_D" at bounding box center [140, 275] width 267 height 472
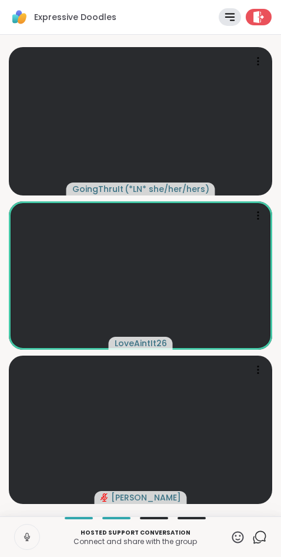
click at [224, 506] on video-player-container "GoingThruIt ( *LN* she/her/hers ) LoveAintIt26 Sandra_D" at bounding box center [140, 275] width 267 height 472
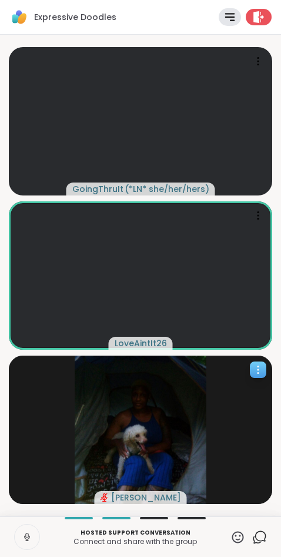
click at [263, 366] on icon at bounding box center [258, 370] width 12 height 12
click at [6, 353] on div "GoingThruIt ( *LN* she/her/hers ) LoveAintIt26 Sandra_D" at bounding box center [140, 275] width 281 height 481
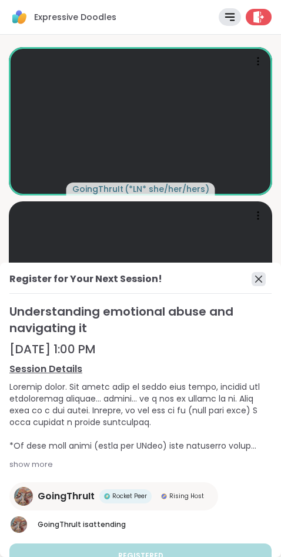
click at [258, 279] on icon at bounding box center [258, 278] width 7 height 7
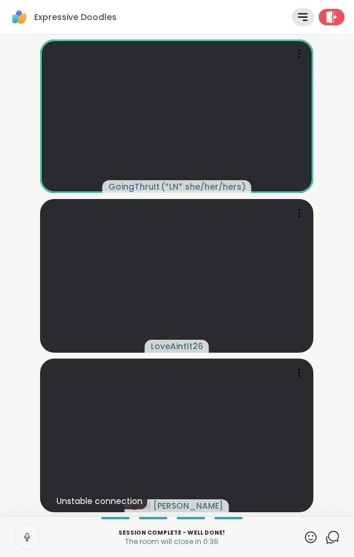
click at [340, 211] on video-player-container "GoingThruIt ( *LN* she/her/hers ) LoveAintIt26 Unstable connection Sandra_D" at bounding box center [177, 275] width 340 height 472
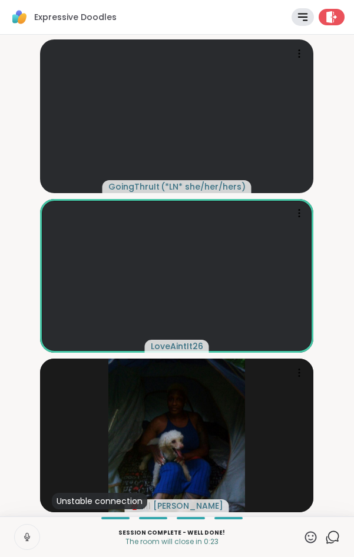
click at [340, 257] on video-player-container "GoingThruIt ( *LN* she/her/hers ) LoveAintIt26 Unstable connection Sandra_D" at bounding box center [177, 275] width 340 height 472
click at [308, 537] on icon at bounding box center [310, 537] width 15 height 15
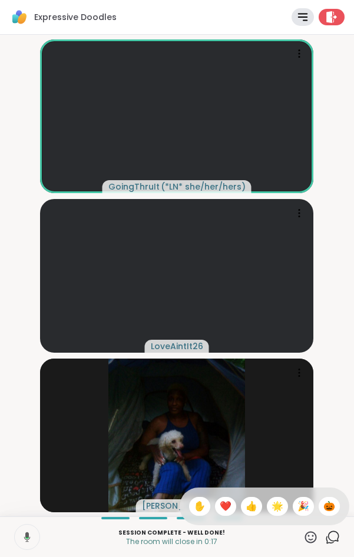
click at [221, 500] on span "❤️" at bounding box center [226, 506] width 12 height 14
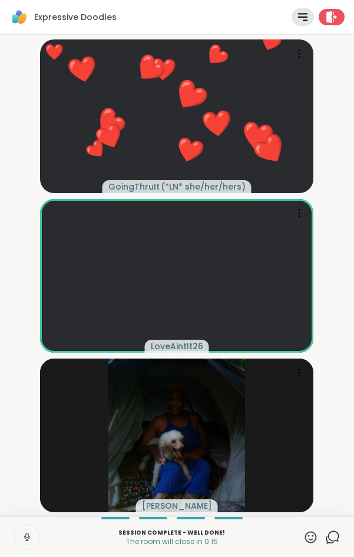
click at [310, 538] on icon at bounding box center [310, 537] width 15 height 15
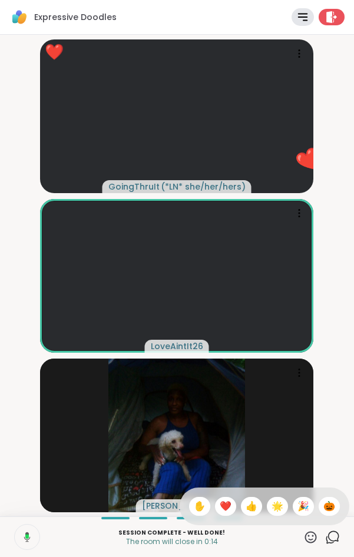
click at [276, 508] on span "🌟" at bounding box center [277, 506] width 12 height 14
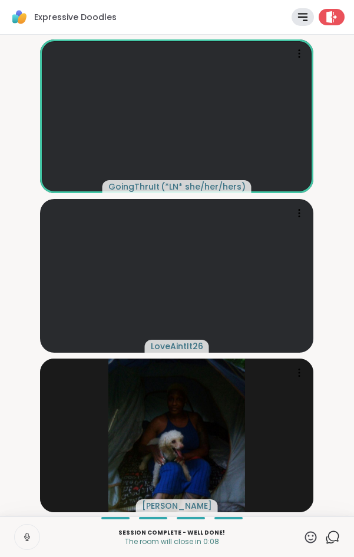
click at [311, 534] on icon at bounding box center [310, 537] width 15 height 15
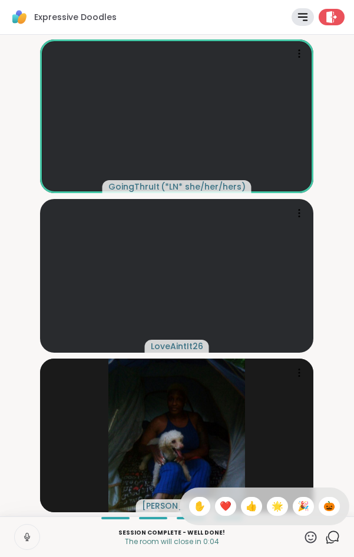
click at [220, 506] on span "❤️" at bounding box center [226, 506] width 12 height 14
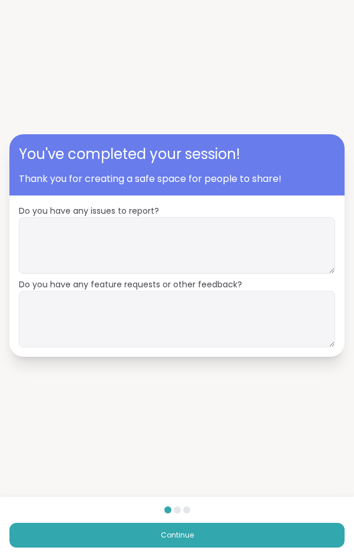
click at [112, 280] on span "Do you have any feature requests or other feedback?" at bounding box center [177, 284] width 316 height 12
click at [97, 252] on textarea at bounding box center [177, 245] width 316 height 56
type textarea "*"
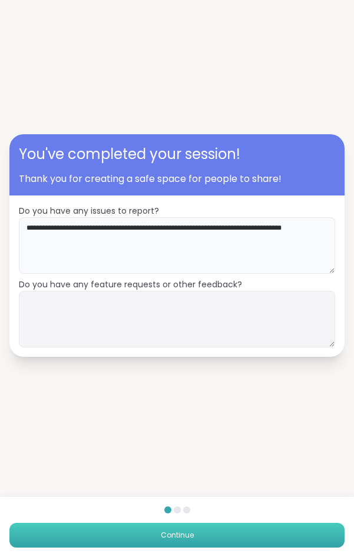
type textarea "**********"
click at [218, 540] on button "Continue" at bounding box center [176, 535] width 335 height 25
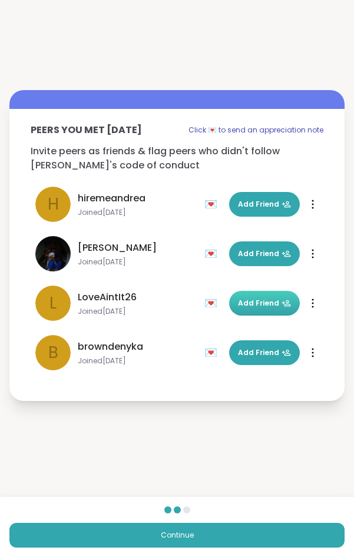
click at [249, 302] on span "Add Friend" at bounding box center [264, 303] width 53 height 11
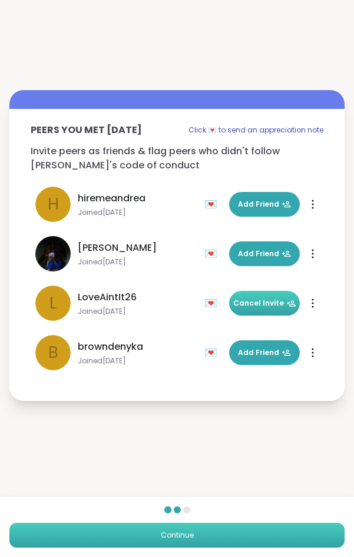
click at [202, 535] on button "Continue" at bounding box center [176, 535] width 335 height 25
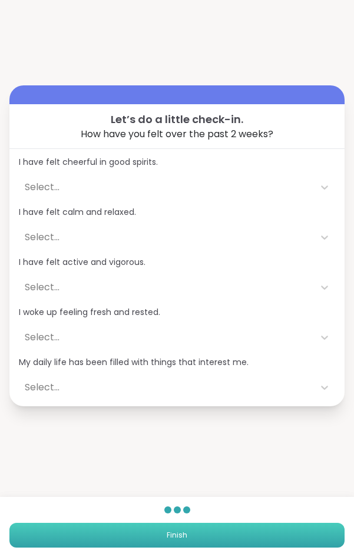
click at [191, 536] on button "Finish" at bounding box center [176, 535] width 335 height 25
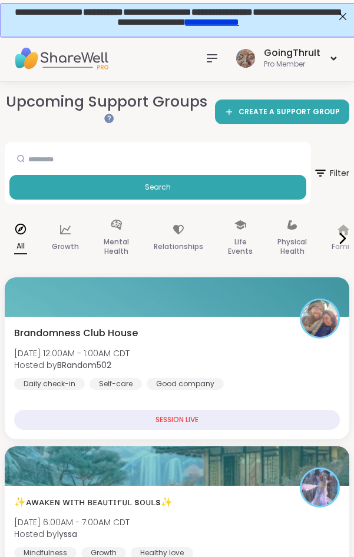
click at [208, 58] on icon at bounding box center [211, 58] width 9 height 7
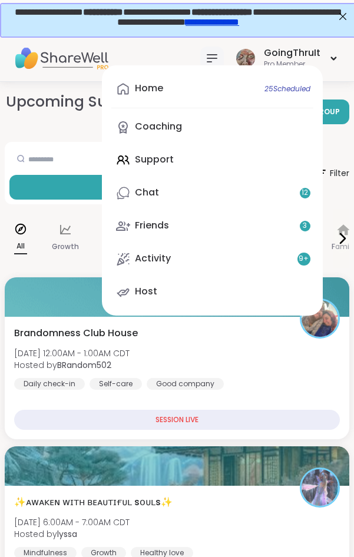
click at [161, 162] on div "Home 25 Scheduled Coaching Support Chat 12 Friends 3 Activity 9 + Host" at bounding box center [212, 190] width 221 height 250
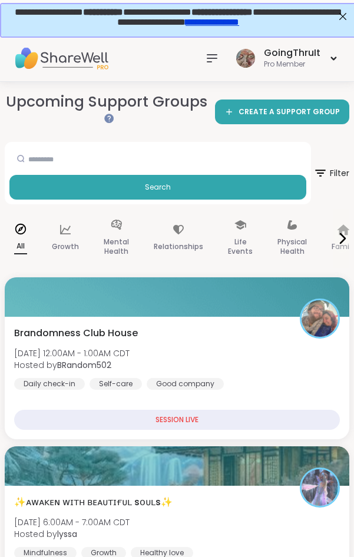
click at [206, 62] on div at bounding box center [212, 58] width 24 height 24
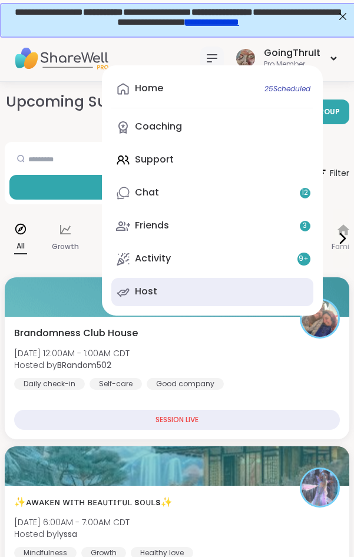
click at [141, 300] on link "Host" at bounding box center [212, 292] width 202 height 28
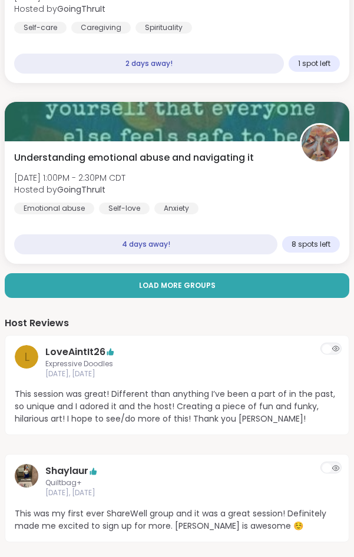
scroll to position [420, 0]
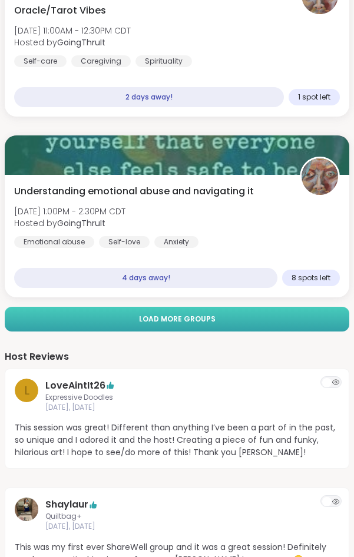
click at [164, 325] on button "Load more groups" at bounding box center [177, 319] width 344 height 25
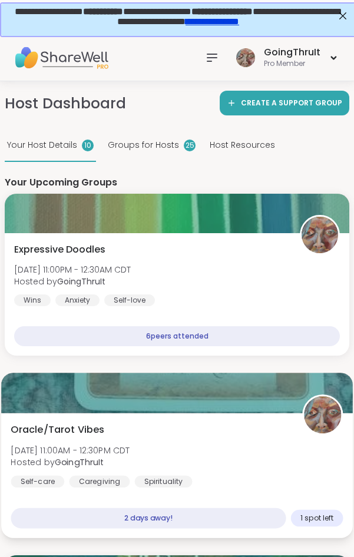
scroll to position [0, 0]
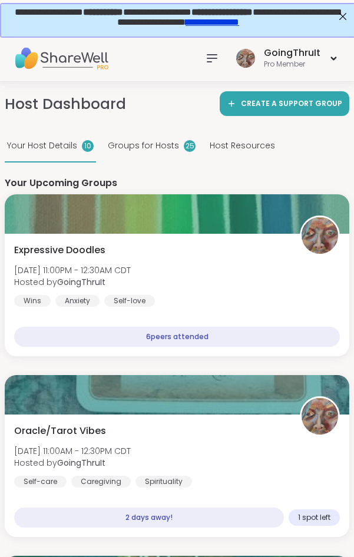
click at [75, 54] on img at bounding box center [61, 58] width 94 height 41
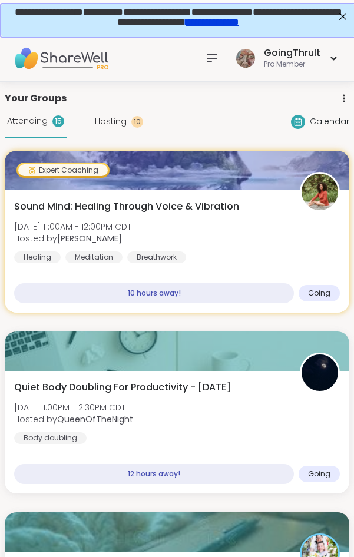
click at [311, 123] on span "Calendar" at bounding box center [329, 121] width 39 height 12
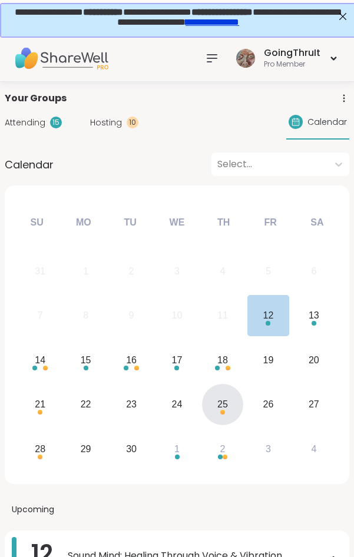
click at [225, 408] on div "25" at bounding box center [222, 404] width 11 height 16
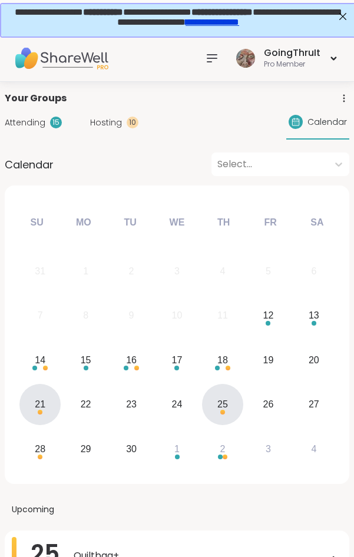
click at [51, 405] on div "21" at bounding box center [39, 404] width 41 height 41
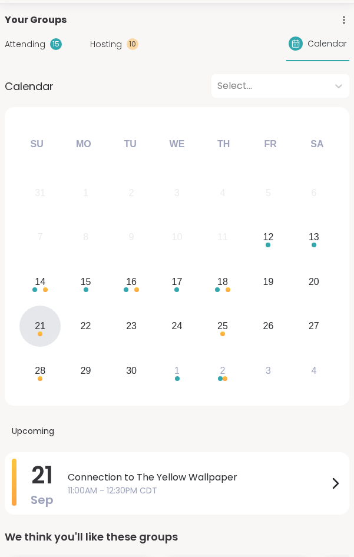
scroll to position [180, 0]
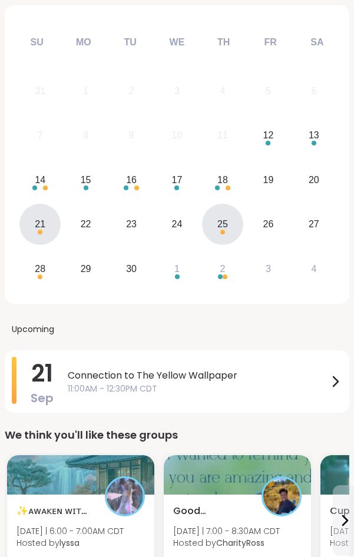
click at [216, 230] on div "25" at bounding box center [222, 224] width 41 height 41
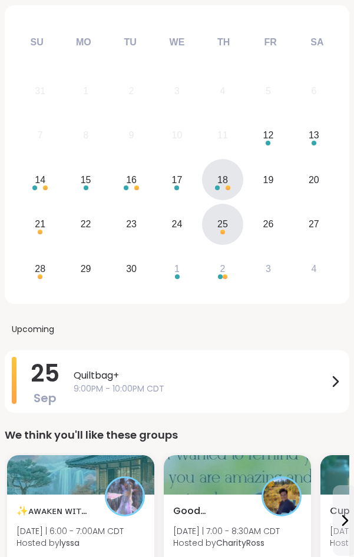
click at [224, 172] on div "18" at bounding box center [222, 180] width 11 height 16
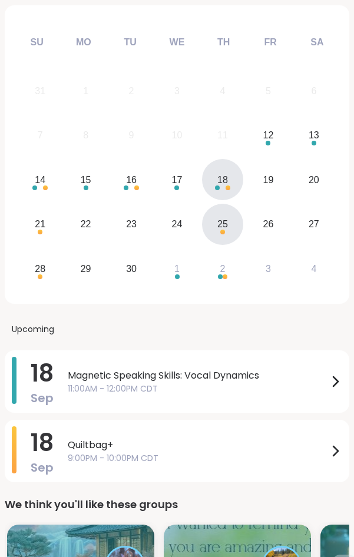
click at [224, 220] on div "25" at bounding box center [222, 224] width 11 height 16
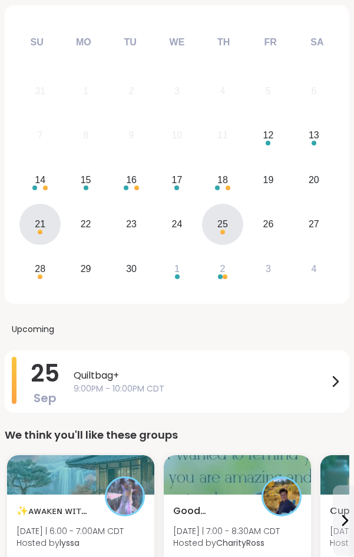
click at [42, 236] on div "21" at bounding box center [39, 224] width 41 height 41
click at [221, 224] on div "25" at bounding box center [222, 224] width 11 height 16
click at [117, 322] on div "Upcoming" at bounding box center [177, 329] width 344 height 24
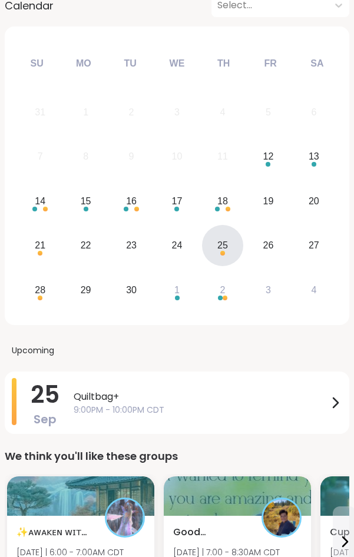
scroll to position [60, 0]
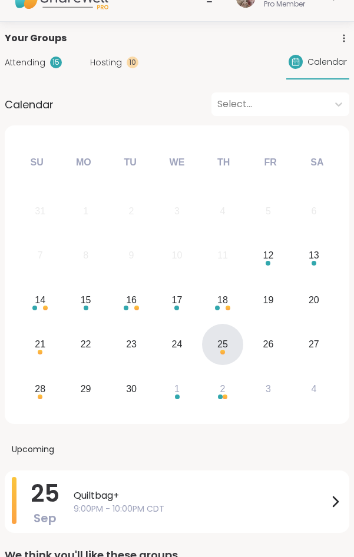
click at [219, 350] on div "25" at bounding box center [222, 344] width 11 height 16
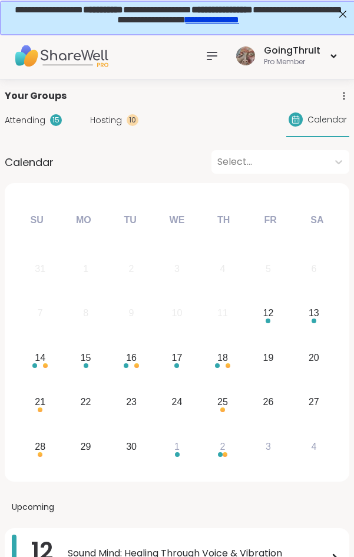
scroll to position [0, 0]
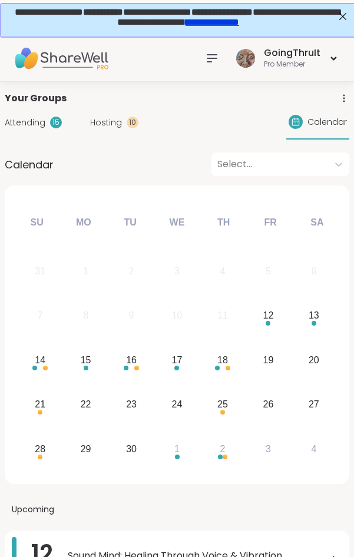
click at [217, 49] on div at bounding box center [212, 58] width 24 height 24
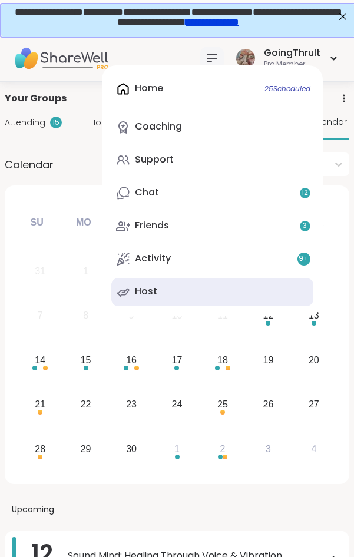
click at [148, 291] on div "Host" at bounding box center [146, 291] width 22 height 13
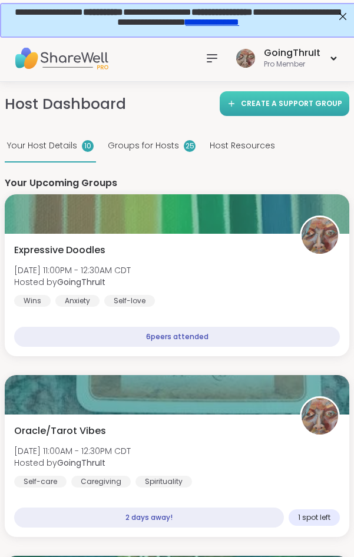
click at [247, 109] on link "Create a support group" at bounding box center [284, 103] width 129 height 25
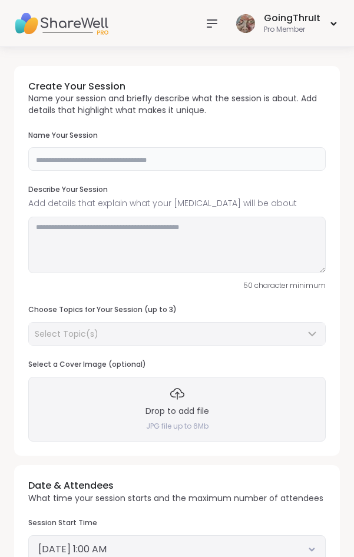
click at [77, 159] on input "text" at bounding box center [176, 159] width 297 height 24
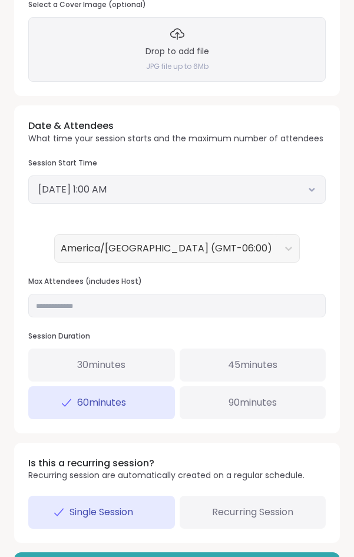
scroll to position [401, 0]
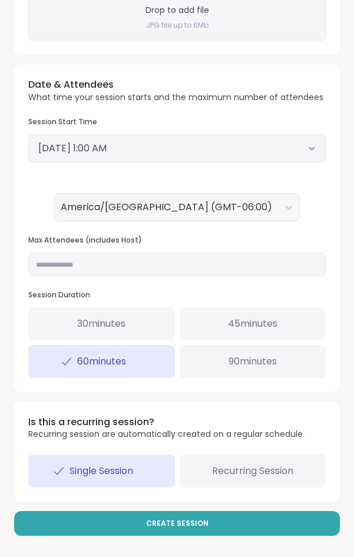
click at [203, 139] on div "September 12, 2025 1:00 AM" at bounding box center [176, 148] width 297 height 28
click at [200, 146] on button "September 12, 2025 1:00 AM" at bounding box center [176, 148] width 277 height 14
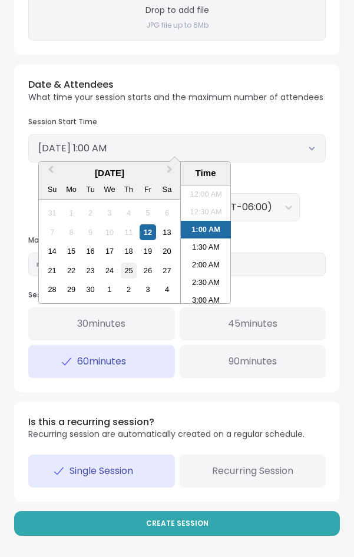
click at [126, 268] on div "25" at bounding box center [129, 270] width 16 height 16
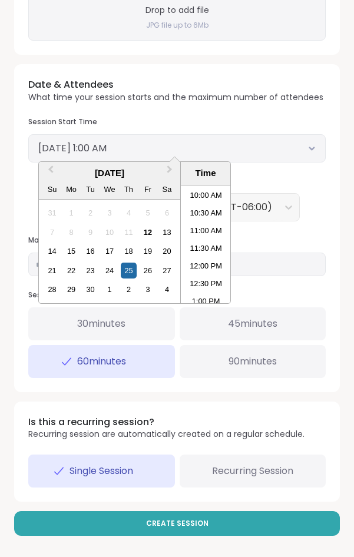
scroll to position [371, 0]
click at [205, 212] on li "11:00 AM" at bounding box center [206, 212] width 50 height 18
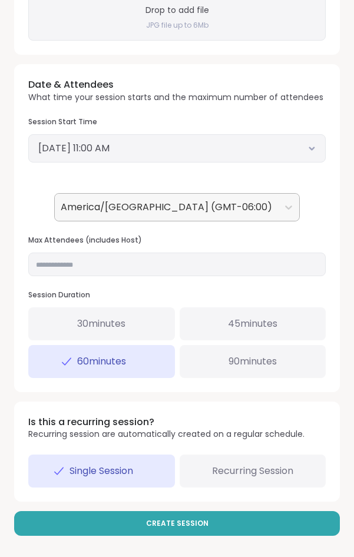
click at [215, 204] on div at bounding box center [166, 207] width 211 height 16
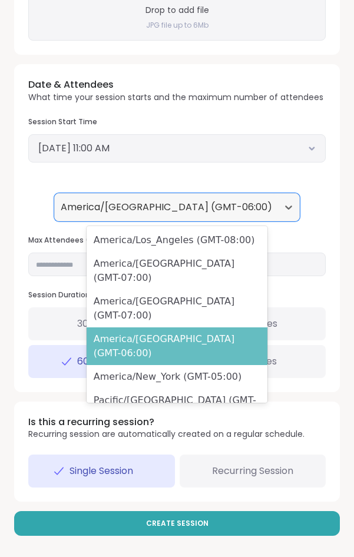
click at [189, 327] on div "America/Chicago (GMT-06:00)" at bounding box center [177, 346] width 181 height 38
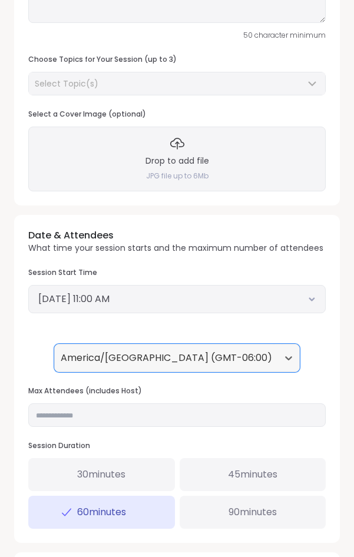
scroll to position [221, 0]
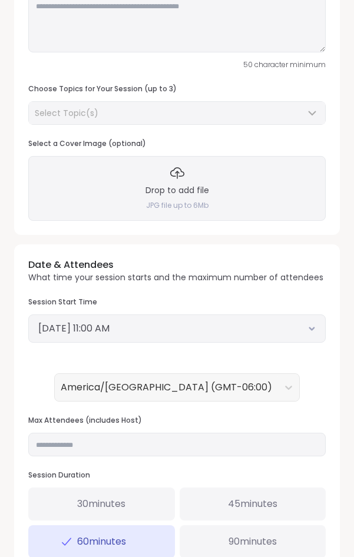
click at [191, 321] on button "September 25, 2025 11:00 AM" at bounding box center [176, 328] width 277 height 14
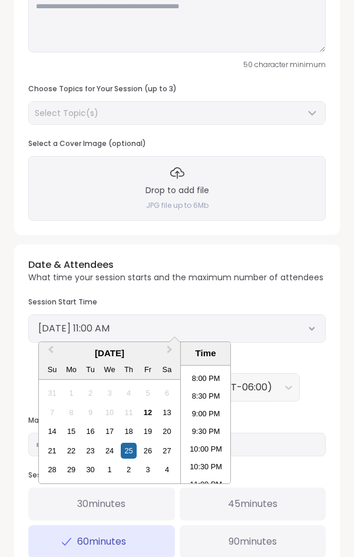
scroll to position [730, 0]
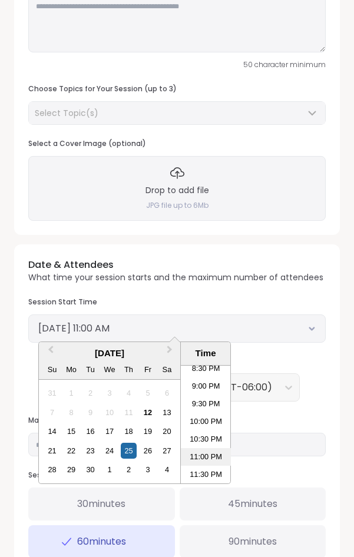
click at [199, 460] on li "11:00 PM" at bounding box center [206, 457] width 50 height 18
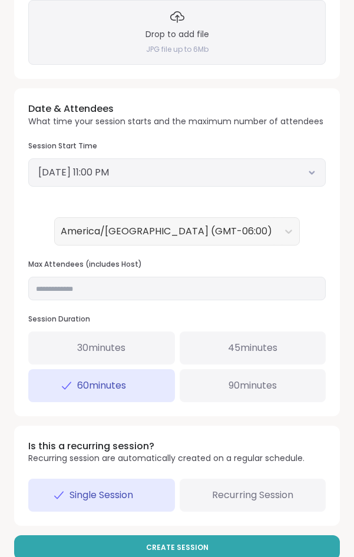
scroll to position [401, 0]
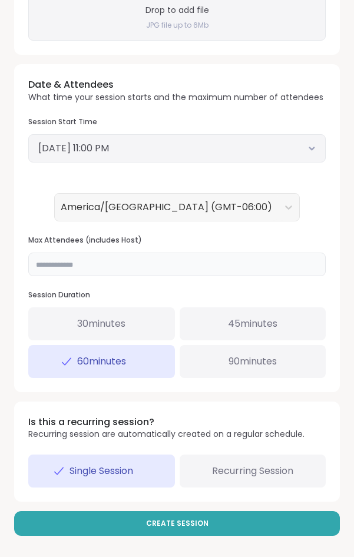
drag, startPoint x: 49, startPoint y: 259, endPoint x: 26, endPoint y: 258, distance: 22.4
click at [28, 258] on input "**" at bounding box center [176, 264] width 297 height 24
type input "**"
click at [251, 363] on span "90 minutes" at bounding box center [252, 361] width 48 height 14
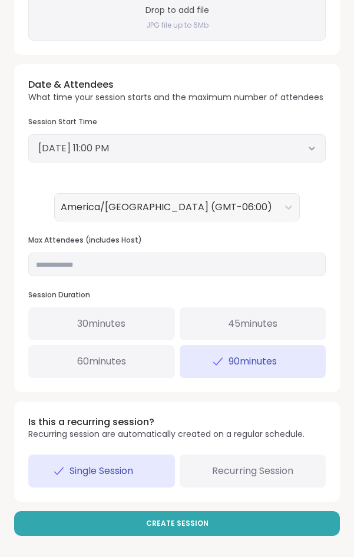
click at [228, 475] on span "Recurring Session" at bounding box center [252, 471] width 81 height 14
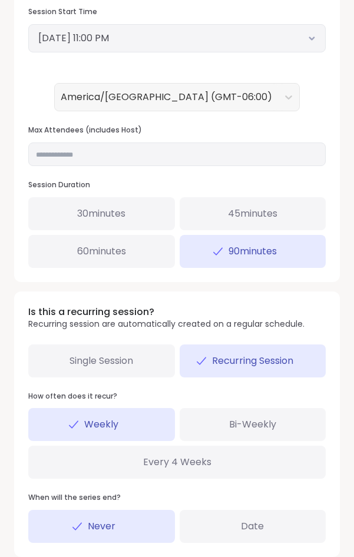
scroll to position [566, 0]
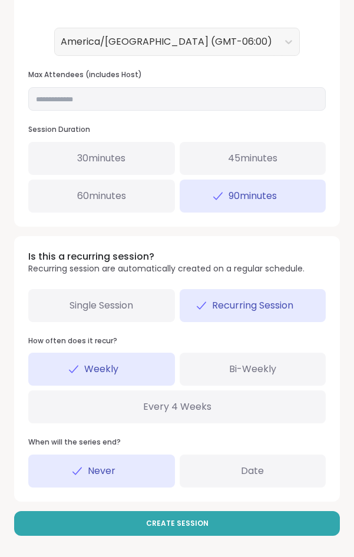
click at [245, 474] on span "Date" at bounding box center [252, 471] width 23 height 14
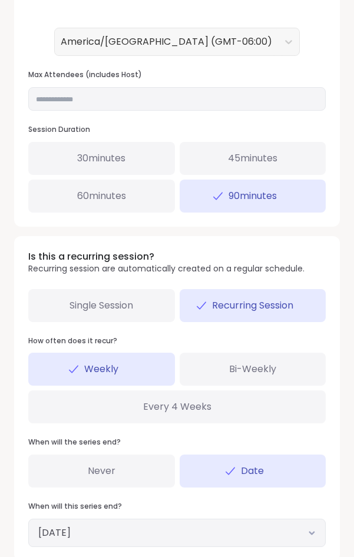
scroll to position [626, 0]
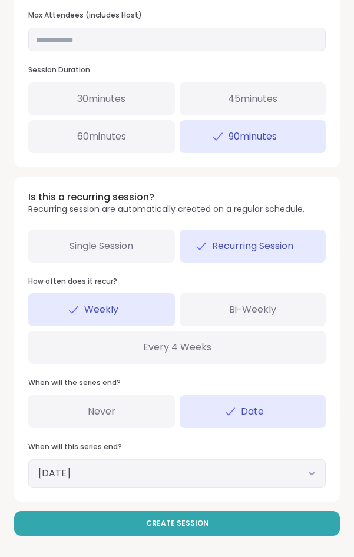
click at [279, 469] on button "November 11, 2025" at bounding box center [176, 473] width 277 height 14
click at [232, 289] on div "How often does it recur? Weekly Bi-Weekly Every 4 Weeks" at bounding box center [176, 321] width 297 height 88
click at [152, 475] on button "November 11, 2025" at bounding box center [176, 473] width 277 height 14
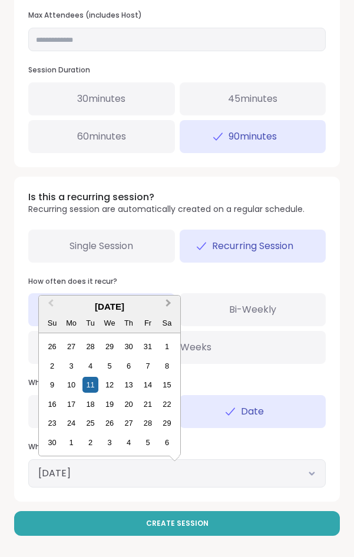
click at [171, 304] on button "Next Month" at bounding box center [169, 306] width 19 height 19
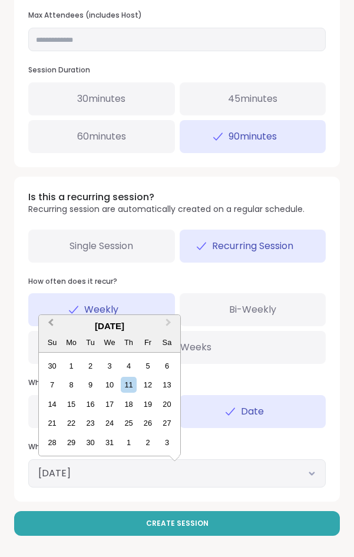
click at [48, 320] on button "Previous Month" at bounding box center [49, 325] width 19 height 19
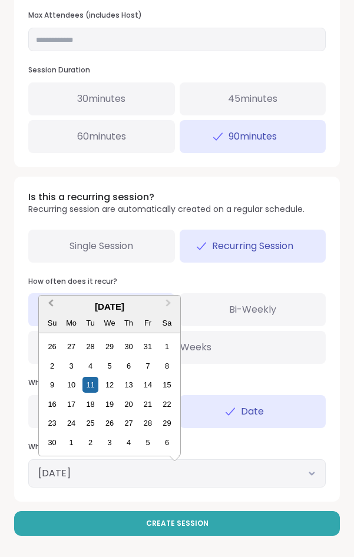
click at [49, 306] on button "Previous Month" at bounding box center [49, 306] width 19 height 19
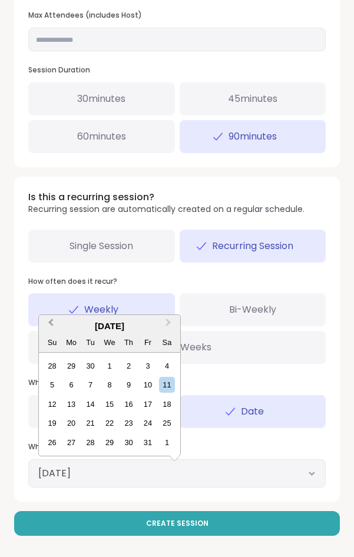
click at [51, 321] on span "Previous Month" at bounding box center [51, 325] width 0 height 18
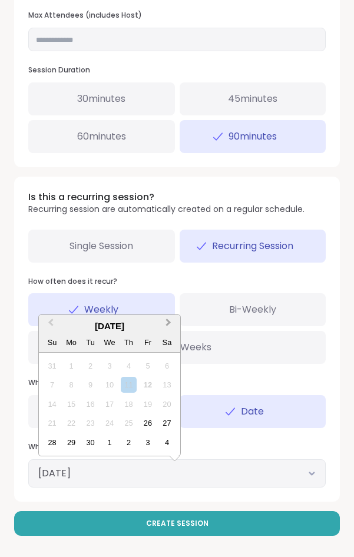
click at [172, 324] on button "Next Month" at bounding box center [169, 325] width 19 height 19
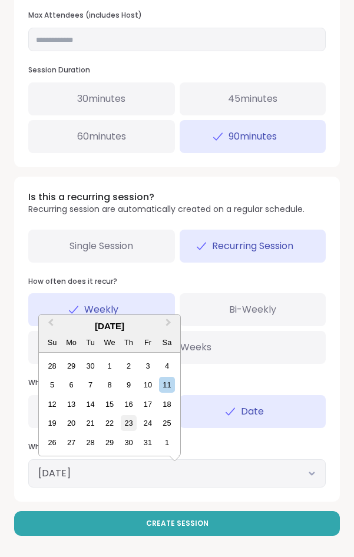
click at [128, 427] on div "23" at bounding box center [129, 423] width 16 height 16
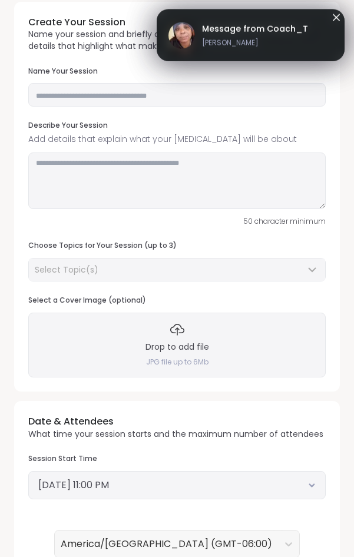
scroll to position [0, 0]
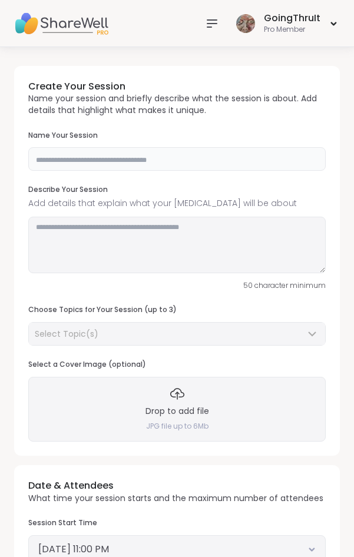
click at [118, 153] on input "text" at bounding box center [176, 159] width 297 height 24
type input "**********"
click at [98, 233] on textarea at bounding box center [176, 245] width 297 height 56
click at [120, 247] on textarea at bounding box center [176, 245] width 297 height 56
click at [118, 241] on textarea at bounding box center [176, 245] width 297 height 56
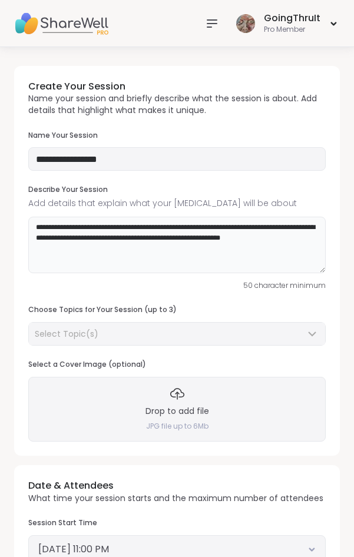
click at [121, 261] on textarea "**********" at bounding box center [176, 245] width 297 height 56
click at [96, 251] on textarea "**********" at bounding box center [176, 245] width 297 height 56
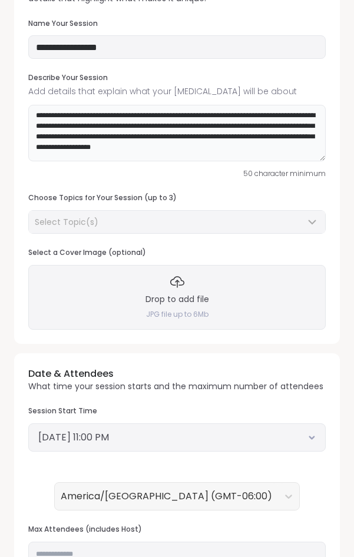
scroll to position [120, 0]
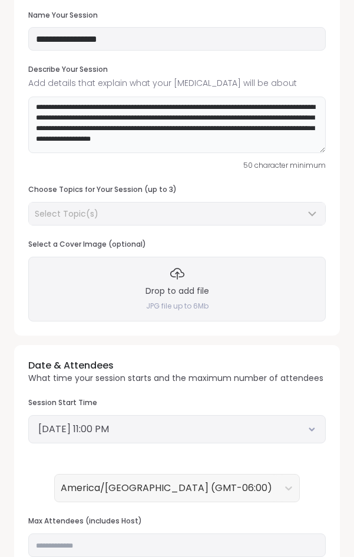
type textarea "**********"
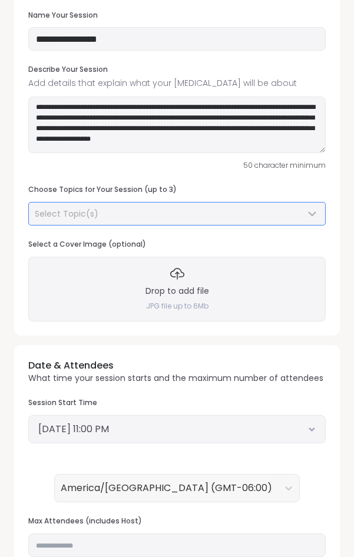
click at [81, 212] on span "Select Topic(s)" at bounding box center [67, 214] width 64 height 12
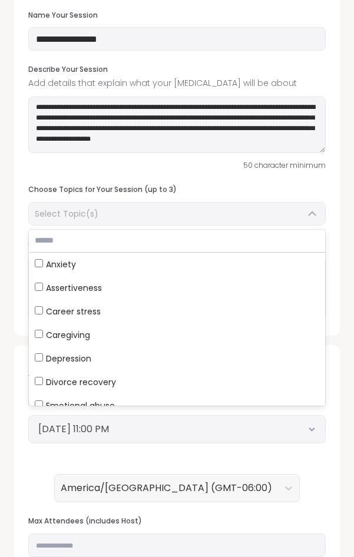
click at [56, 245] on input "text" at bounding box center [177, 241] width 296 height 22
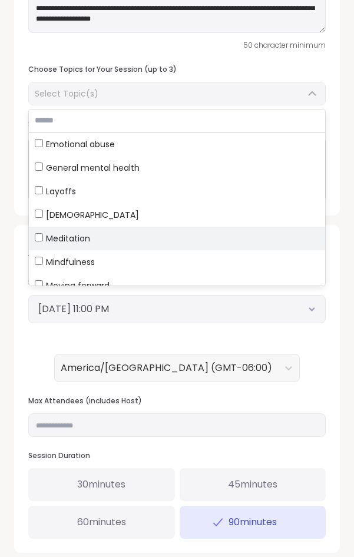
scroll to position [282, 0]
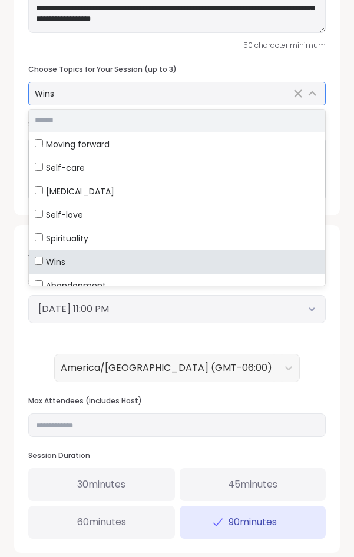
click at [50, 120] on input "text" at bounding box center [177, 120] width 296 height 22
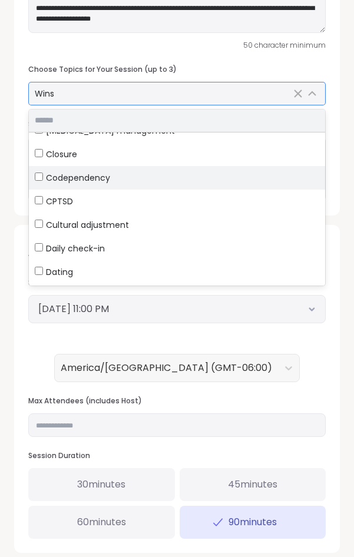
scroll to position [1201, 0]
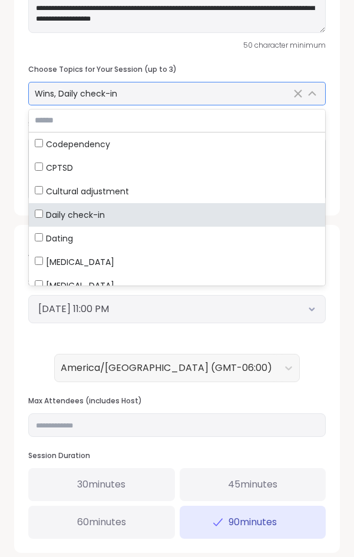
click at [67, 88] on span "Wins, Daily check-in" at bounding box center [76, 94] width 82 height 12
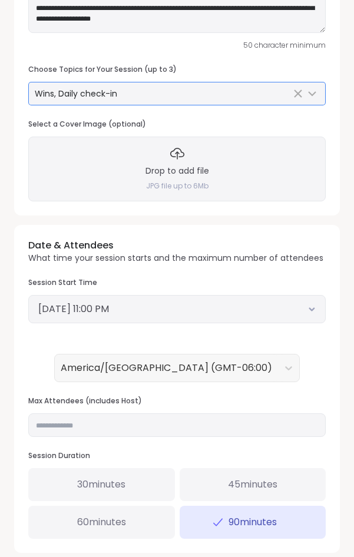
click at [299, 92] on line "Clear Selected" at bounding box center [297, 93] width 7 height 7
click at [151, 92] on div "Select Topic(s)" at bounding box center [170, 94] width 270 height 12
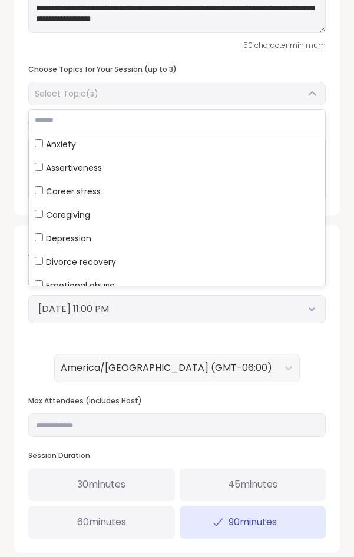
click at [89, 123] on input "text" at bounding box center [177, 120] width 296 height 22
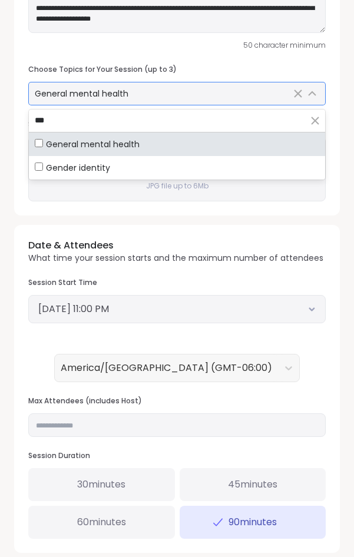
click at [239, 142] on div "General mental health" at bounding box center [177, 144] width 284 height 12
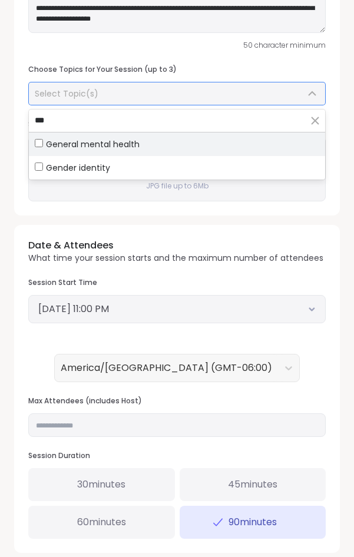
click at [239, 142] on div "General mental health" at bounding box center [177, 144] width 284 height 12
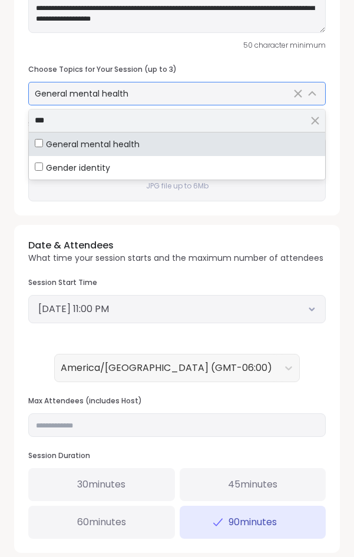
click at [264, 116] on input "***" at bounding box center [177, 120] width 296 height 22
drag, startPoint x: 123, startPoint y: 117, endPoint x: -41, endPoint y: 95, distance: 165.0
click at [29, 109] on input "***" at bounding box center [177, 120] width 296 height 22
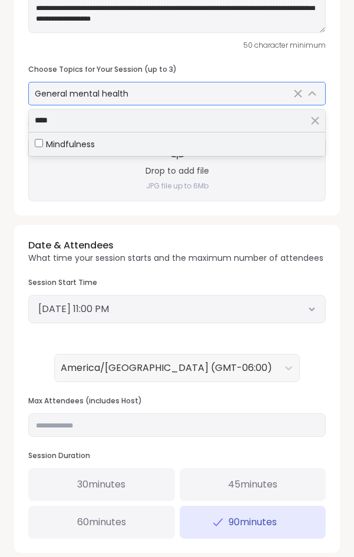
type input "****"
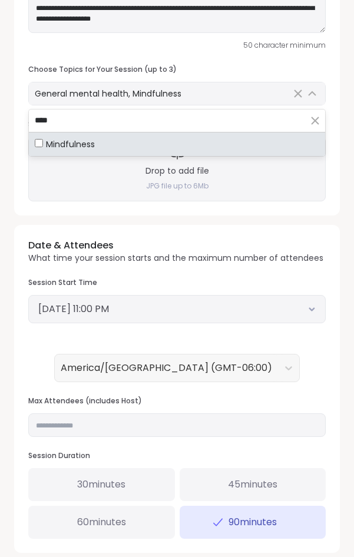
click at [64, 175] on div "Drop to add file JPG file up to 6Mb" at bounding box center [176, 169] width 297 height 65
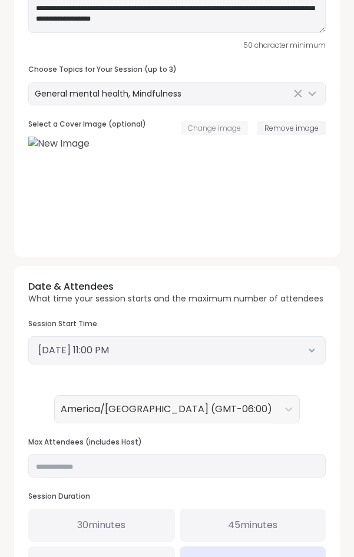
click at [240, 132] on span "Change image" at bounding box center [214, 128] width 53 height 10
click at [267, 127] on span "Remove image" at bounding box center [291, 128] width 54 height 10
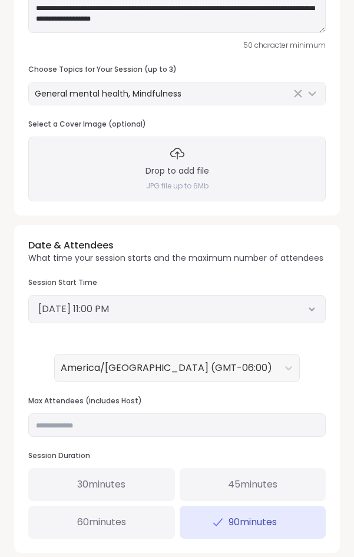
click at [320, 274] on div "Date & Attendees What time your session starts and the maximum number of attend…" at bounding box center [176, 388] width 325 height 327
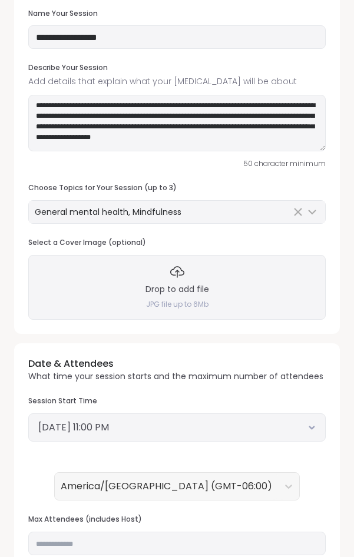
scroll to position [120, 0]
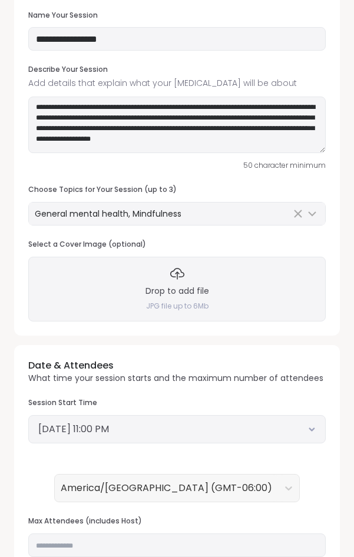
click at [178, 285] on h3 "Drop to add file" at bounding box center [177, 291] width 64 height 12
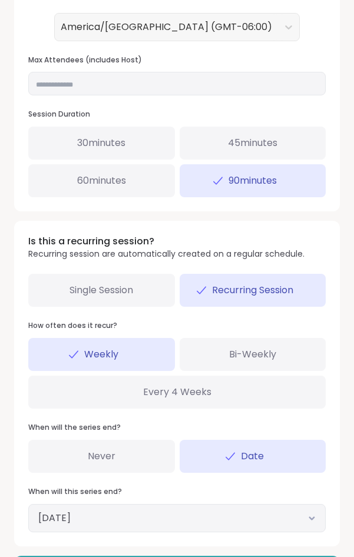
scroll to position [547, 0]
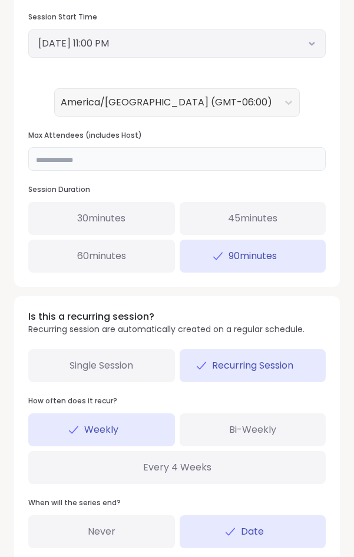
drag, startPoint x: 34, startPoint y: 151, endPoint x: 25, endPoint y: 152, distance: 9.0
click at [28, 152] on input "**" at bounding box center [176, 159] width 297 height 24
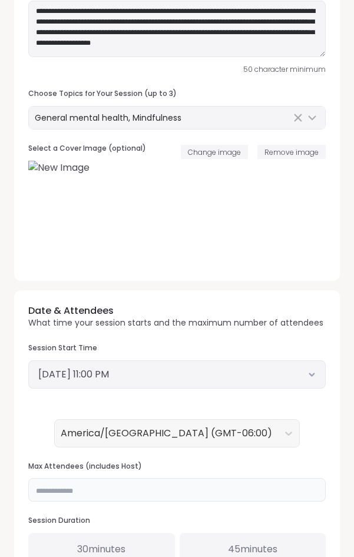
scroll to position [240, 0]
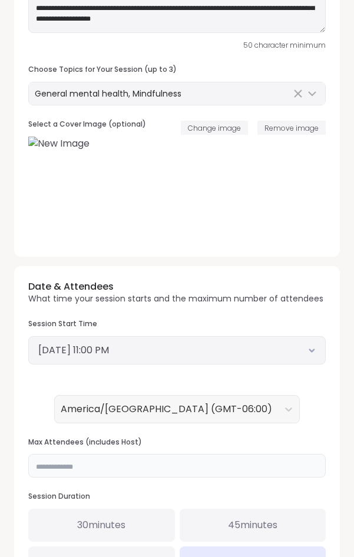
type input "*"
click at [222, 93] on div "General mental health, Mindfulness" at bounding box center [163, 94] width 256 height 12
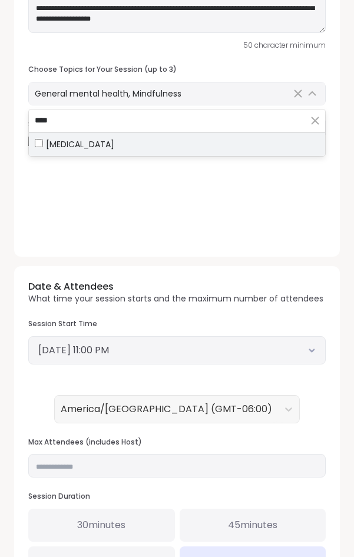
type input "****"
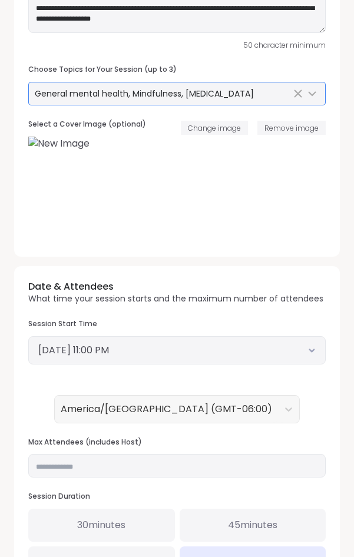
click at [340, 351] on div "**********" at bounding box center [177, 393] width 344 height 1155
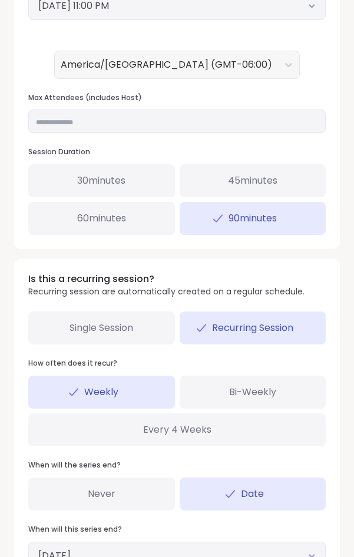
scroll to position [667, 0]
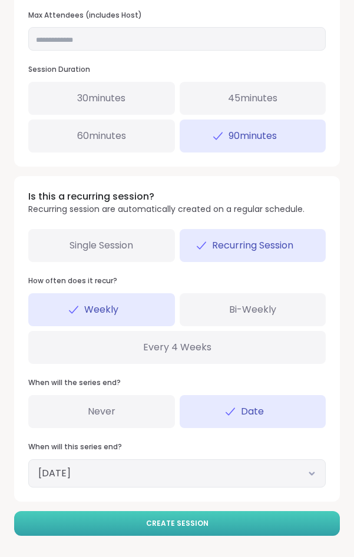
click at [174, 524] on span "Create Session" at bounding box center [177, 523] width 62 height 11
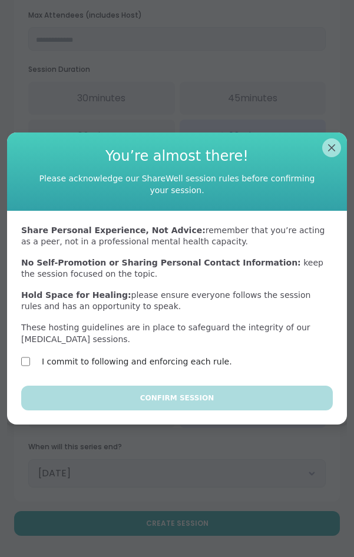
click at [37, 354] on div "I commit to following and enforcing each rule." at bounding box center [123, 361] width 204 height 14
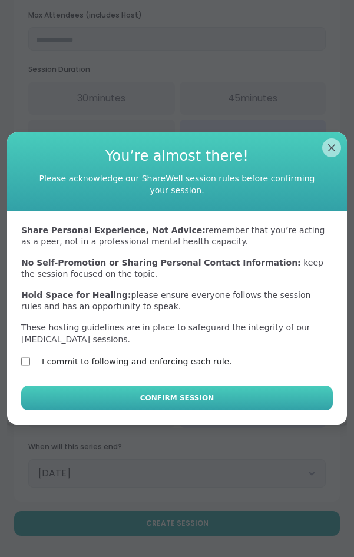
click at [119, 401] on button "Confirm Session" at bounding box center [176, 397] width 311 height 25
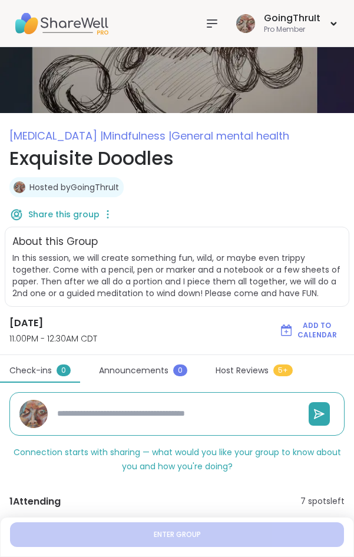
click at [132, 64] on img at bounding box center [177, 80] width 354 height 66
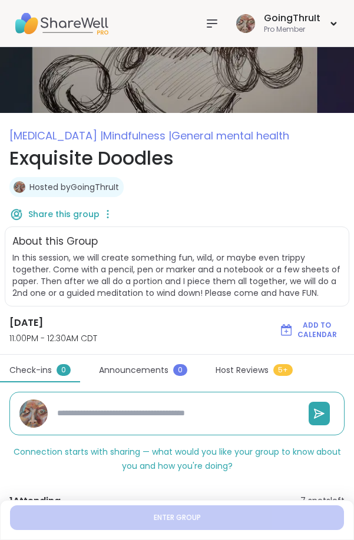
type textarea "*"
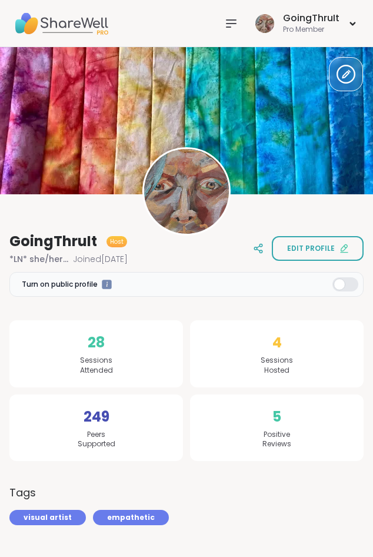
click at [237, 22] on icon at bounding box center [231, 23] width 14 height 14
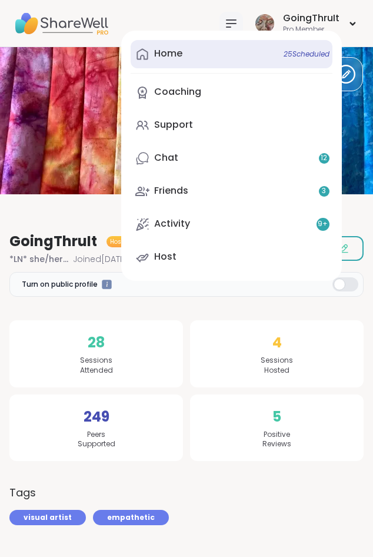
click at [222, 52] on link "Home 25 Scheduled" at bounding box center [232, 54] width 202 height 28
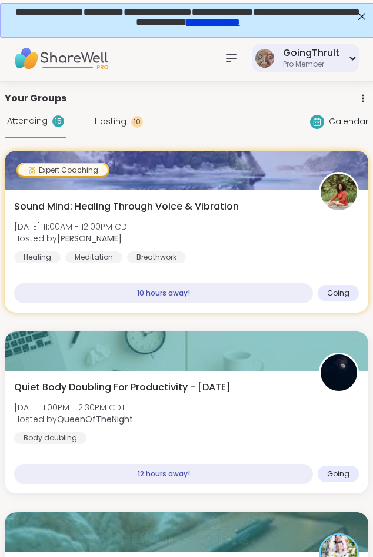
click at [292, 54] on div "GoingThruIt" at bounding box center [311, 52] width 56 height 13
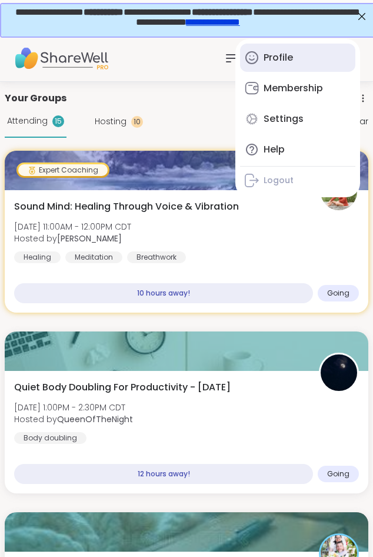
click at [290, 51] on link "Profile" at bounding box center [297, 58] width 115 height 28
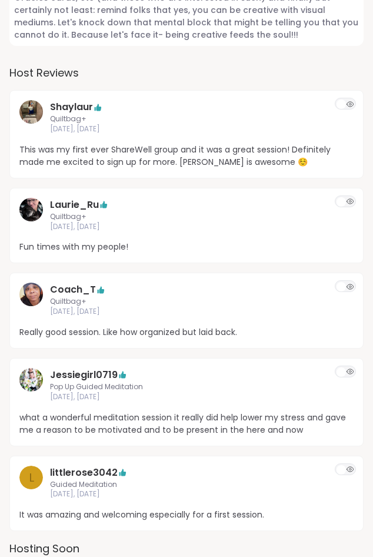
scroll to position [1080, 0]
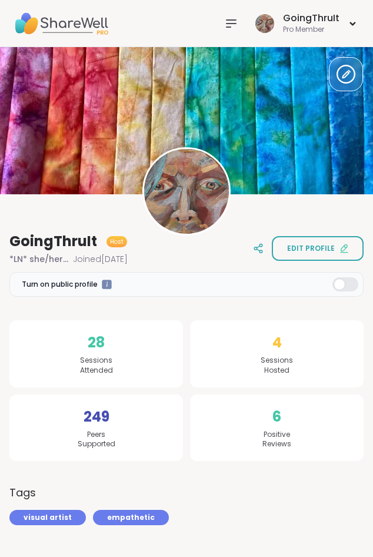
click at [230, 27] on icon at bounding box center [231, 23] width 9 height 7
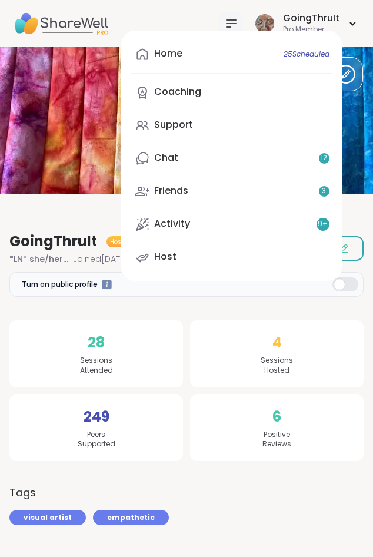
click at [230, 27] on icon at bounding box center [231, 23] width 9 height 7
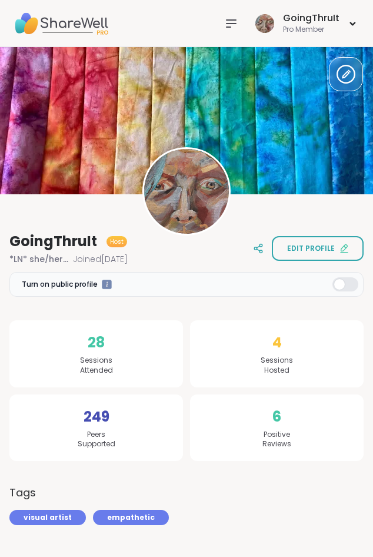
click at [168, 18] on div "GoingThruIt Pro Member" at bounding box center [186, 23] width 373 height 47
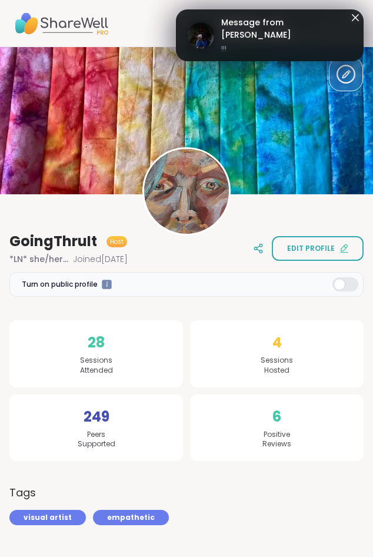
click at [238, 28] on span "Message from [PERSON_NAME]" at bounding box center [286, 28] width 131 height 25
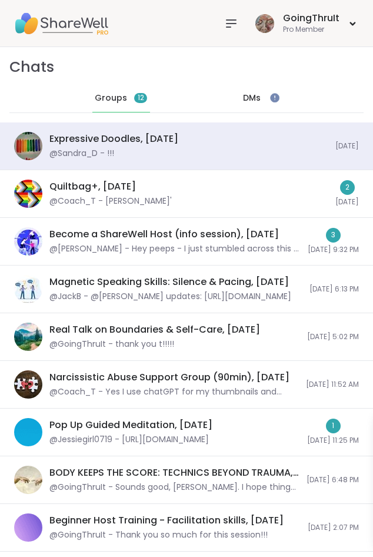
click at [252, 96] on span "DMs" at bounding box center [252, 98] width 18 height 12
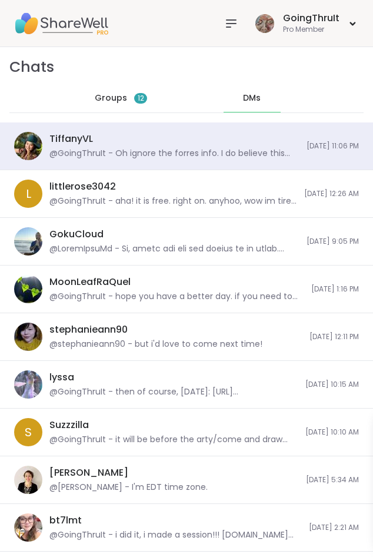
click at [234, 16] on div at bounding box center [232, 24] width 24 height 24
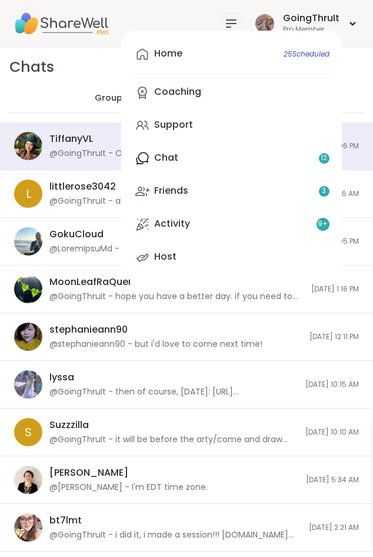
click at [65, 68] on div "Chats Groups 12 DMs" at bounding box center [186, 84] width 373 height 75
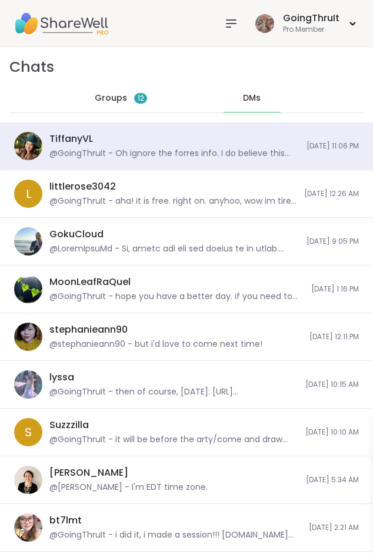
click at [105, 97] on span "Groups" at bounding box center [111, 98] width 32 height 12
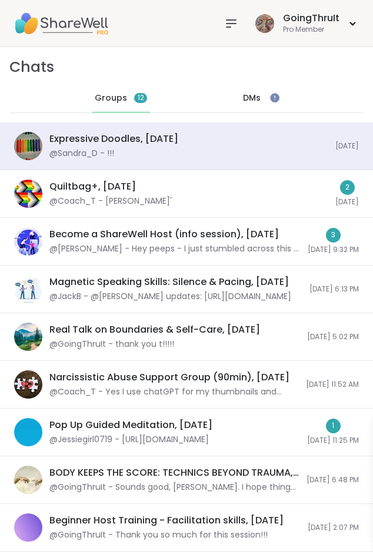
click at [252, 100] on span "DMs" at bounding box center [252, 98] width 18 height 12
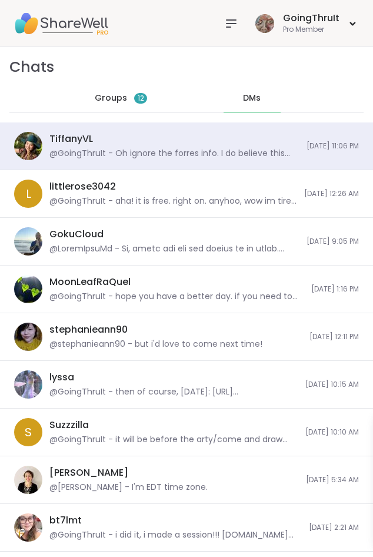
scroll to position [2587, 0]
click at [232, 23] on icon at bounding box center [231, 23] width 9 height 7
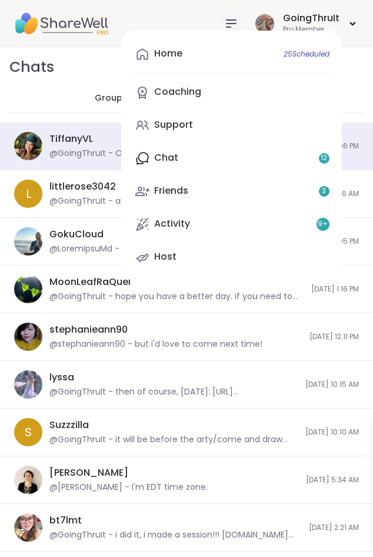
click at [201, 156] on div "Home 25 Scheduled Coaching Support Chat 12 Friends 3 Activity 9 + Host" at bounding box center [231, 156] width 221 height 250
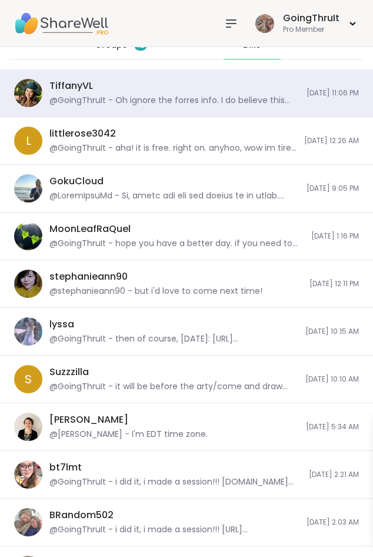
scroll to position [0, 0]
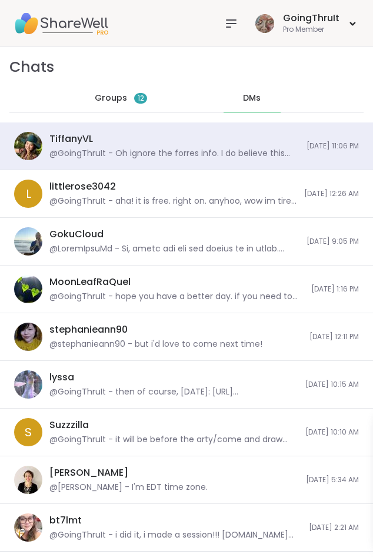
drag, startPoint x: 255, startPoint y: 88, endPoint x: 231, endPoint y: 88, distance: 24.1
click at [255, 88] on div "DMs" at bounding box center [253, 98] width 58 height 28
click at [101, 101] on span "Groups" at bounding box center [111, 98] width 32 height 12
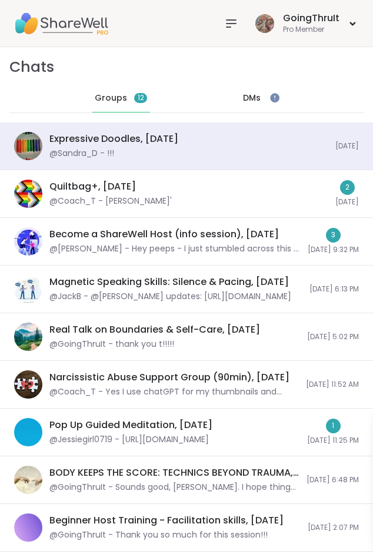
scroll to position [3294, 0]
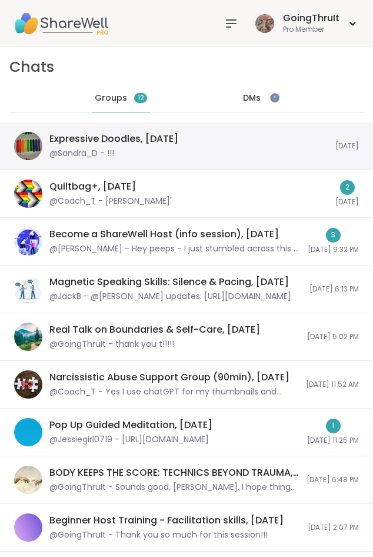
click at [180, 139] on div "Expressive Doodles, [DATE] @[PERSON_NAME] - !!!" at bounding box center [188, 145] width 279 height 27
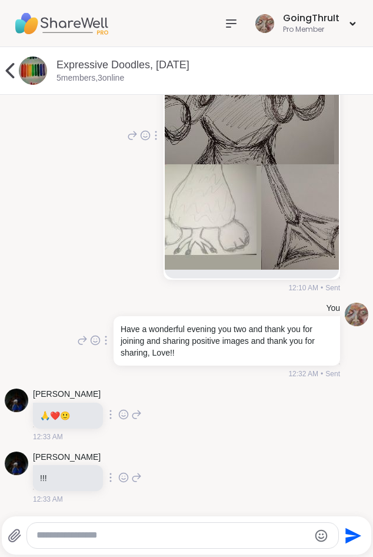
scroll to position [0, 0]
click at [126, 411] on icon at bounding box center [123, 414] width 11 height 12
click at [124, 402] on button "Select Reaction: Heart" at bounding box center [124, 396] width 24 height 24
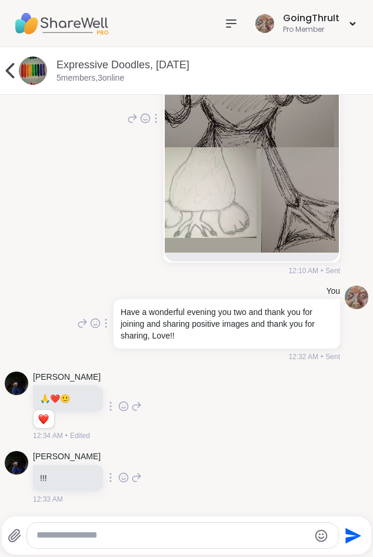
click at [125, 476] on icon at bounding box center [125, 476] width 0 height 0
click at [124, 464] on div "Select Reaction: Heart" at bounding box center [123, 458] width 11 height 11
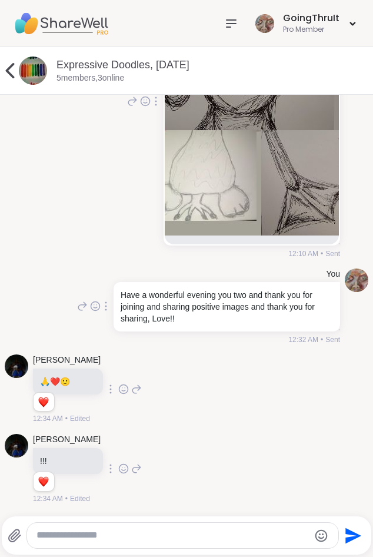
click at [147, 530] on textarea "Type your message" at bounding box center [172, 535] width 272 height 12
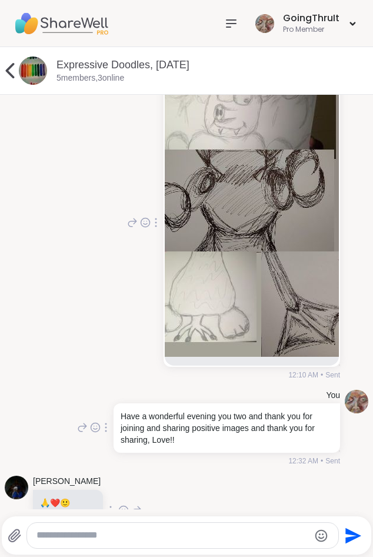
scroll to position [1126, 0]
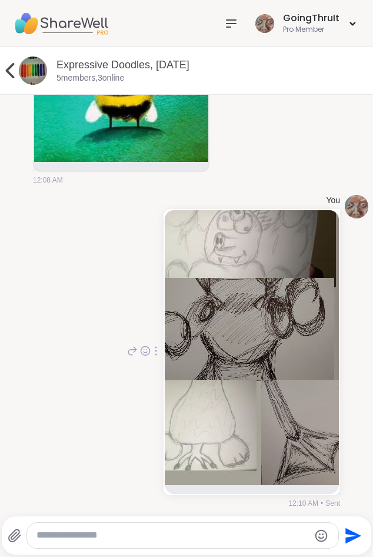
click at [230, 26] on icon at bounding box center [231, 23] width 9 height 7
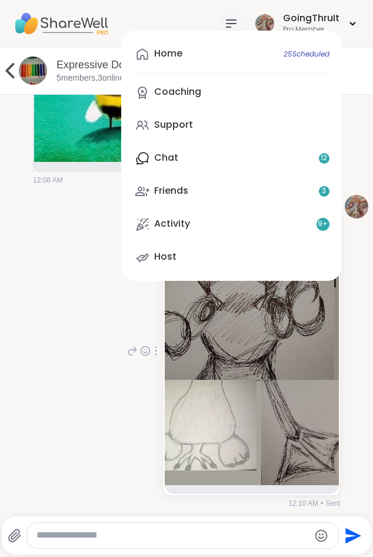
click at [179, 20] on div "Home 25 Scheduled Coaching Support Chat 12 Friends 3 Activity 9 + Host GoingThr…" at bounding box center [186, 23] width 373 height 47
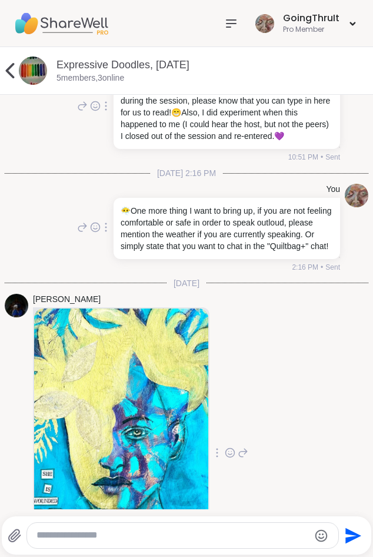
scroll to position [667, 0]
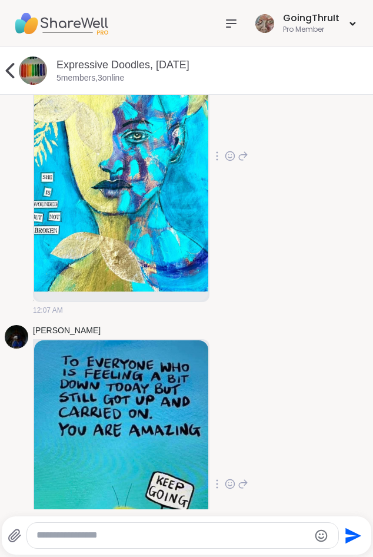
click at [235, 162] on icon at bounding box center [230, 156] width 11 height 12
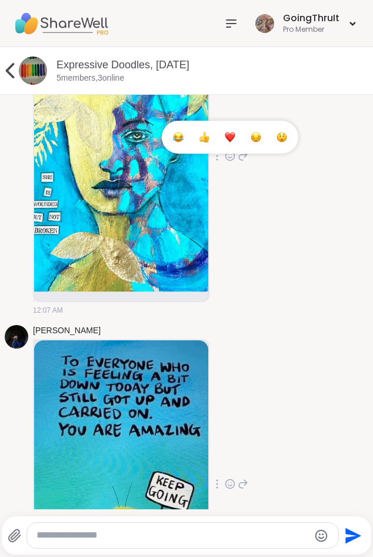
click at [210, 142] on div "Select Reaction: Thumbs up" at bounding box center [204, 137] width 11 height 11
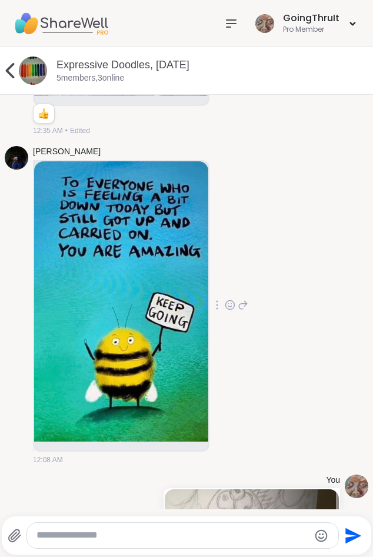
scroll to position [890, 0]
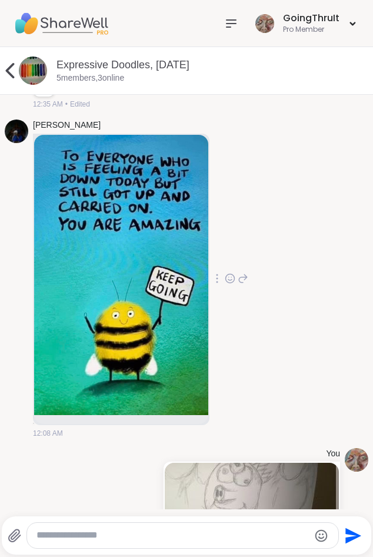
click at [235, 284] on icon at bounding box center [230, 278] width 11 height 12
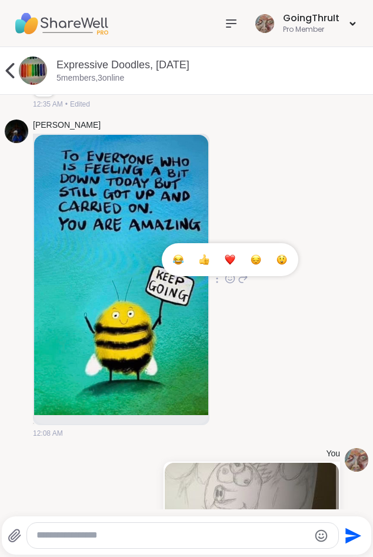
click at [210, 265] on div "Select Reaction: Thumbs up" at bounding box center [204, 259] width 11 height 11
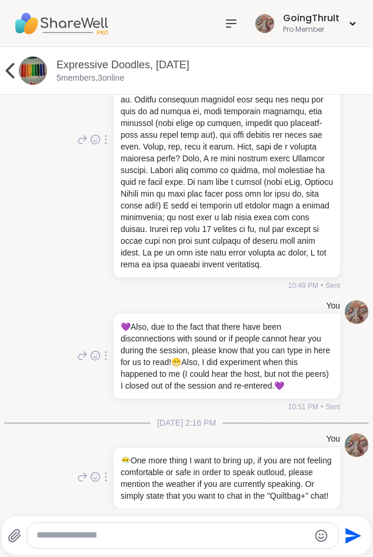
scroll to position [0, 0]
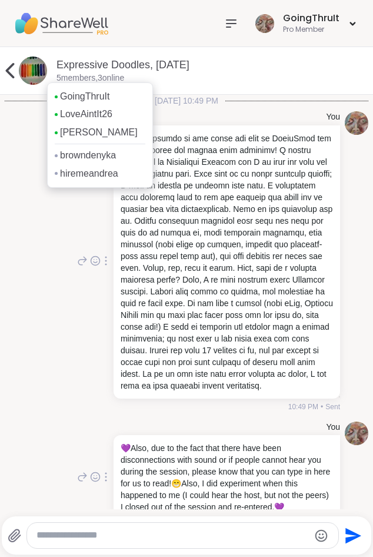
click at [74, 79] on p "5 members, 3 online" at bounding box center [90, 78] width 68 height 12
drag, startPoint x: 140, startPoint y: 153, endPoint x: 114, endPoint y: 156, distance: 26.1
click at [114, 156] on div "GoingThruIt LoveAintIt26 [PERSON_NAME] hiremeandrea" at bounding box center [100, 134] width 106 height 105
copy div "browndenyka"
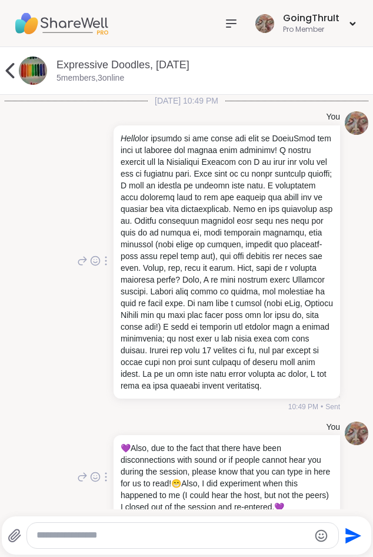
click at [157, 534] on textarea "Type your message" at bounding box center [172, 535] width 272 height 12
paste textarea "**********"
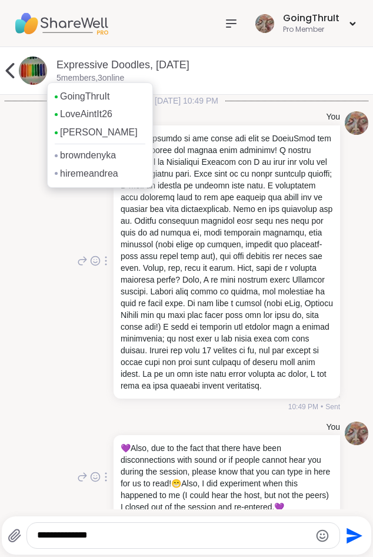
drag, startPoint x: 131, startPoint y: 178, endPoint x: 138, endPoint y: 179, distance: 7.2
click at [138, 179] on div "GoingThruIt LoveAintIt26 [PERSON_NAME] hiremeandrea" at bounding box center [100, 134] width 106 height 105
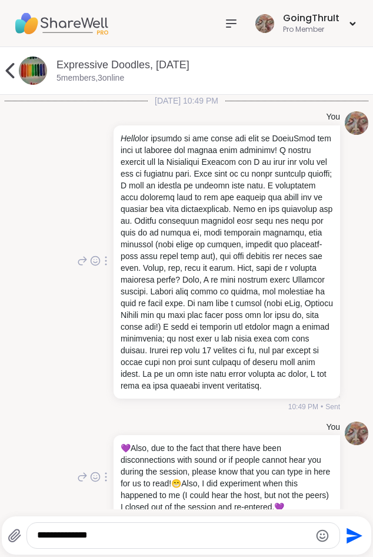
click at [140, 534] on textarea "**********" at bounding box center [173, 535] width 272 height 12
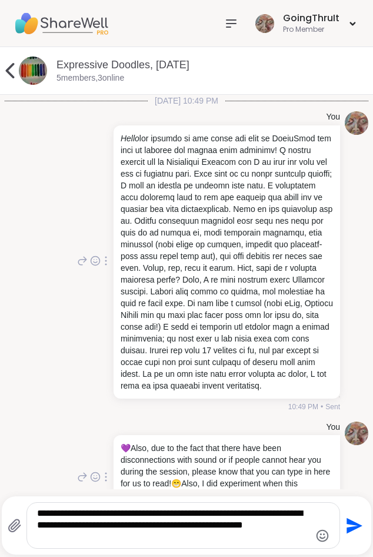
click at [202, 527] on textarea "**********" at bounding box center [173, 525] width 272 height 36
click at [187, 536] on textarea "**********" at bounding box center [173, 525] width 272 height 36
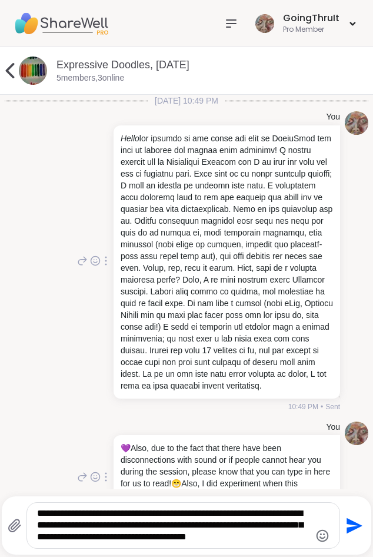
click at [277, 541] on textarea "**********" at bounding box center [173, 525] width 272 height 36
click at [308, 536] on textarea "**********" at bounding box center [173, 525] width 272 height 36
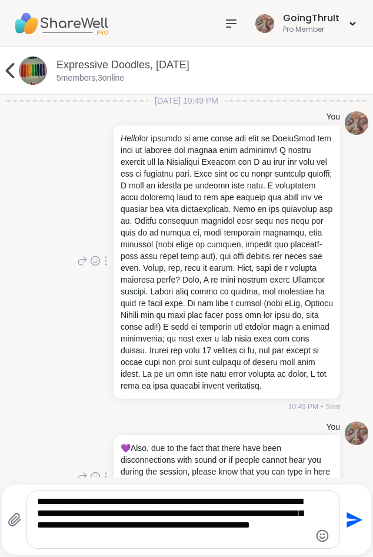
click at [212, 538] on textarea "**********" at bounding box center [173, 520] width 272 height 48
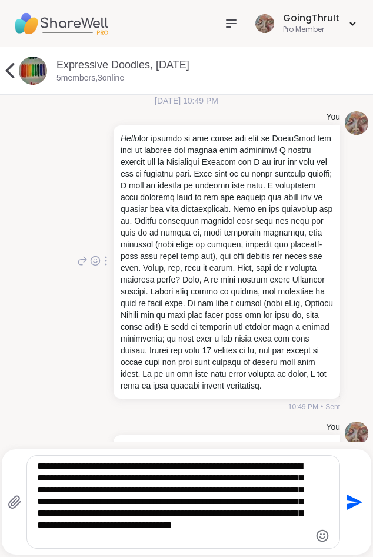
click at [186, 532] on textarea "**********" at bounding box center [173, 501] width 272 height 83
click at [185, 542] on textarea "**********" at bounding box center [173, 501] width 272 height 83
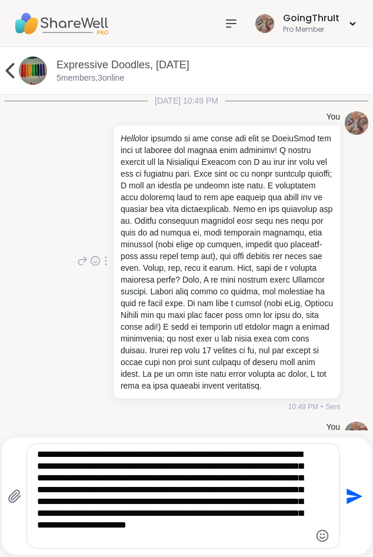
click at [200, 537] on textarea "**********" at bounding box center [173, 495] width 272 height 95
click at [187, 539] on textarea "**********" at bounding box center [173, 495] width 272 height 95
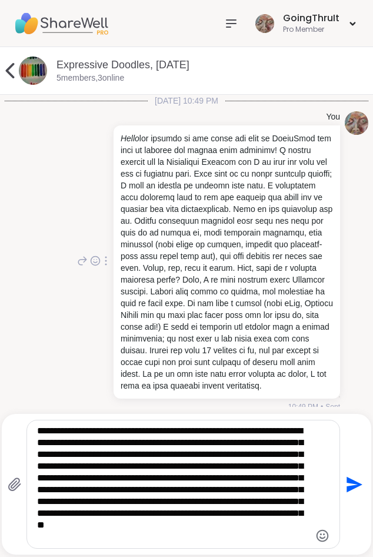
type textarea "**********"
click at [355, 491] on icon "Send" at bounding box center [353, 484] width 19 height 19
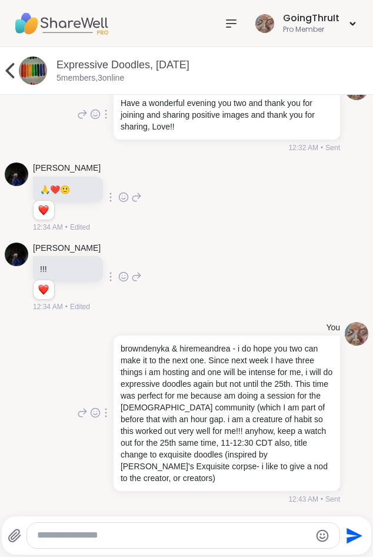
scroll to position [1648, 0]
click at [307, 268] on div "[PERSON_NAME] !!! 1 1 12:34 AM • Edited" at bounding box center [187, 277] width 364 height 79
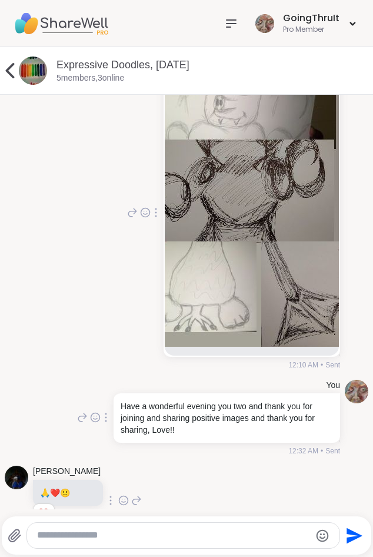
scroll to position [1277, 0]
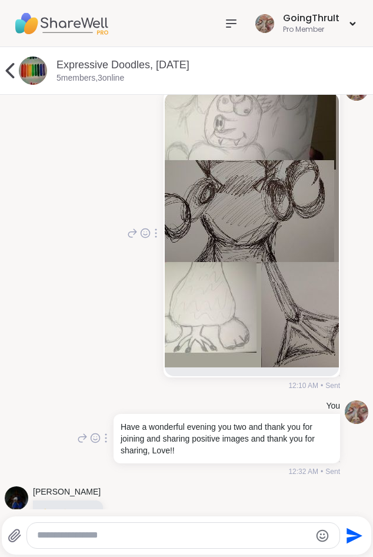
click at [205, 233] on img at bounding box center [252, 229] width 174 height 275
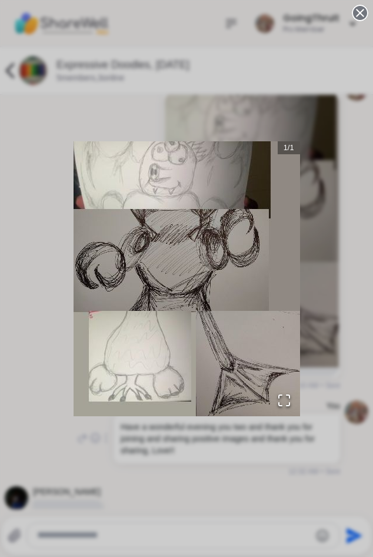
click at [18, 240] on div "1 / 1" at bounding box center [186, 278] width 373 height 557
